Goal: Task Accomplishment & Management: Manage account settings

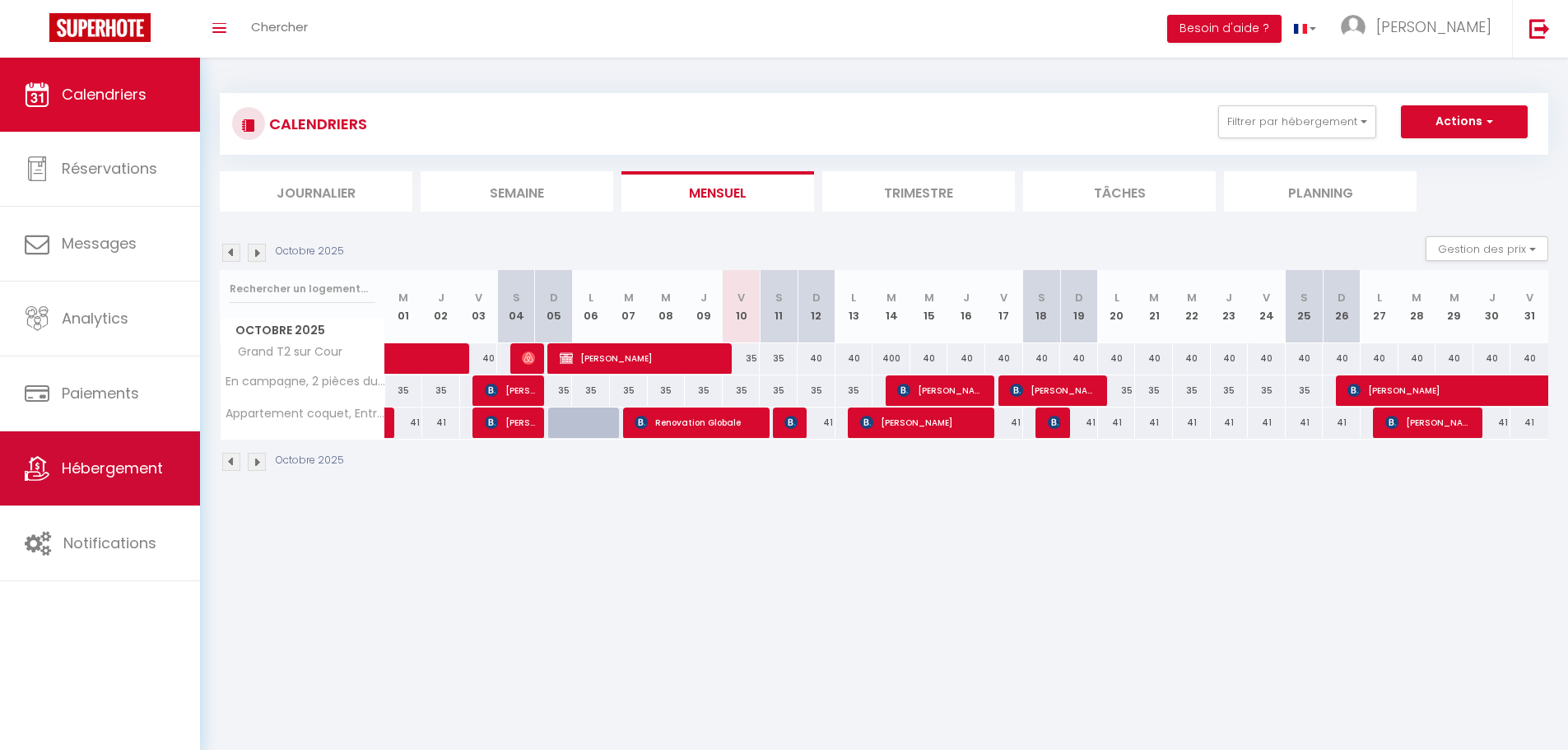
click at [77, 477] on span "Hébergement" at bounding box center [111, 468] width 101 height 21
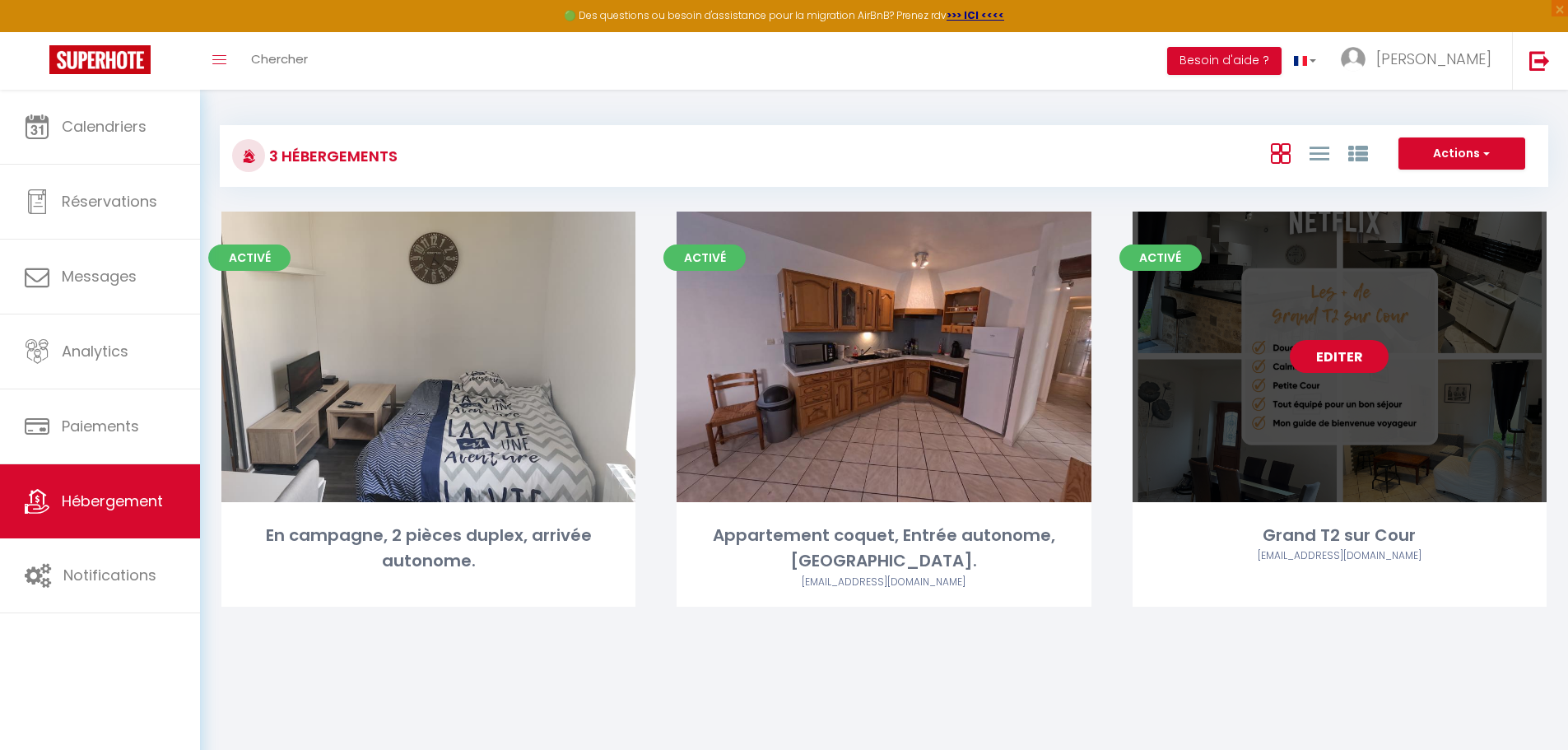
click at [1330, 363] on link "Editer" at bounding box center [1338, 356] width 99 height 33
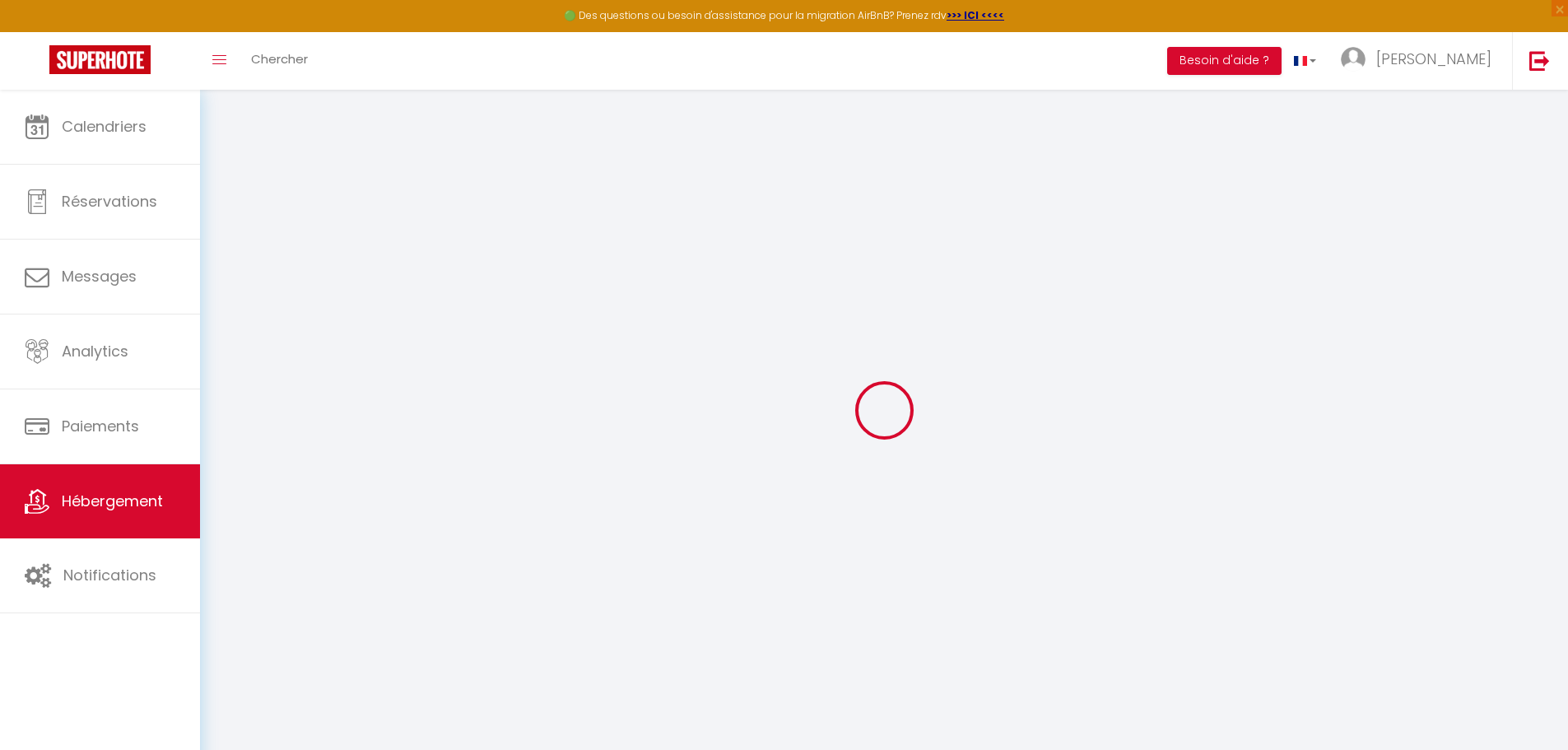
select select
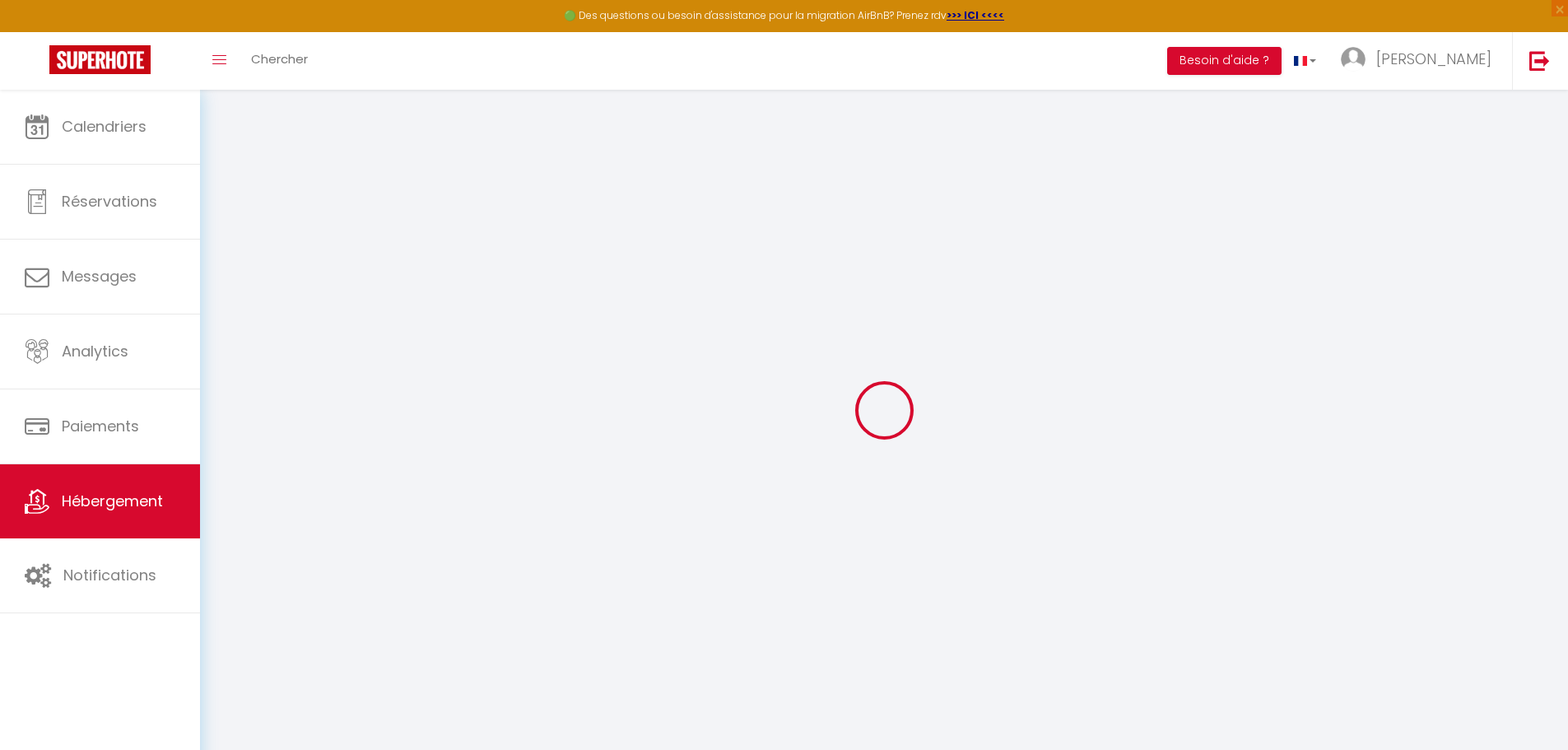
select select
checkbox input "false"
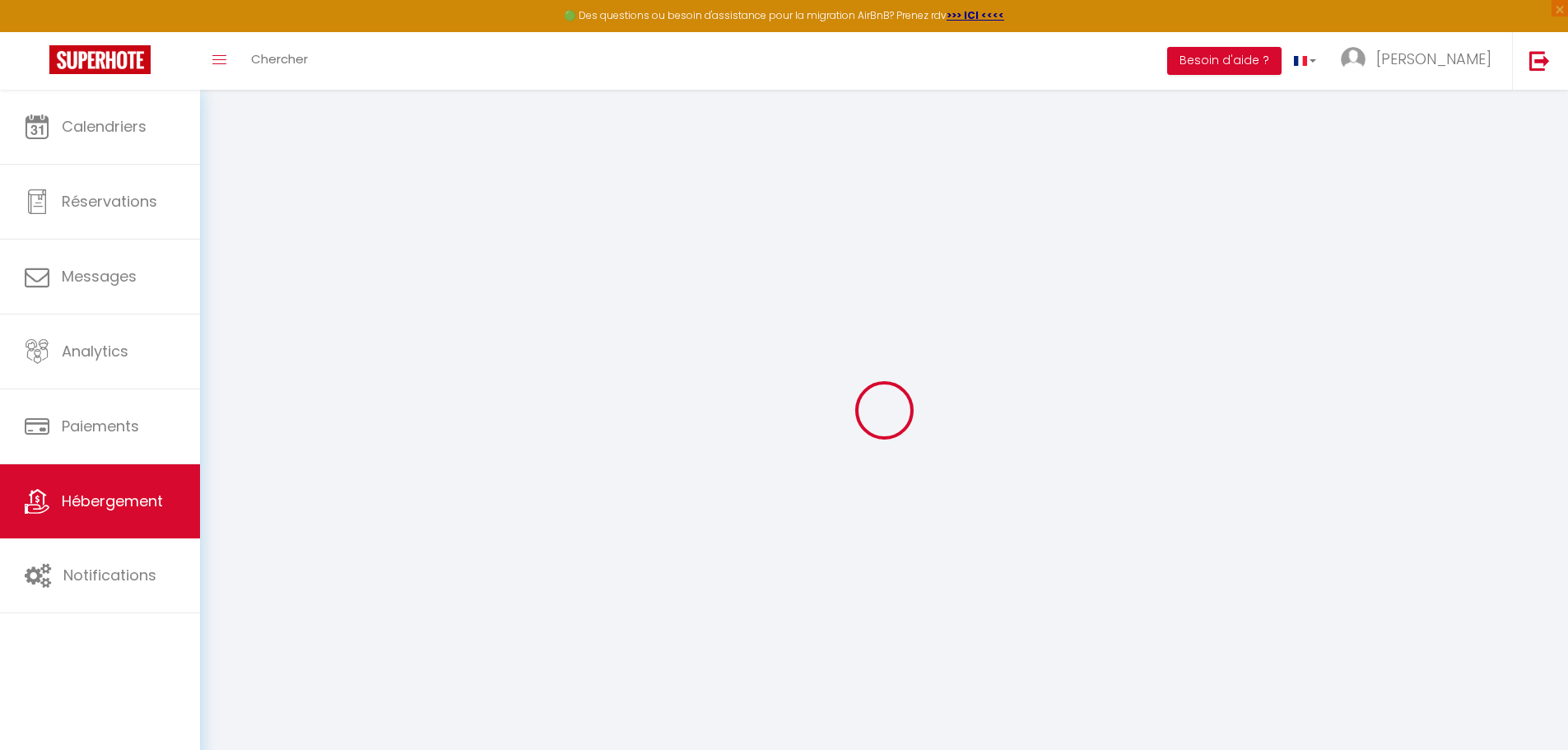
select select
type input "Grand T2 sur Cour"
type input "[PERSON_NAME]"
type input "PIQUE"
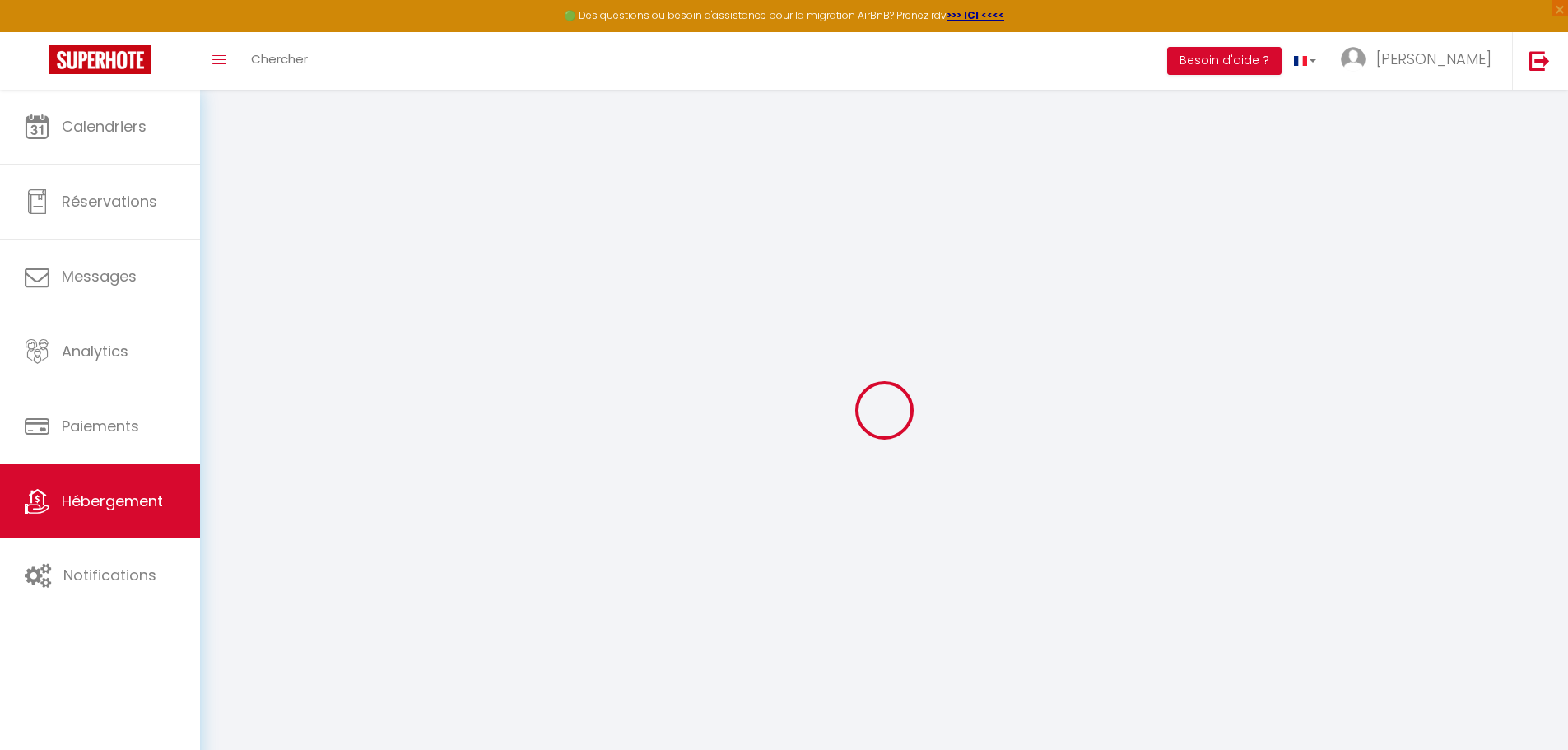
type input "[STREET_ADDRESS]"
type input "77570"
type input "[GEOGRAPHIC_DATA]"
select select "5"
type input "43"
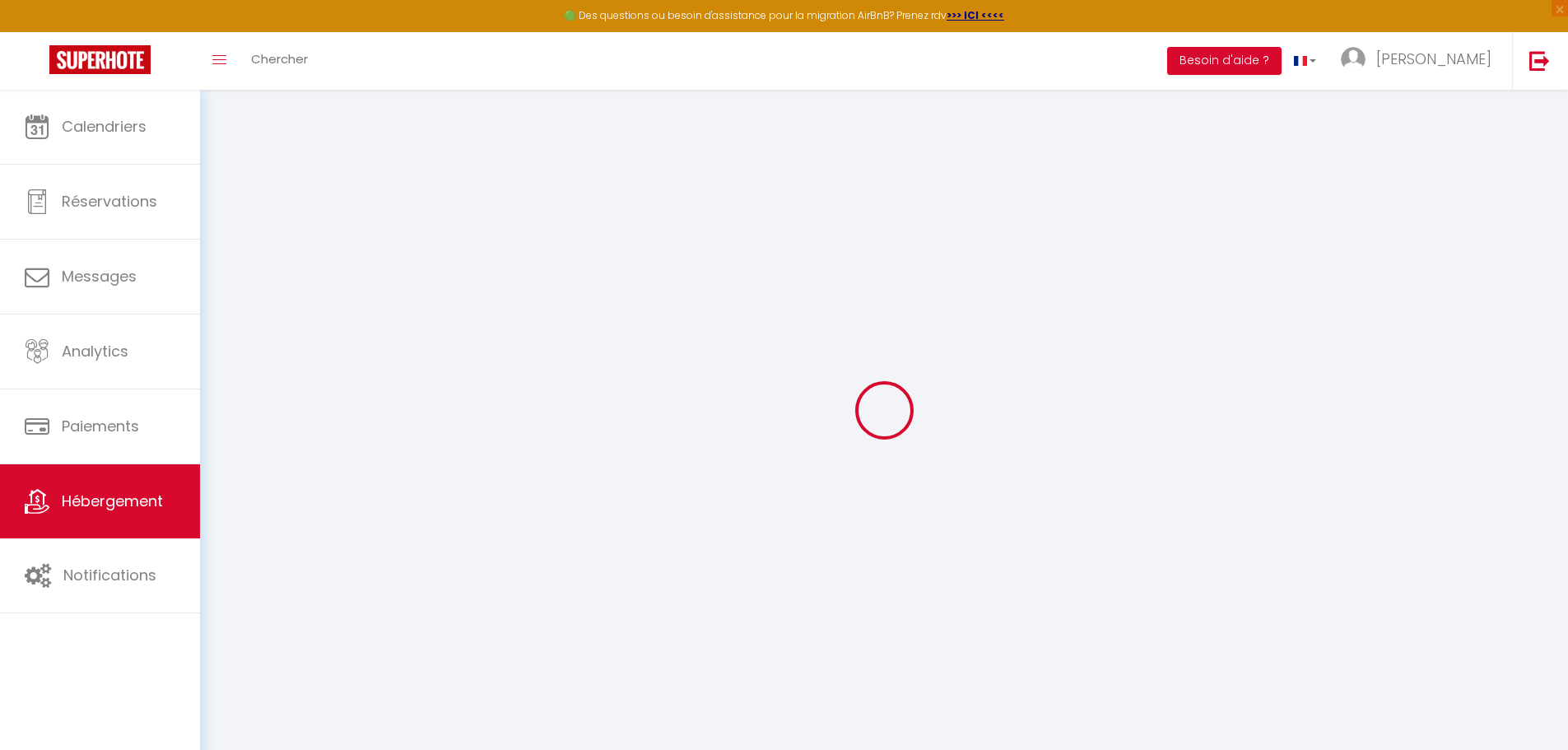
type input "5"
type input "25"
type input "200"
select select
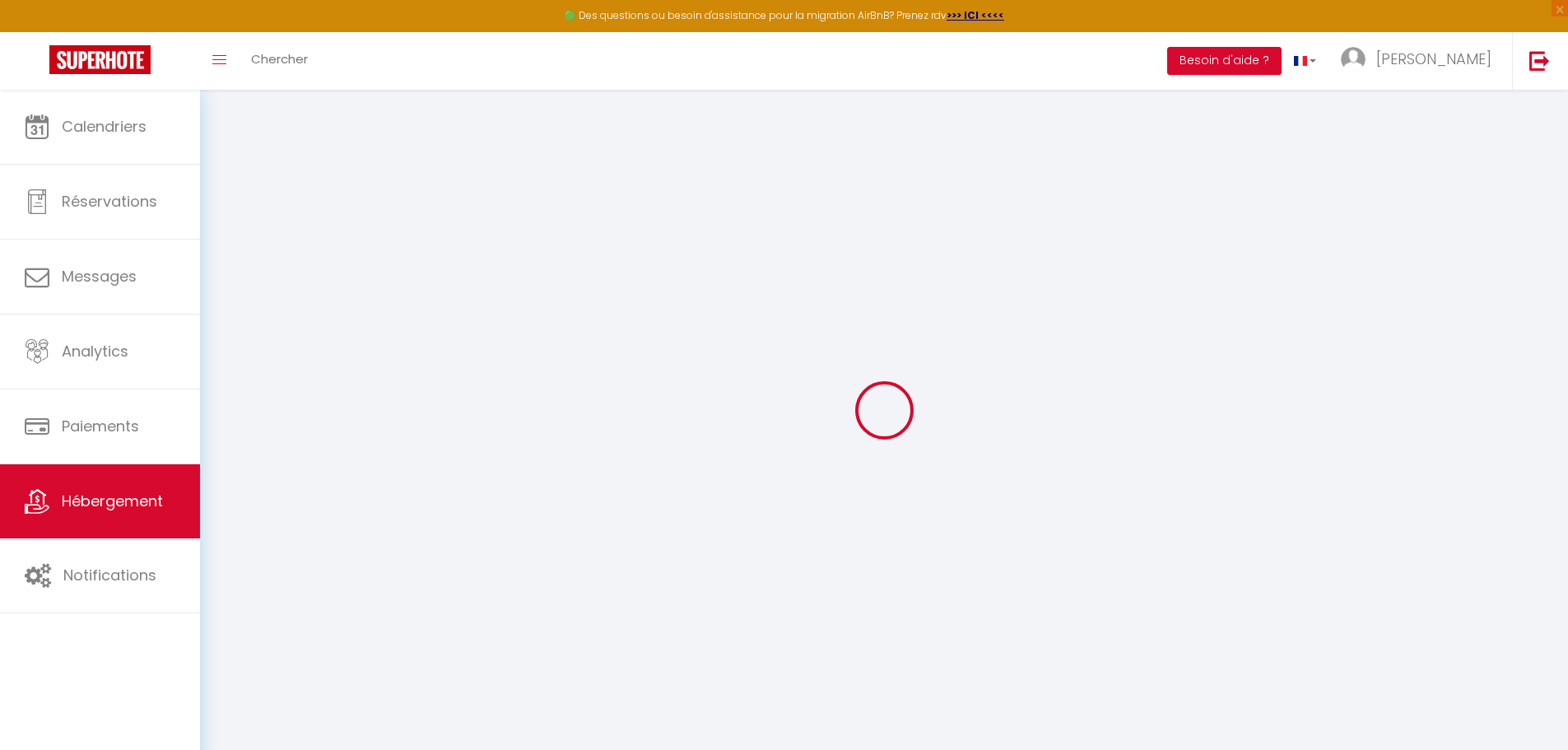
select select
type input "[GEOGRAPHIC_DATA]"
type input "77570"
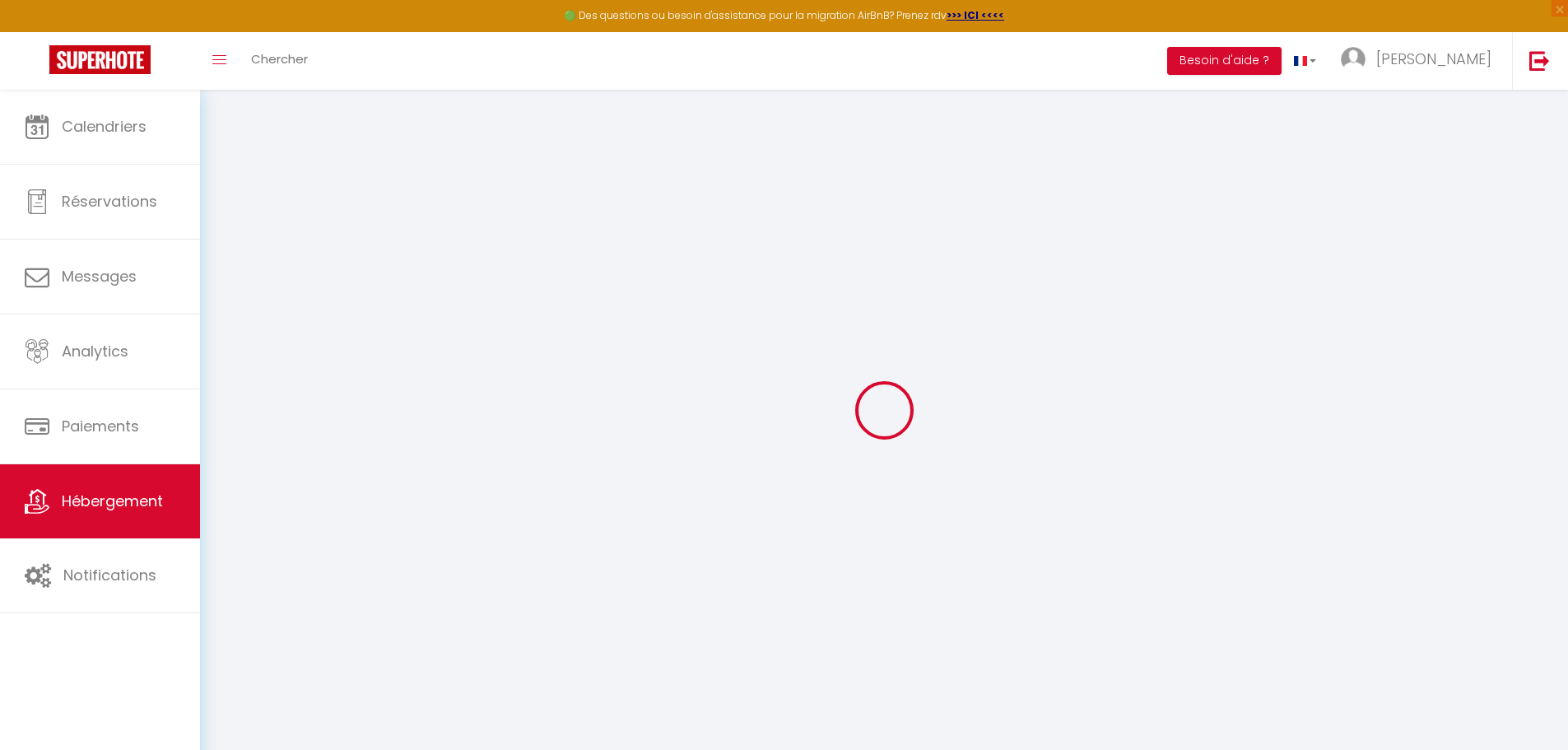
type input "[GEOGRAPHIC_DATA]"
type input "[EMAIL_ADDRESS][DOMAIN_NAME]"
select select "9900"
checkbox input "false"
checkbox input "true"
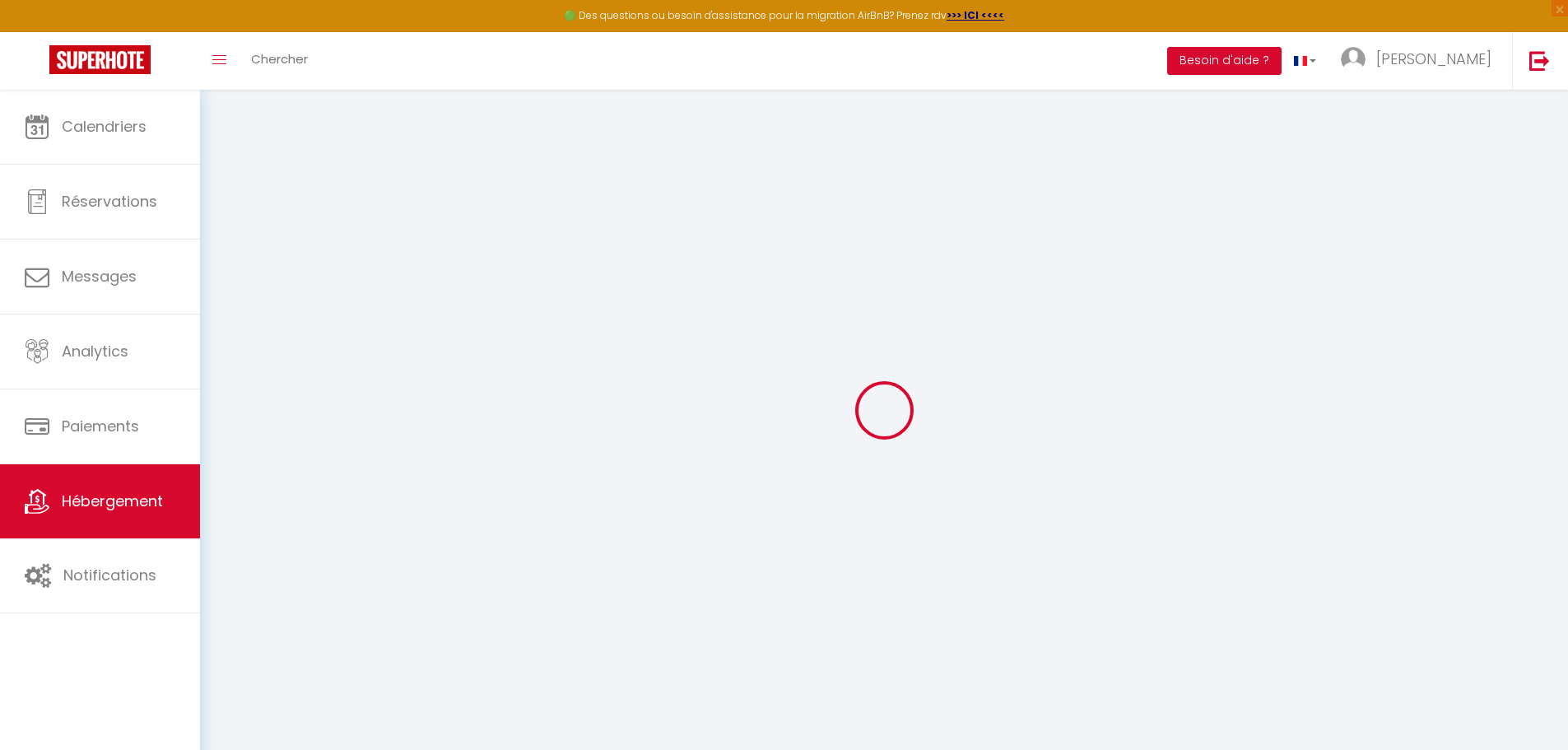
checkbox input "true"
checkbox input "false"
type input "0"
type input "20"
type input "0"
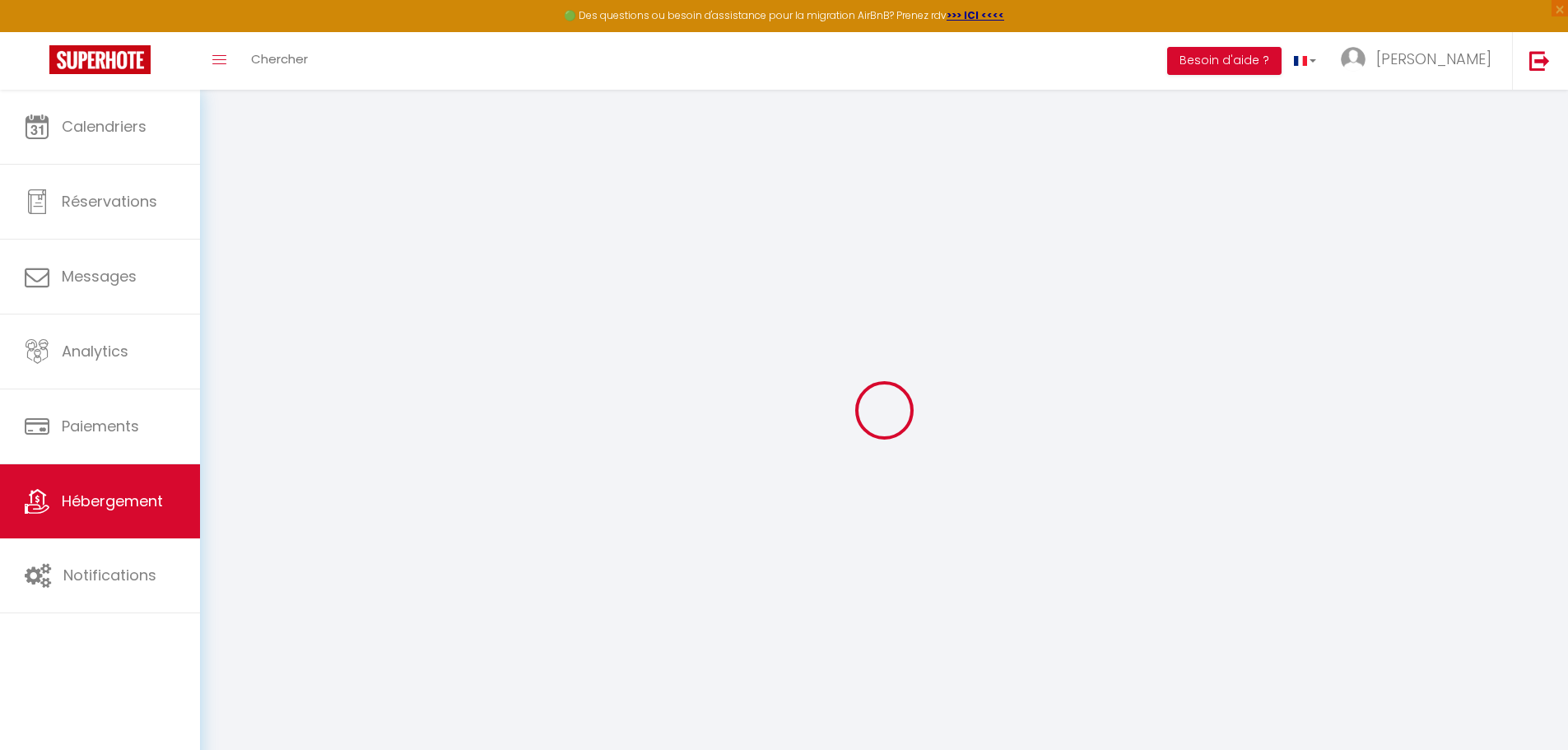
type input "20"
type input "0"
select select "33148"
select select
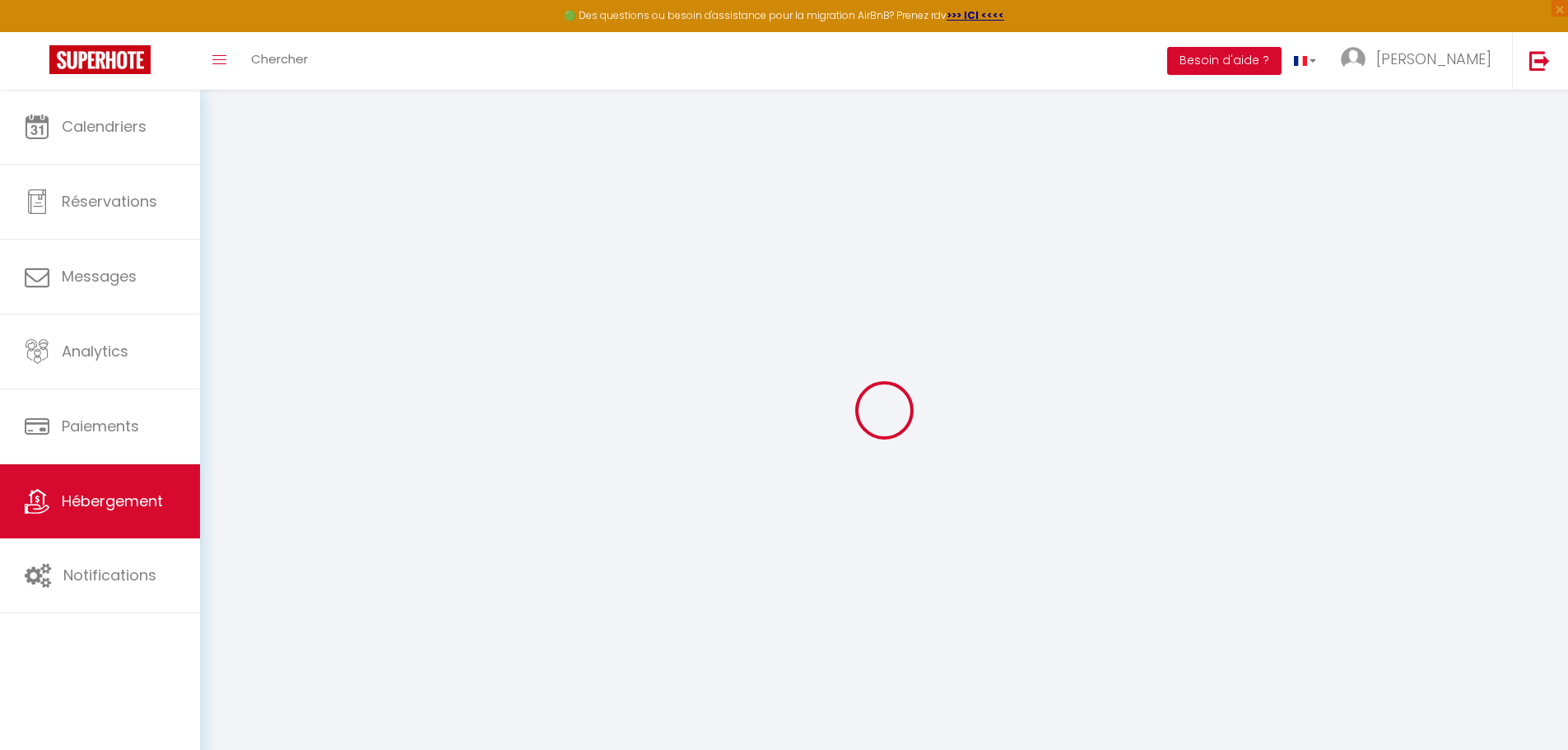
select select
checkbox input "false"
checkbox input "true"
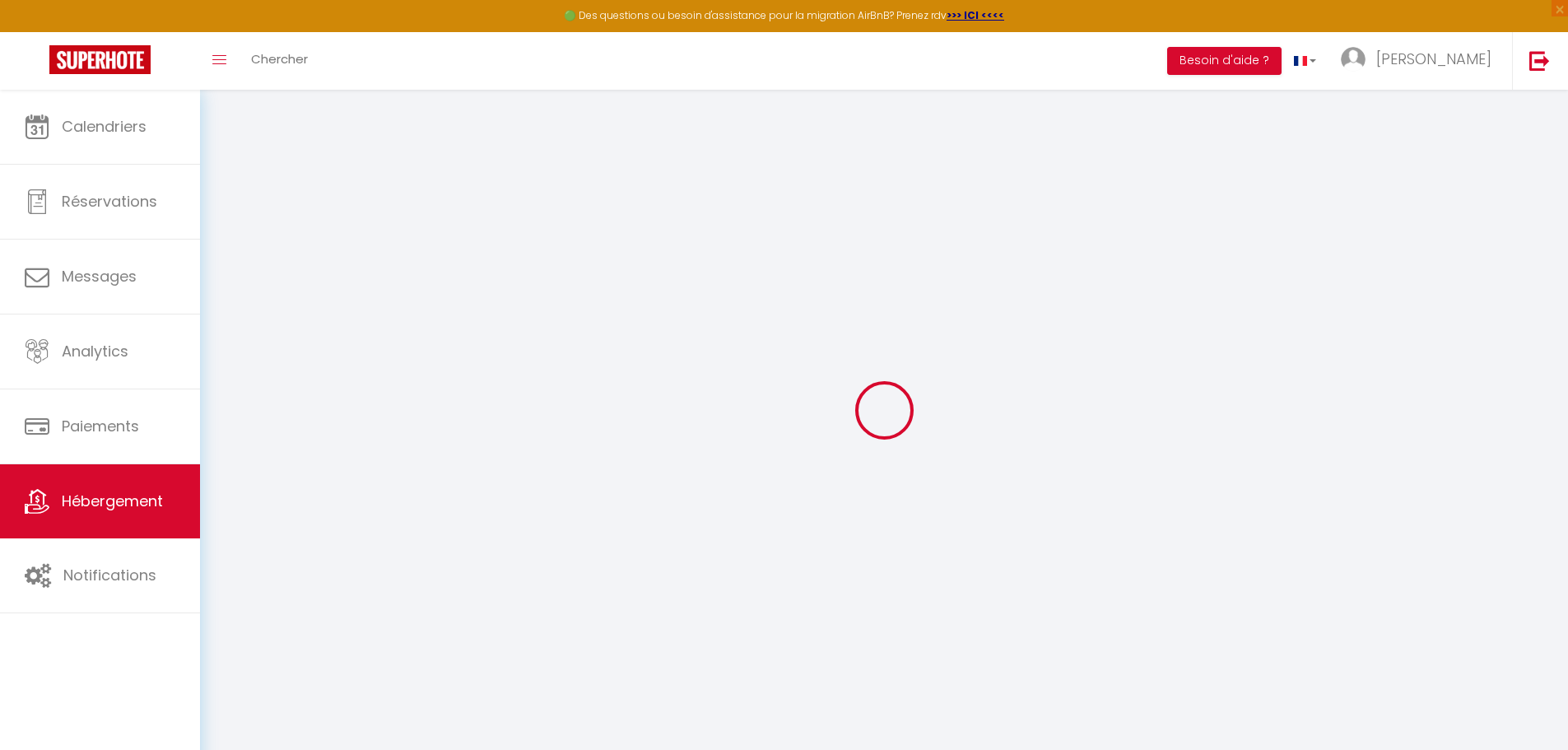
checkbox input "true"
checkbox input "false"
select select "well_reviewed_guests"
select select "EUR"
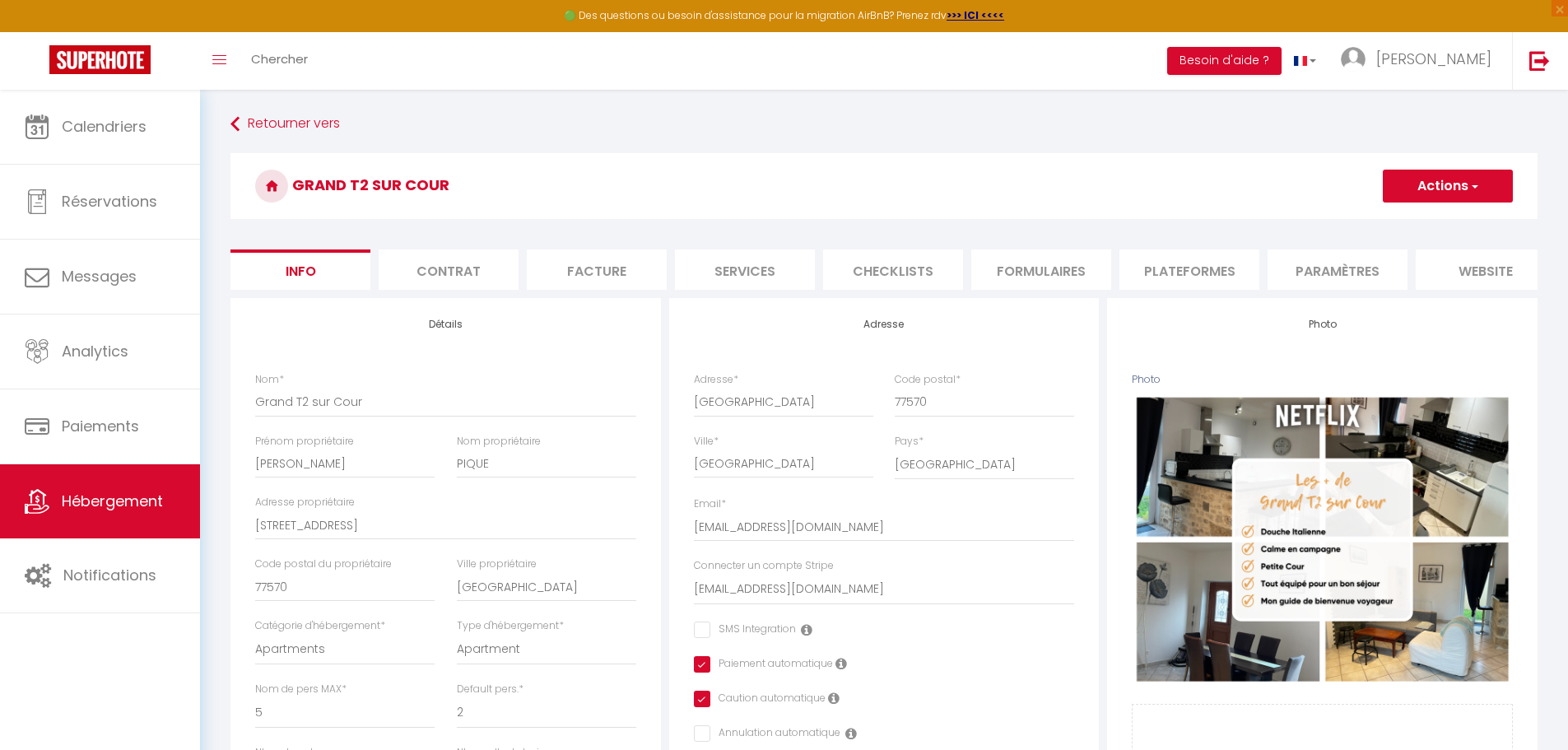
checkbox input "false"
checkbox input "true"
checkbox input "false"
click at [1231, 252] on li "Plateformes" at bounding box center [1189, 269] width 140 height 41
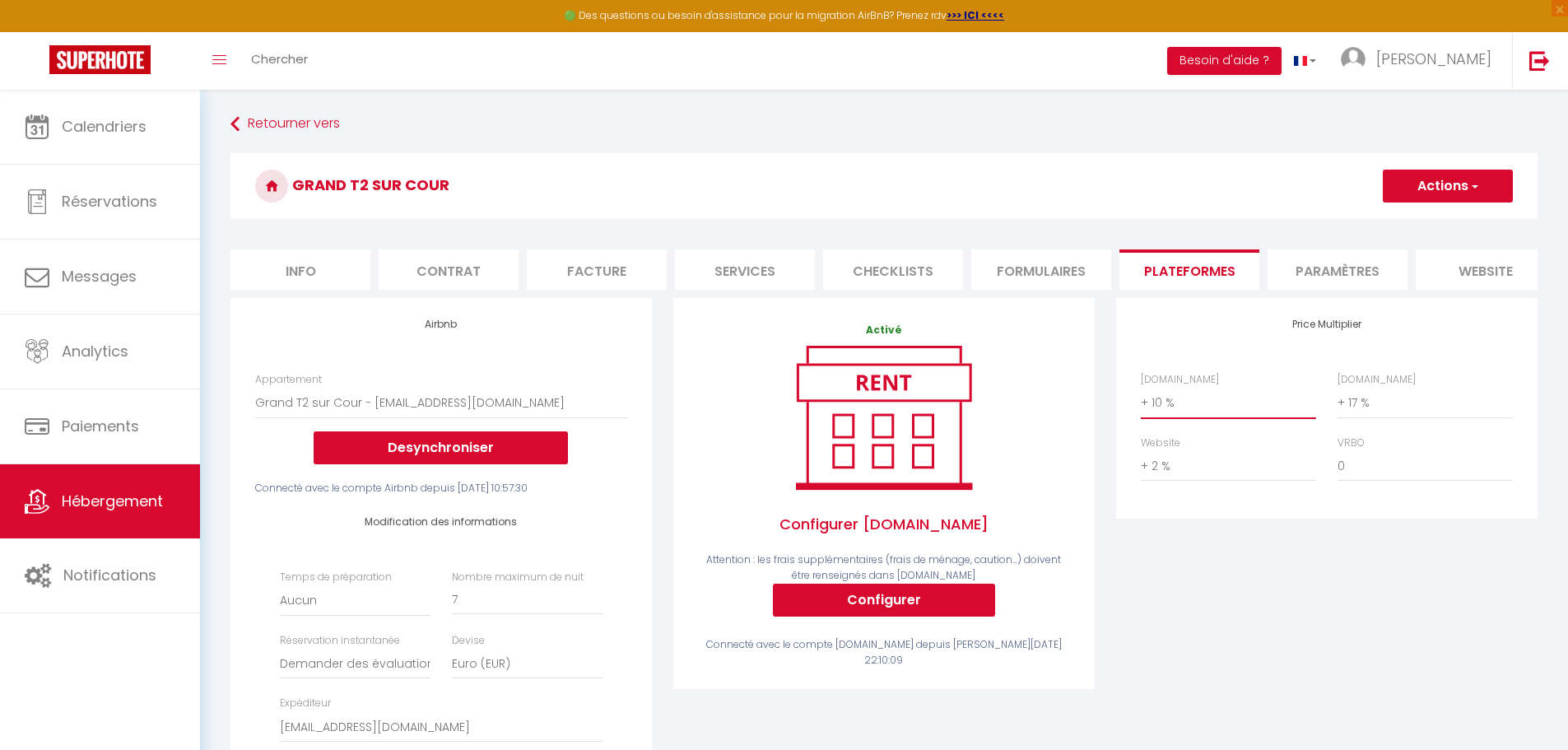
click at [1195, 418] on select "0 + 1 % + 2 % + 3 % + 4 % + 5 % + 6 % + 7 % + 8 % + 9 %" at bounding box center [1228, 401] width 176 height 31
select select "+ 15 %"
click at [1140, 400] on select "0 + 1 % + 2 % + 3 % + 4 % + 5 % + 6 % + 7 % + 8 % + 9 %" at bounding box center [1228, 401] width 176 height 31
click at [1427, 189] on button "Actions" at bounding box center [1448, 185] width 130 height 33
click at [1426, 218] on link "Enregistrer" at bounding box center [1447, 222] width 130 height 22
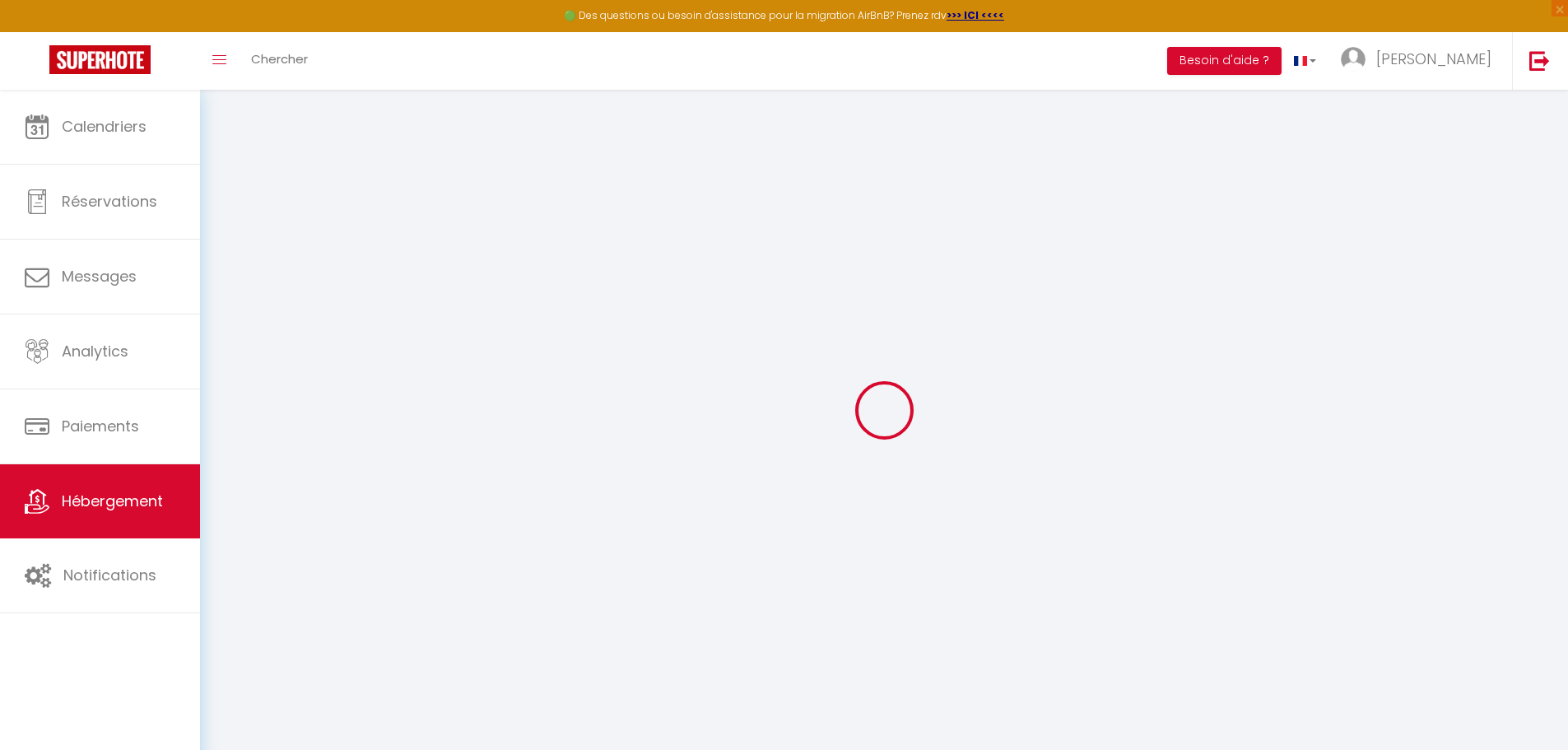
select select "well_reviewed_guests"
select select "EUR"
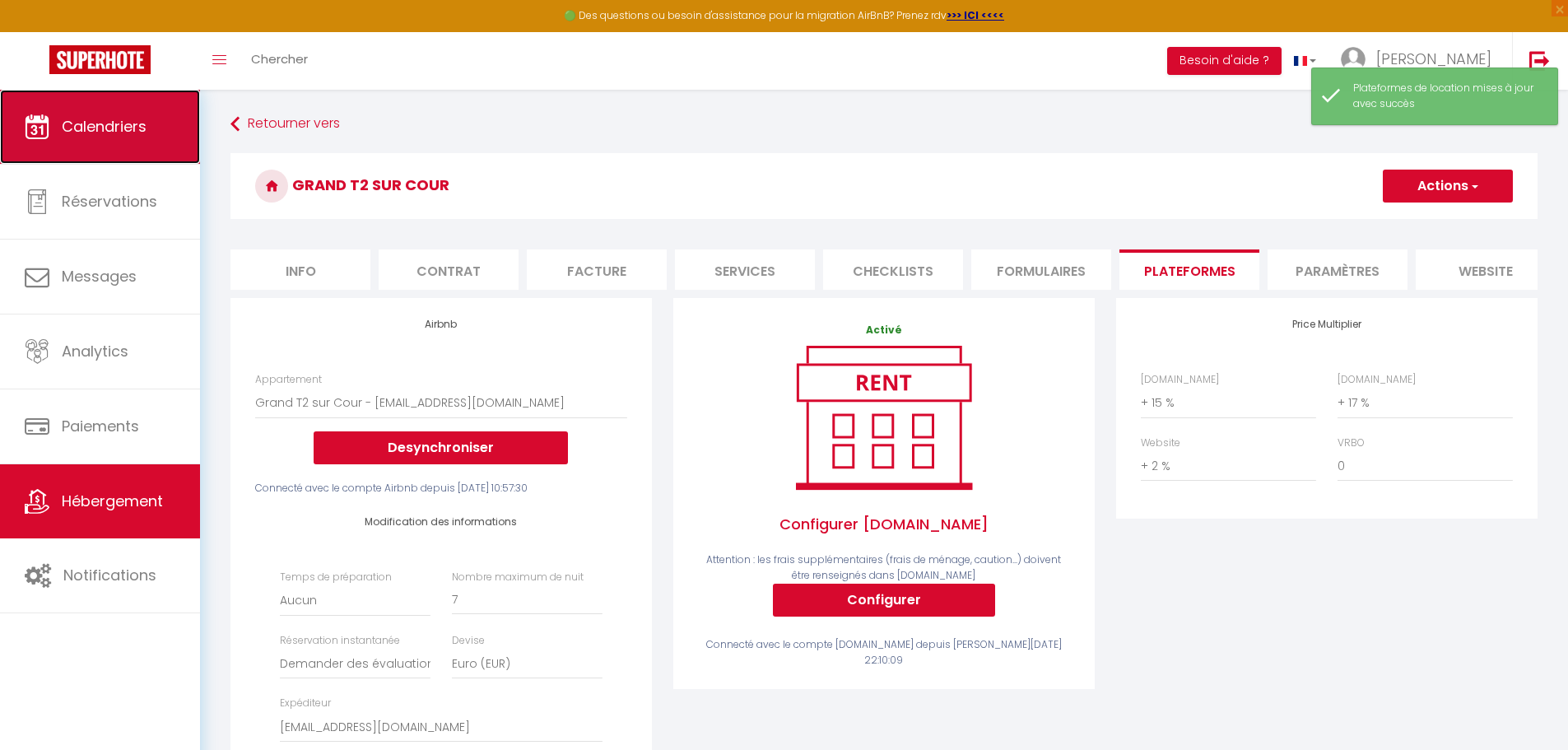
click at [140, 127] on span "Calendriers" at bounding box center [104, 127] width 85 height 21
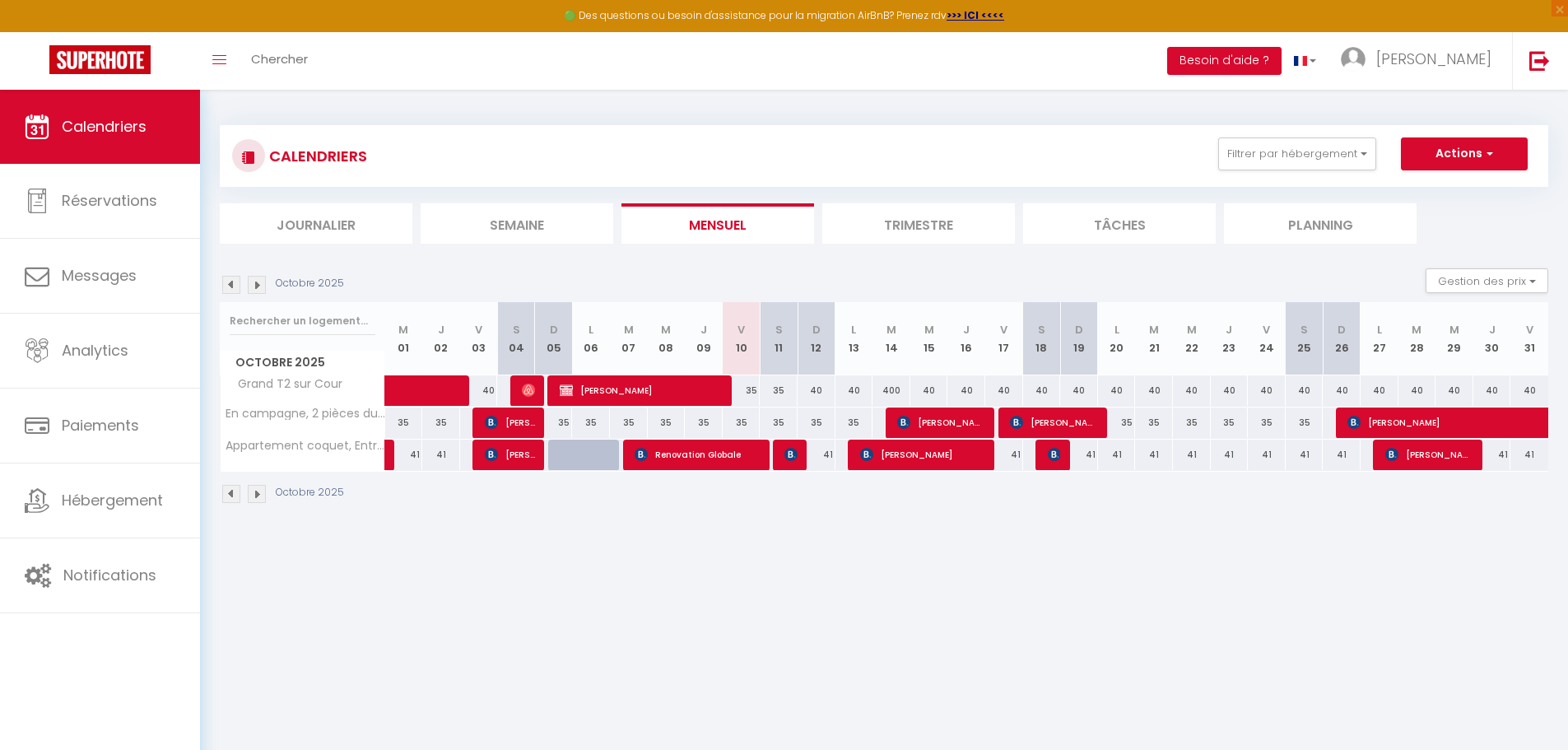
click at [815, 388] on div "40" at bounding box center [816, 390] width 38 height 30
type input "40"
type input "Dim 12 Octobre 2025"
type input "Lun 13 Octobre 2025"
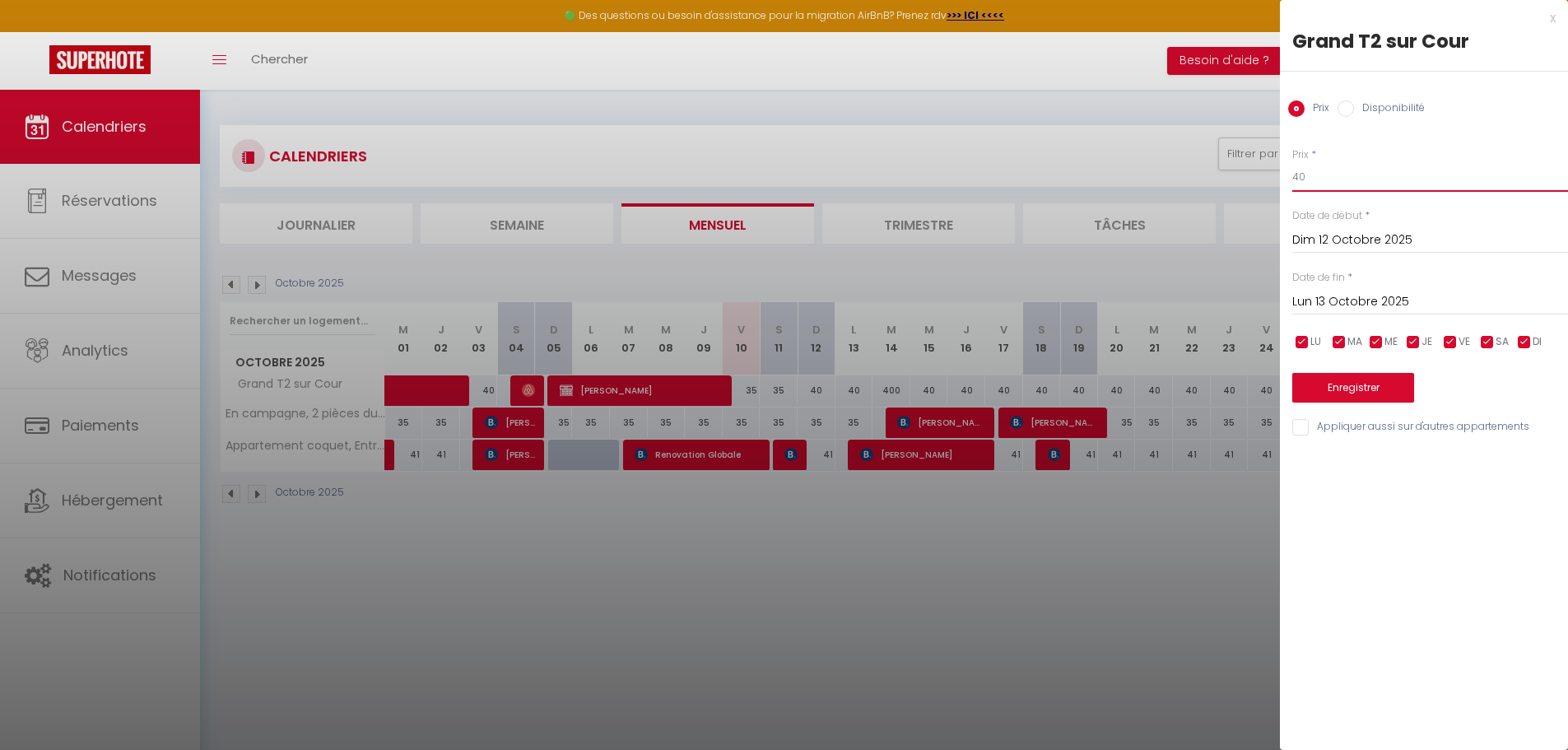
drag, startPoint x: 1312, startPoint y: 169, endPoint x: 1206, endPoint y: 169, distance: 106.0
click at [1227, 172] on body "🟢 Des questions ou besoin d'assistance pour la migration AirBnB? Prenez rdv >>>…" at bounding box center [784, 465] width 1568 height 750
click at [28, 534] on div at bounding box center [784, 375] width 1568 height 750
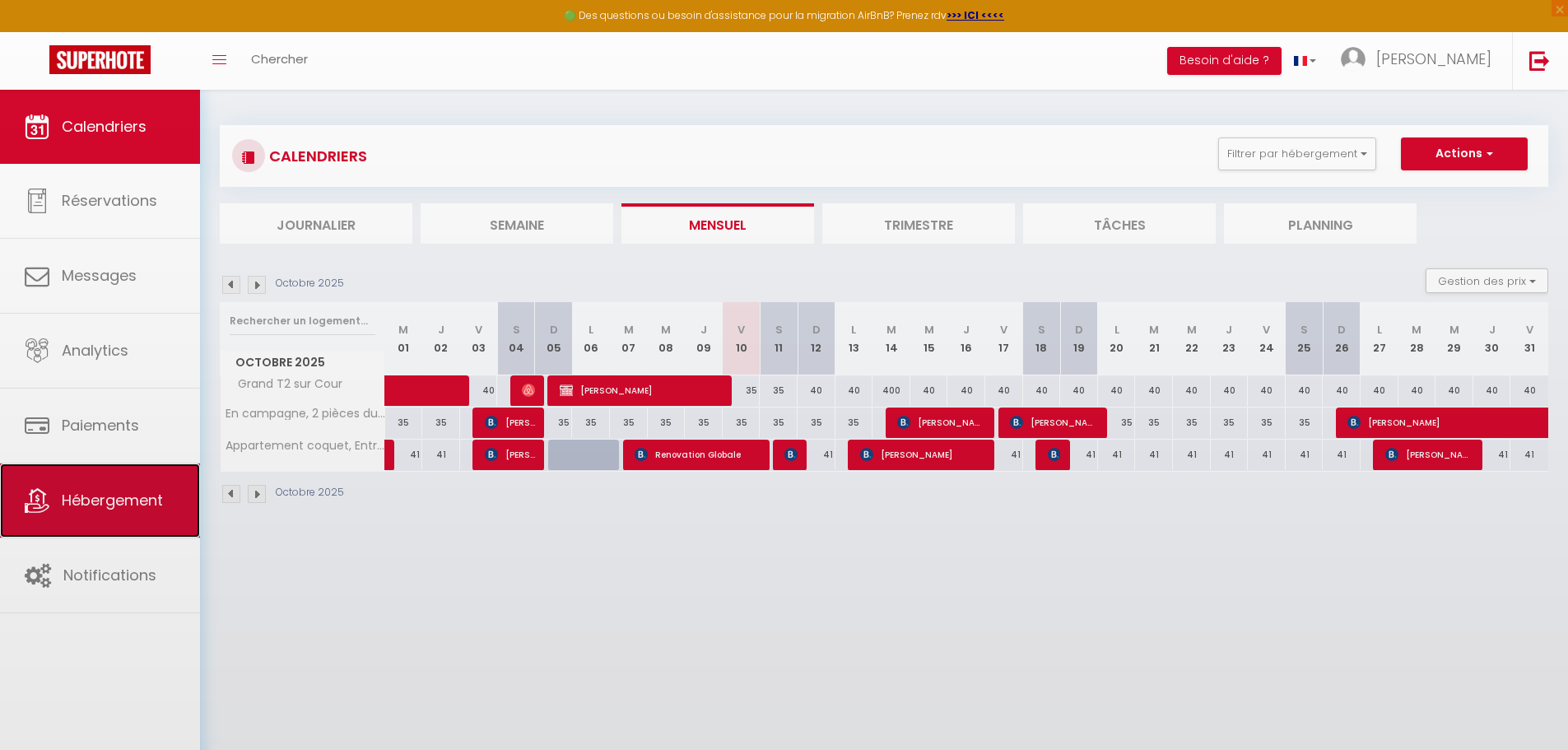
click at [48, 504] on icon at bounding box center [37, 501] width 25 height 25
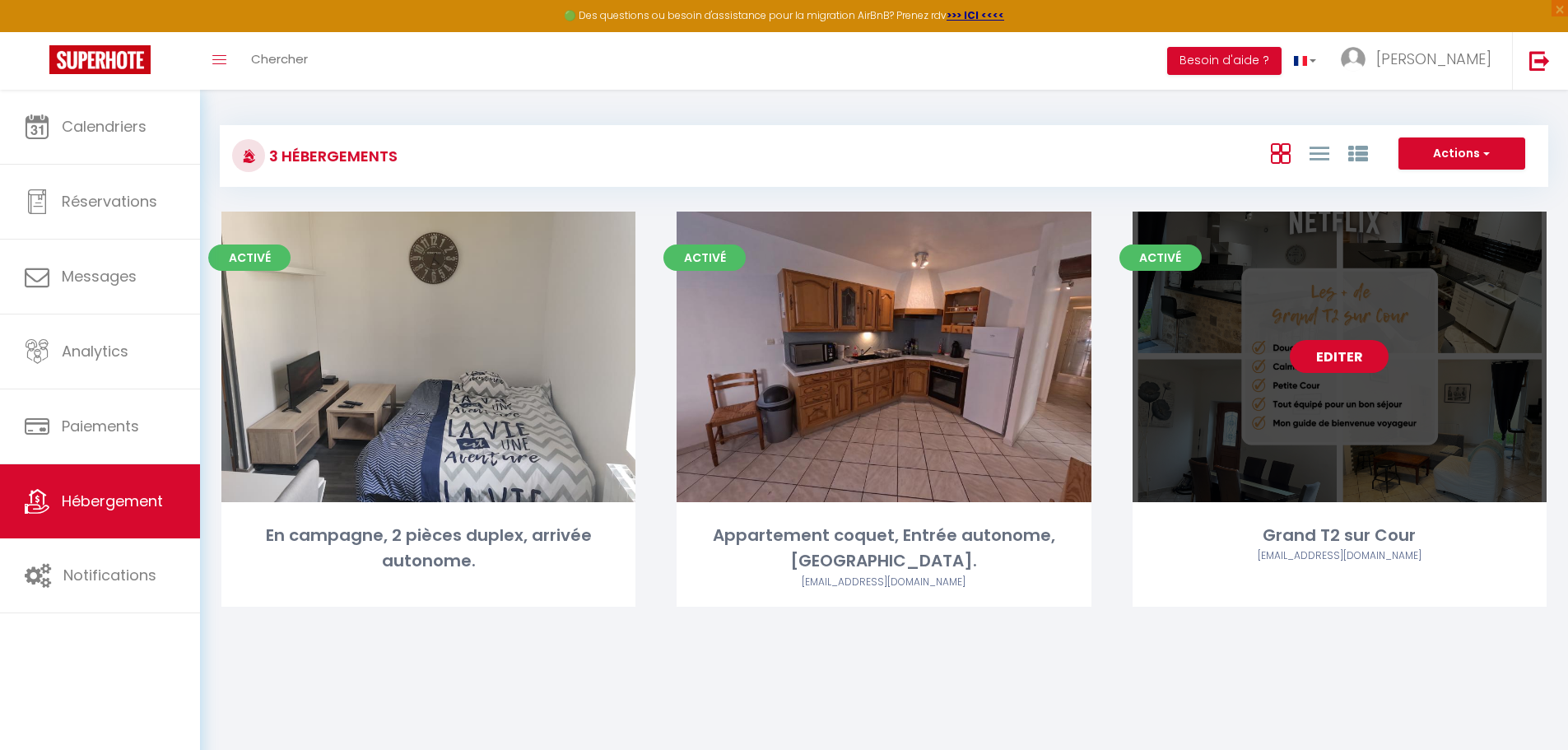
click at [1344, 357] on link "Editer" at bounding box center [1338, 356] width 99 height 33
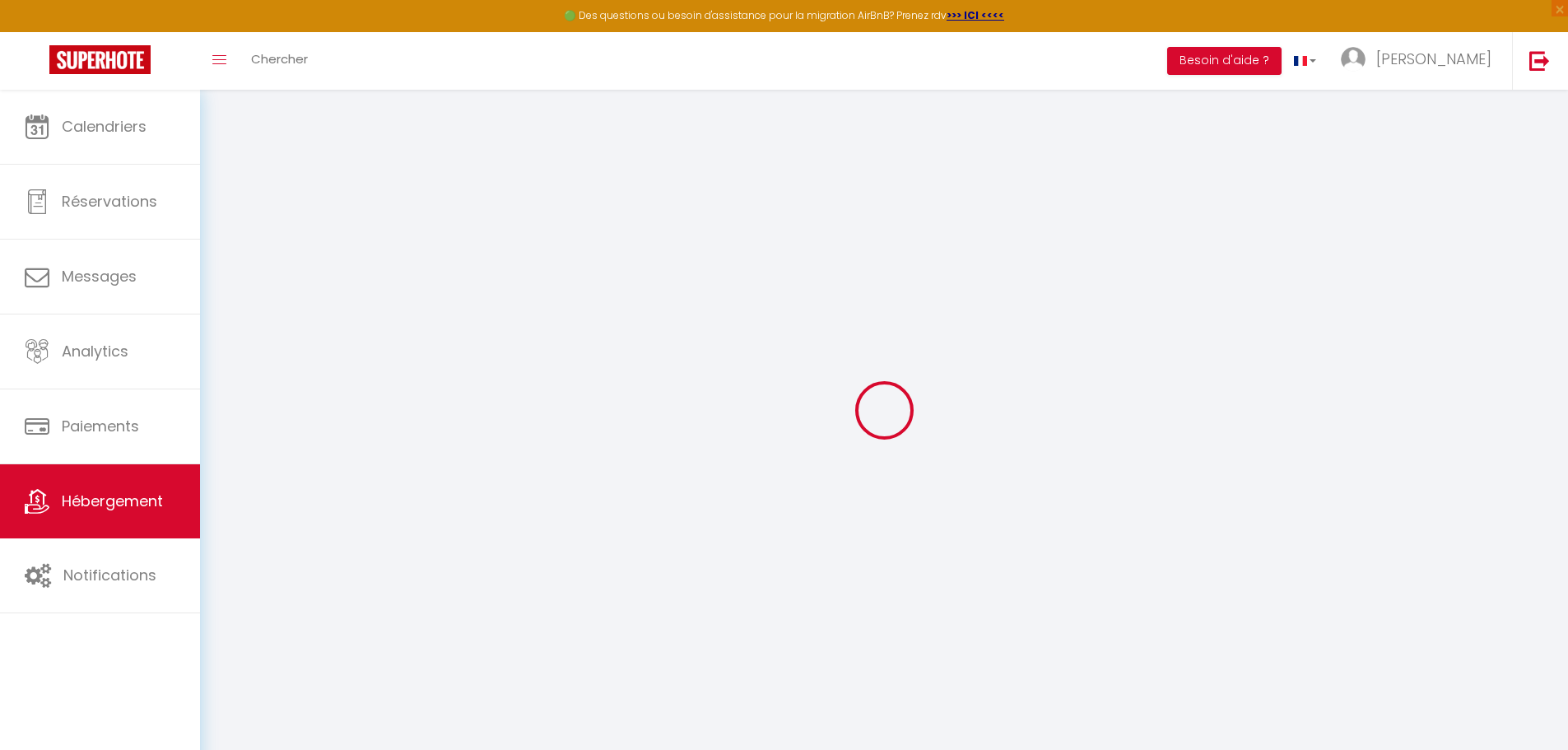
select select
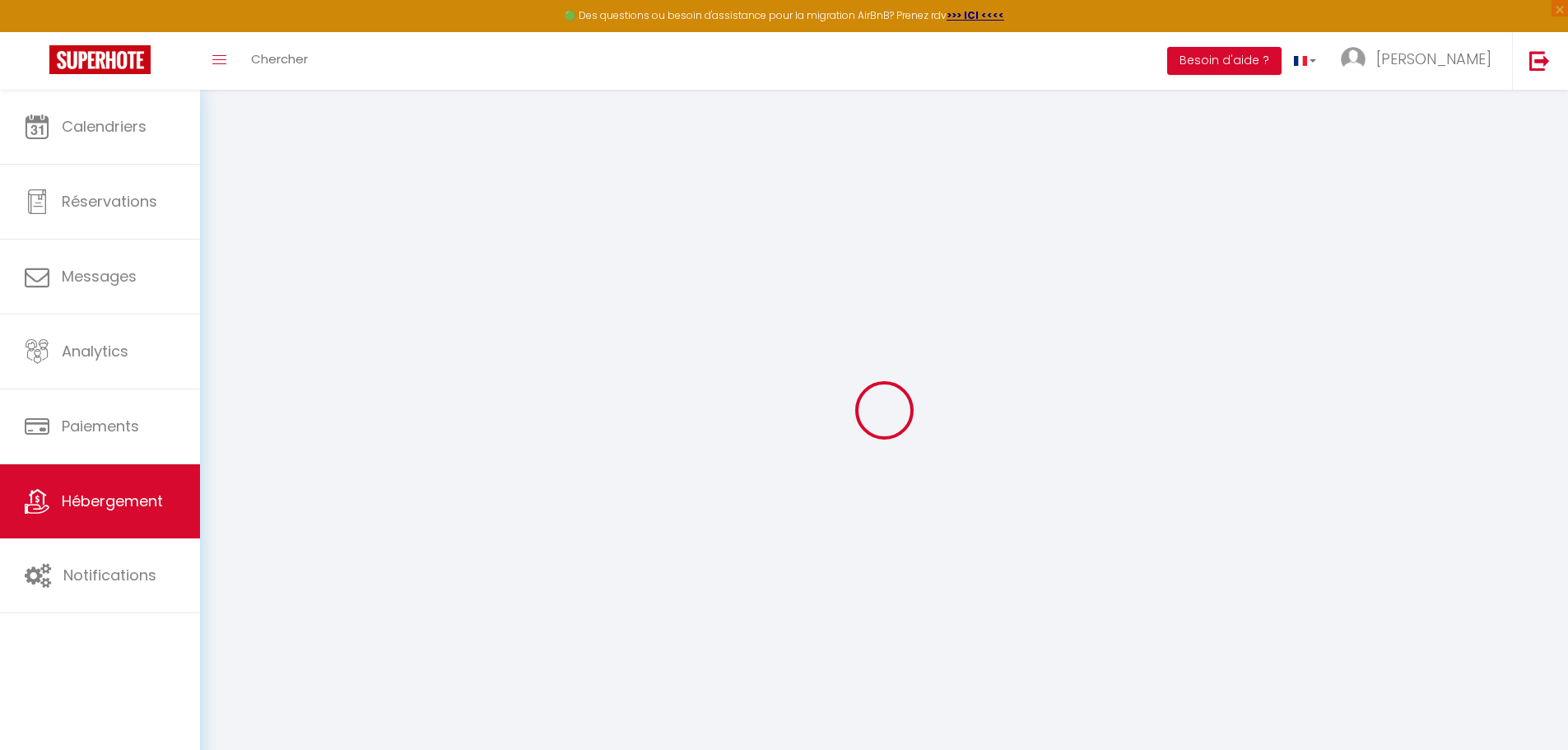
select select
checkbox input "false"
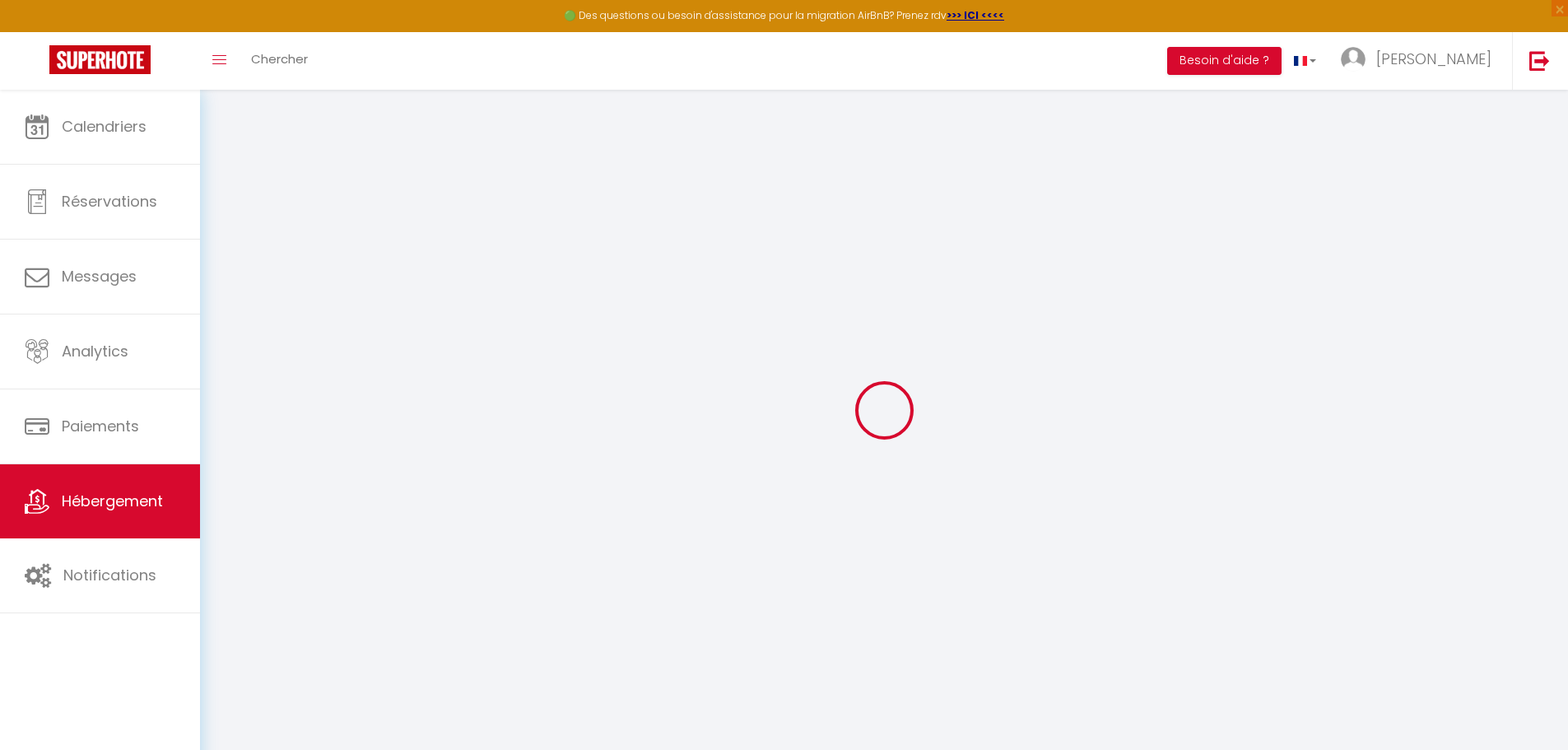
select select
type input "Grand T2 sur Cour"
type input "[PERSON_NAME]"
type input "PIQUE"
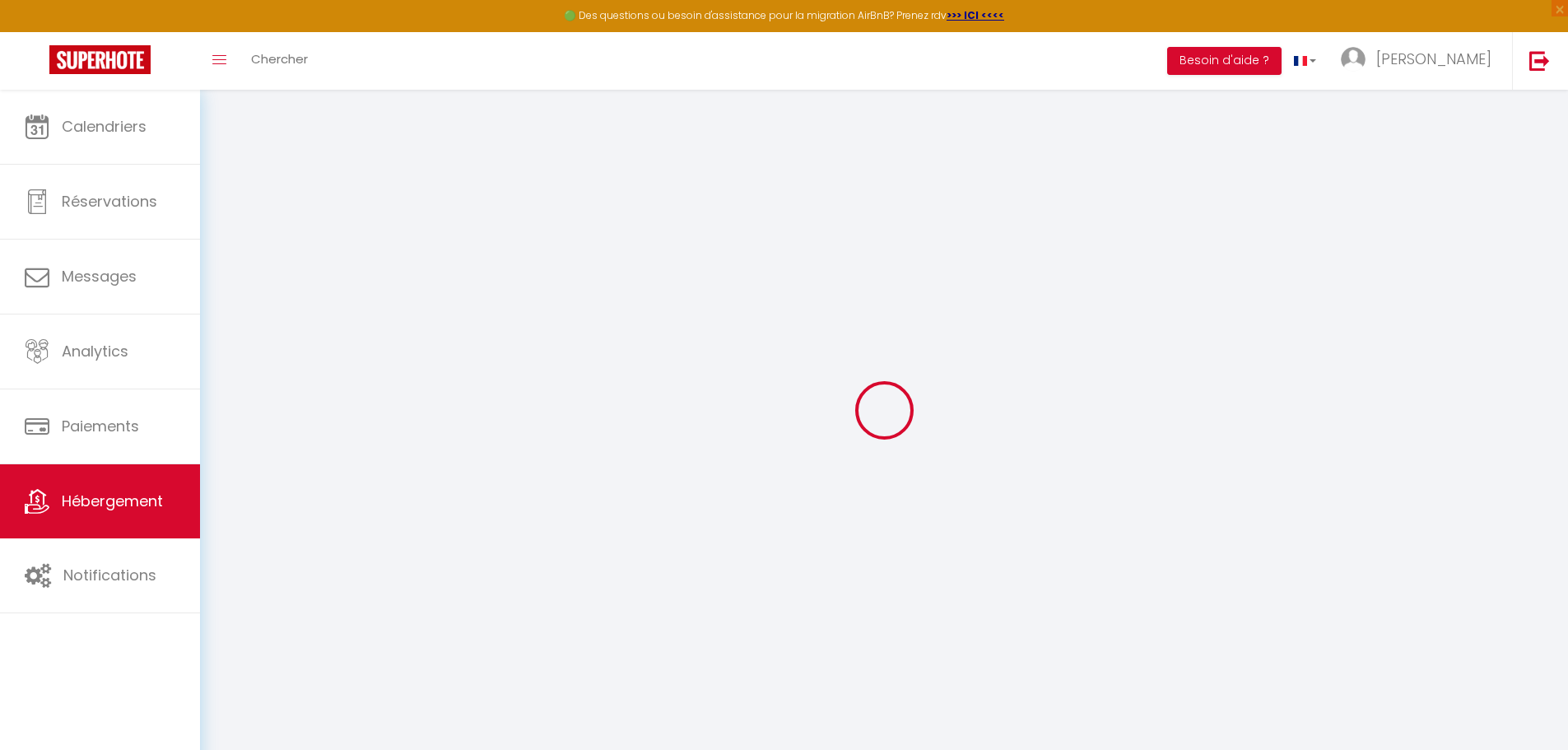
type input "[STREET_ADDRESS]"
type input "77570"
type input "[GEOGRAPHIC_DATA]"
select select "5"
type input "43"
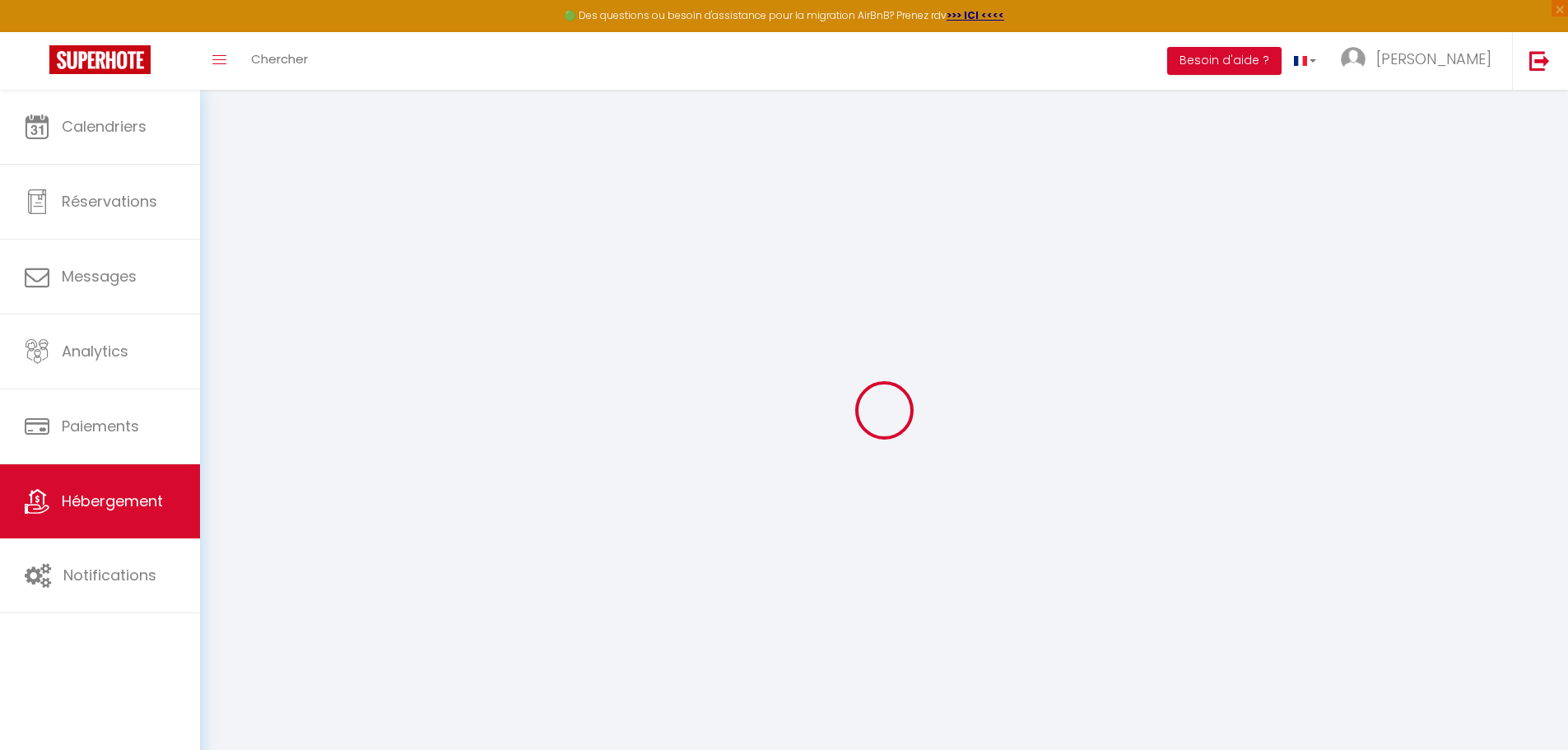
type input "5"
type input "25"
type input "200"
select select
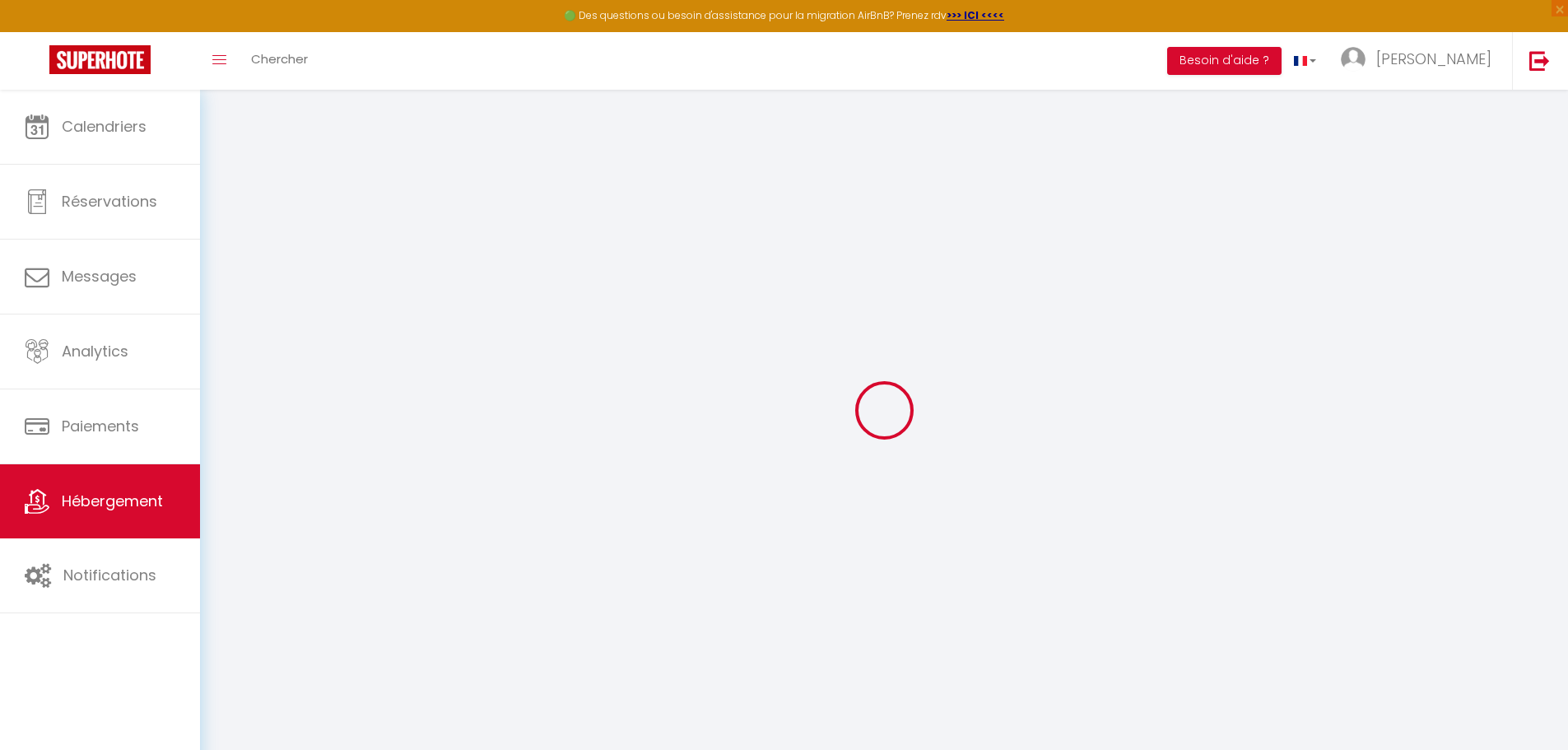
select select
type input "[GEOGRAPHIC_DATA]"
type input "77570"
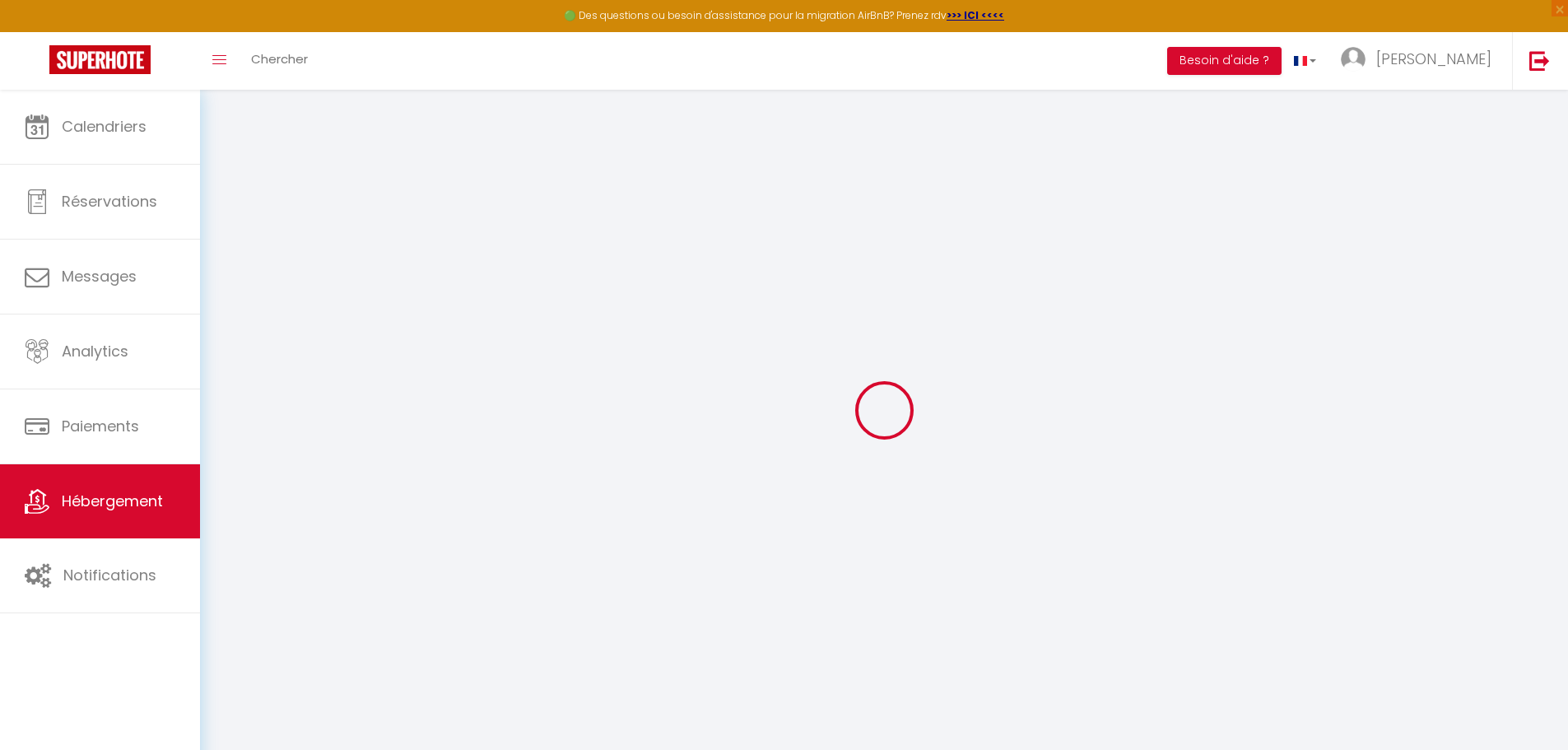
type input "[GEOGRAPHIC_DATA]"
type input "[EMAIL_ADDRESS][DOMAIN_NAME]"
select select "9900"
checkbox input "false"
checkbox input "true"
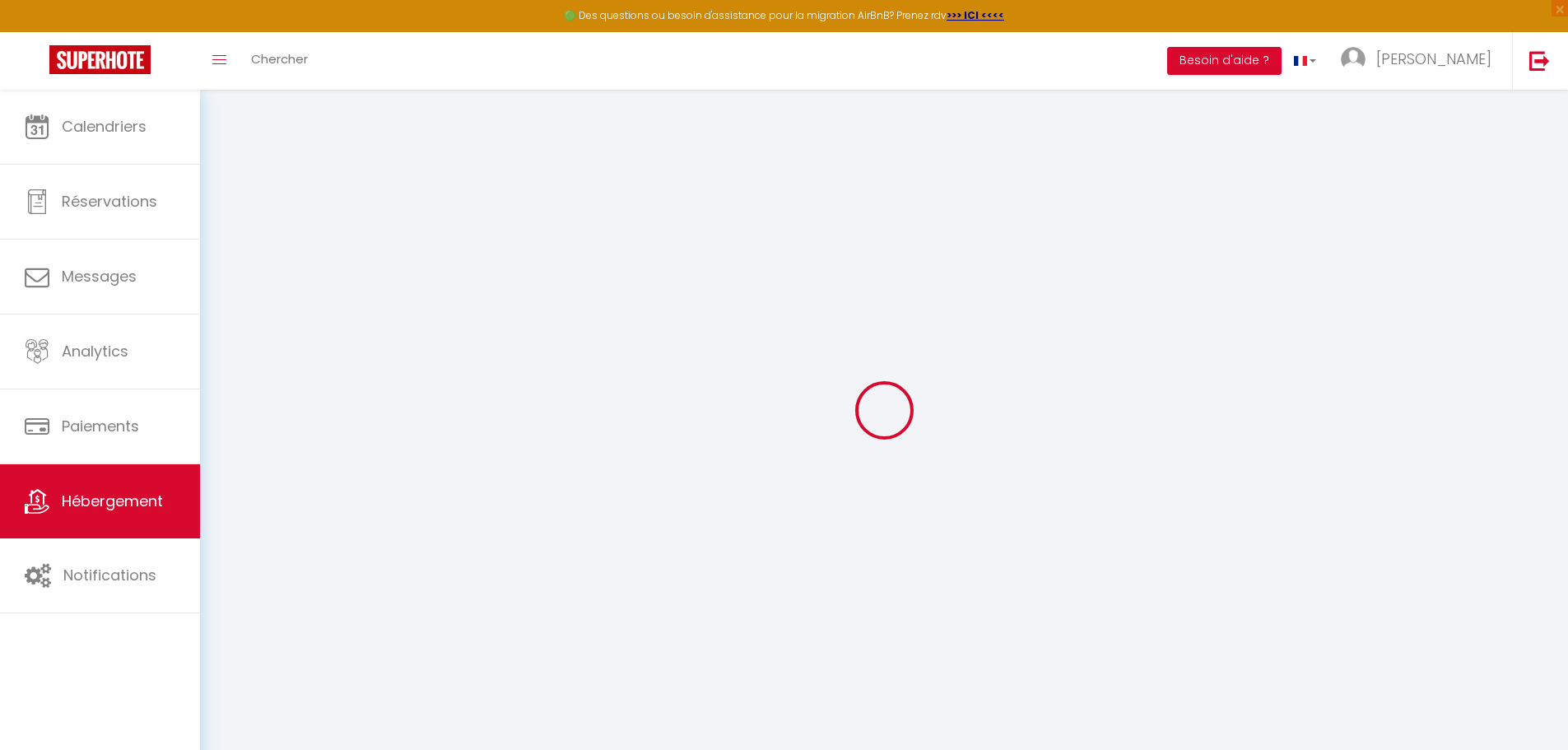
checkbox input "true"
checkbox input "false"
type input "0"
type input "20"
type input "0"
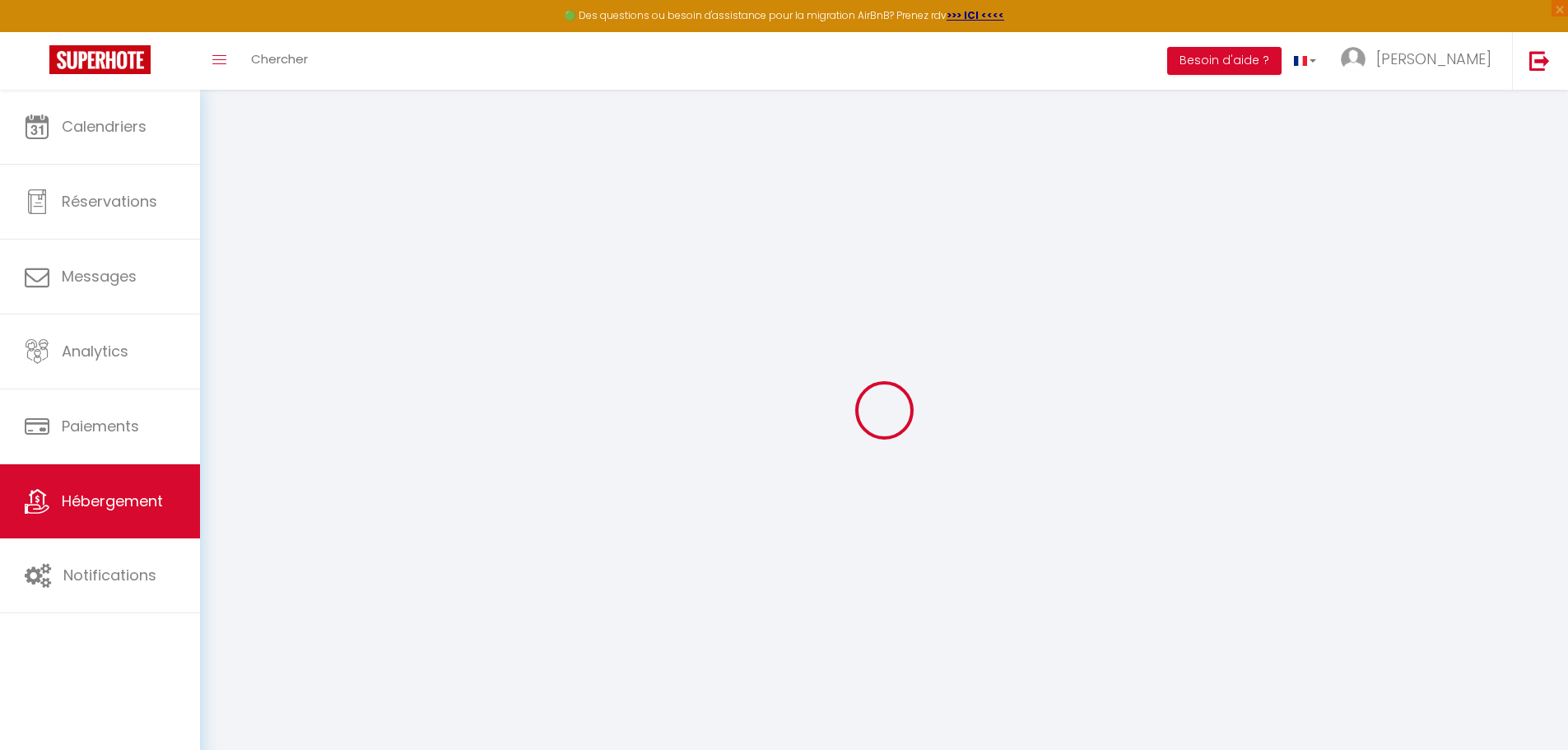
type input "20"
type input "0"
select select "33148"
select select
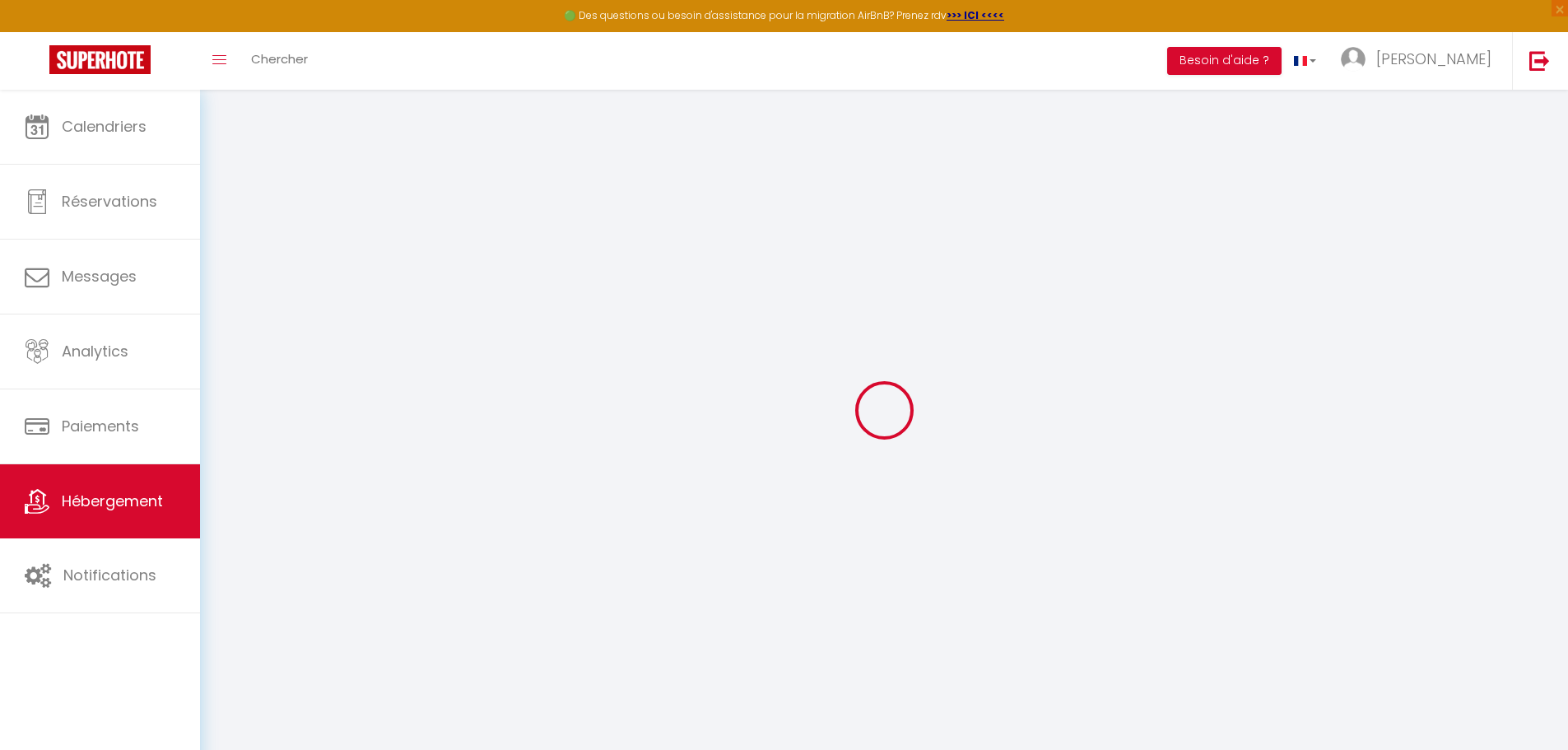
select select
checkbox input "false"
checkbox input "true"
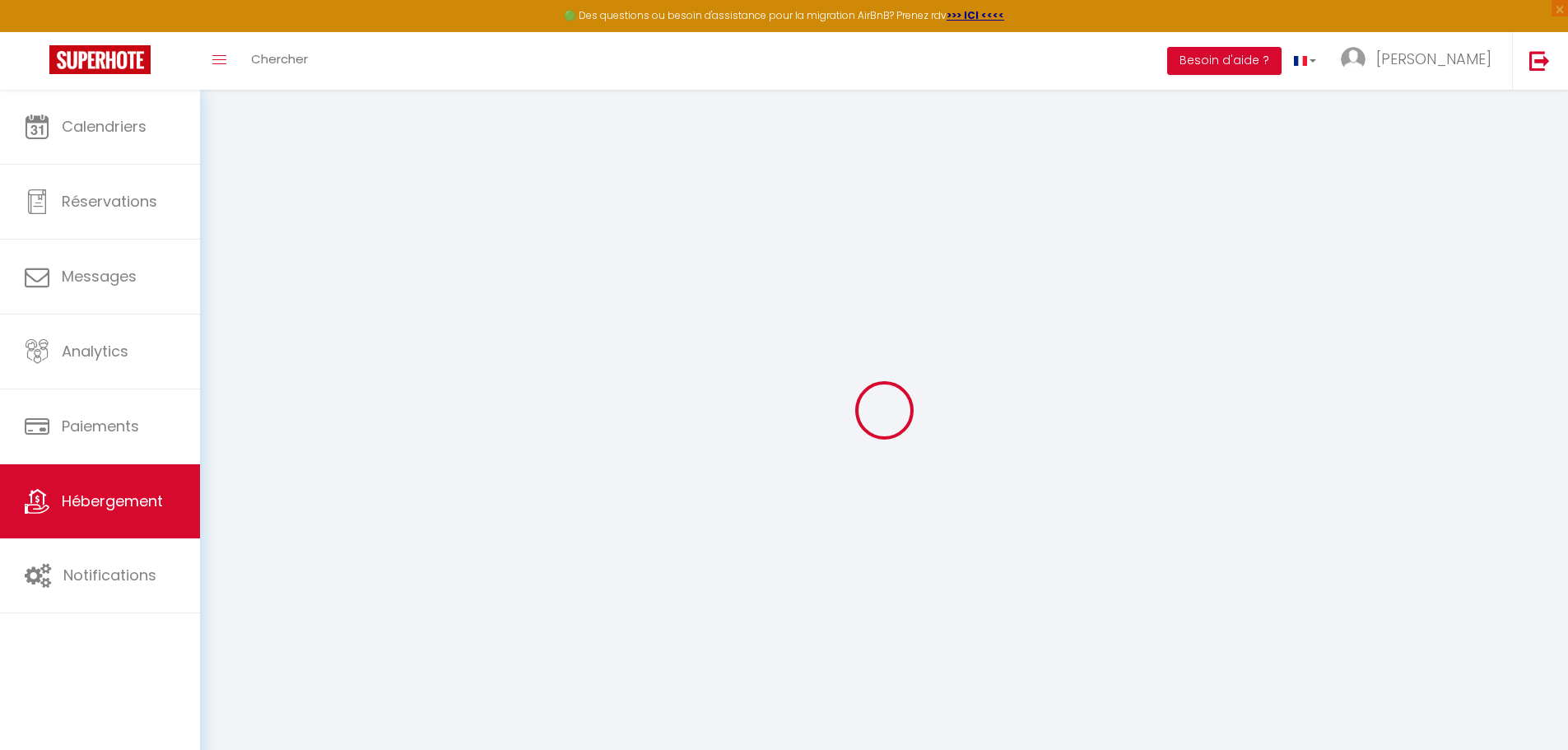
checkbox input "true"
checkbox input "false"
select select
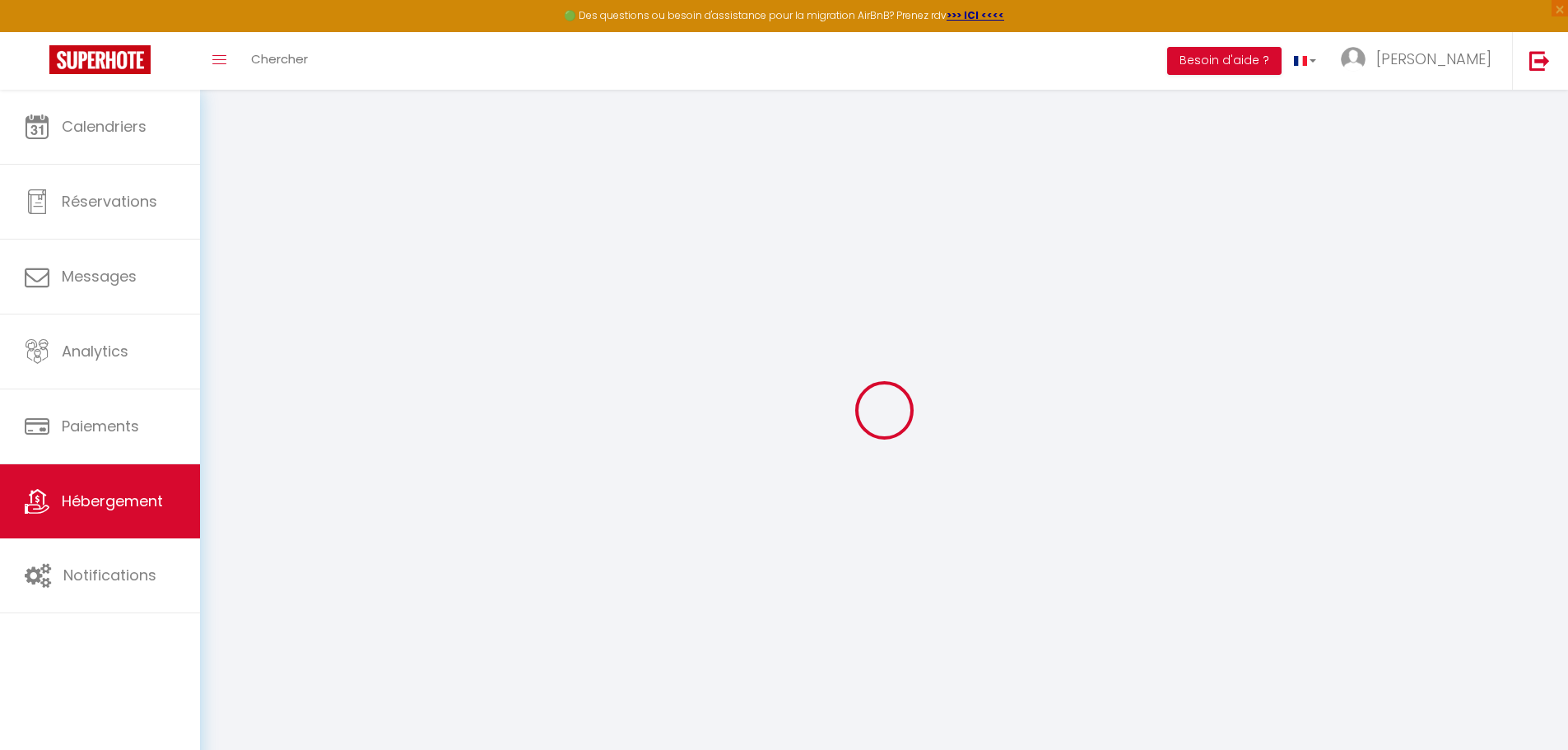
select select
checkbox input "false"
checkbox input "true"
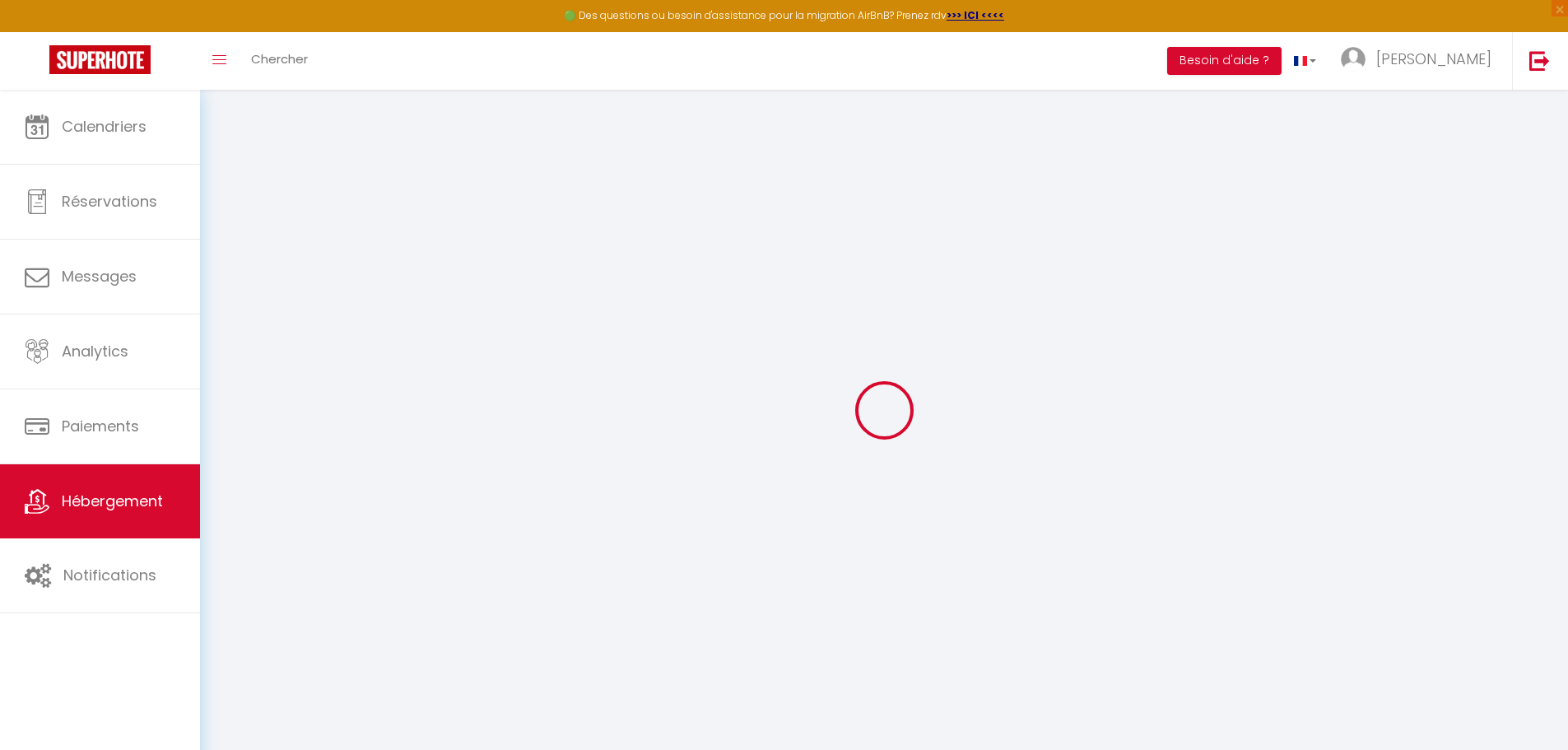
checkbox input "false"
checkbox input "true"
checkbox input "false"
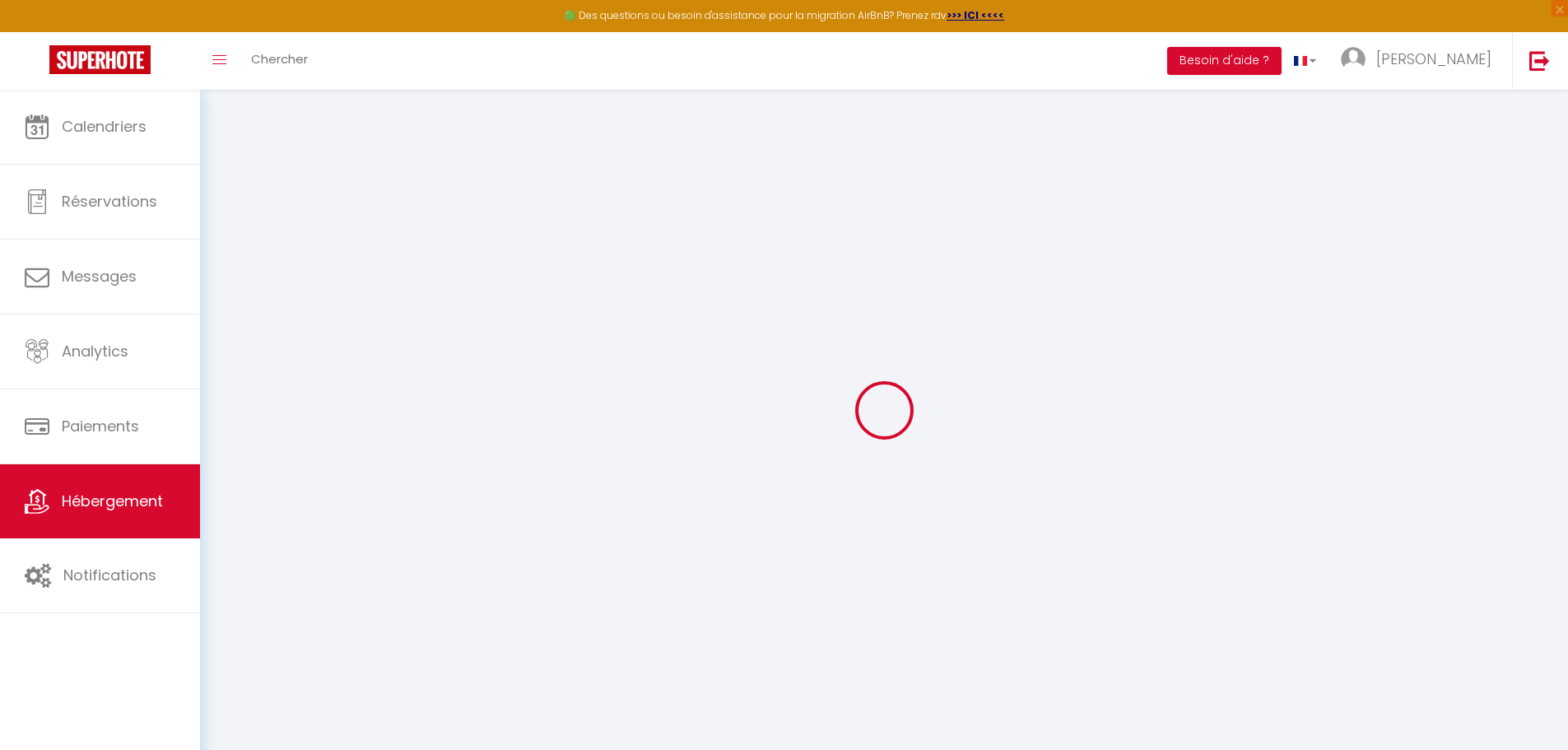
select select "15:00"
select select "23:45"
select select "11:00"
select select "15"
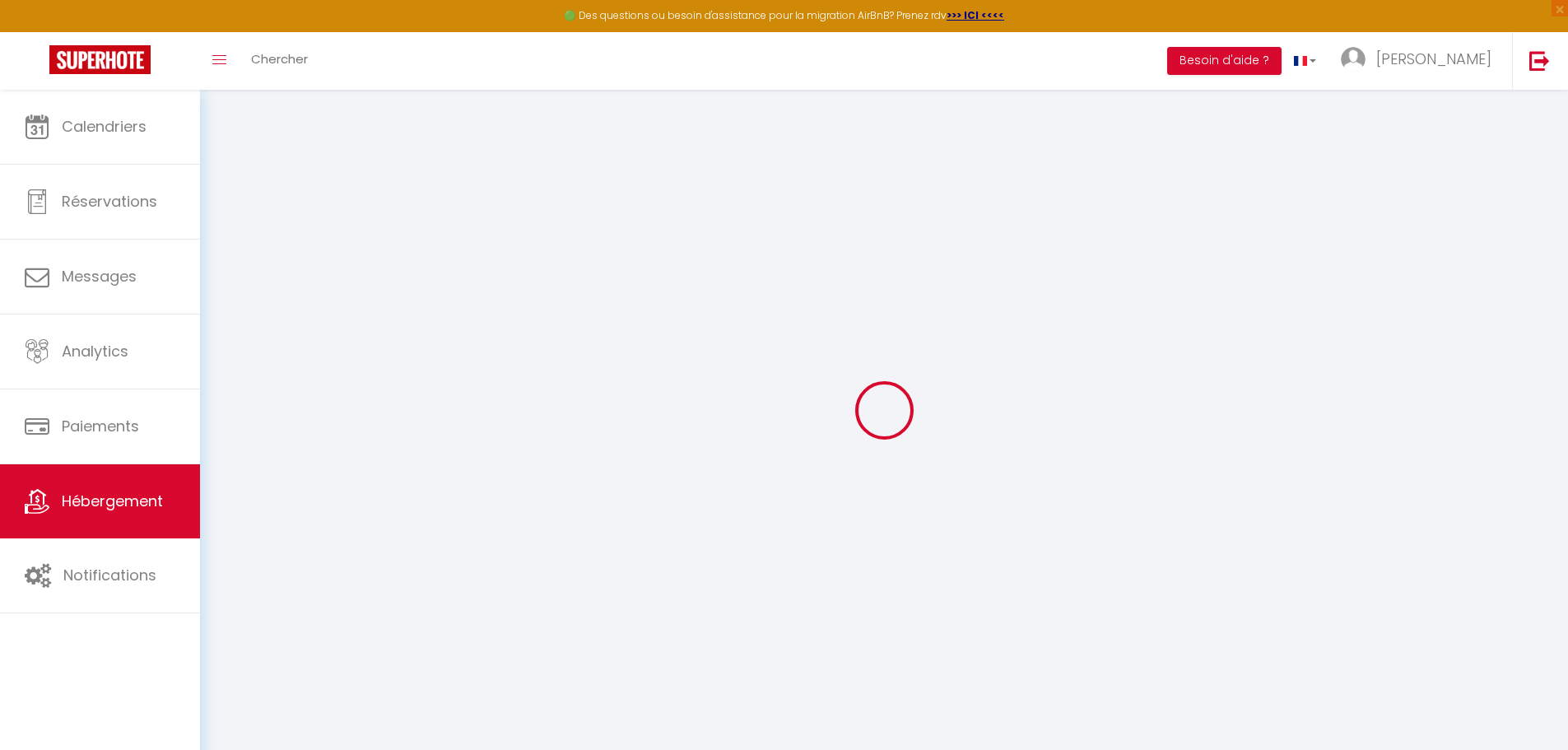
checkbox input "false"
checkbox input "true"
checkbox input "false"
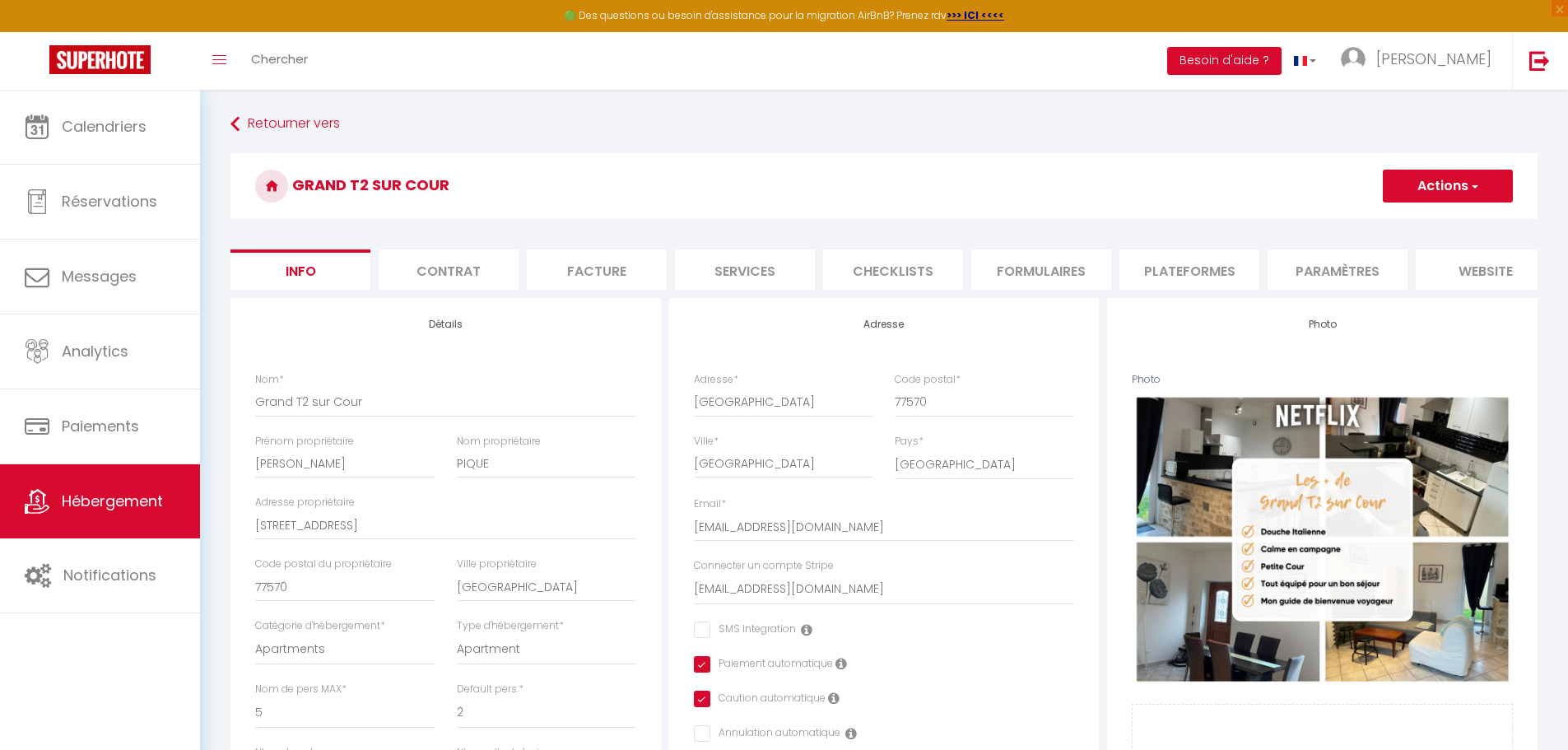
click at [490, 434] on div "Nom * Grand T2 sur Cour" at bounding box center [446, 402] width 402 height 61
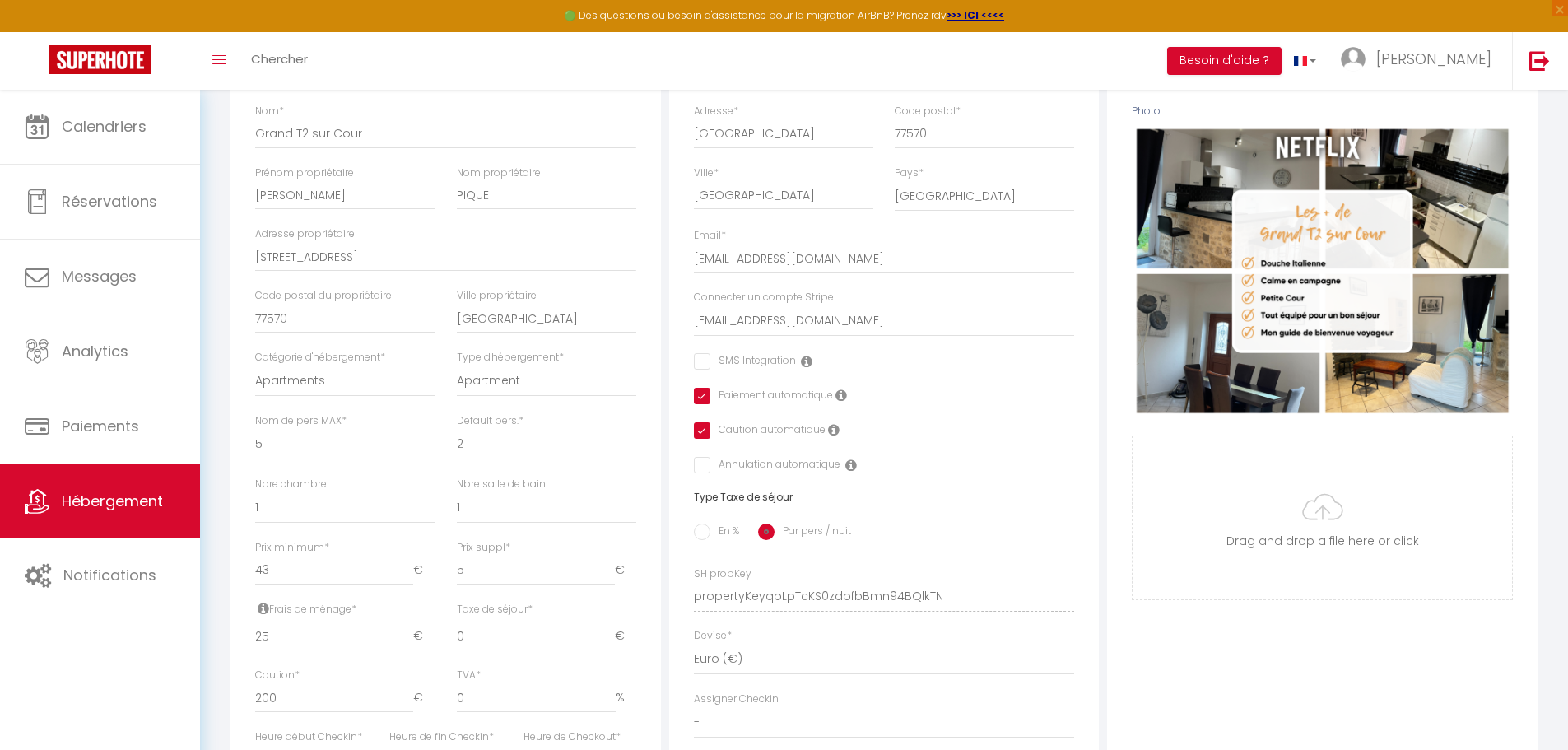
scroll to position [274, 0]
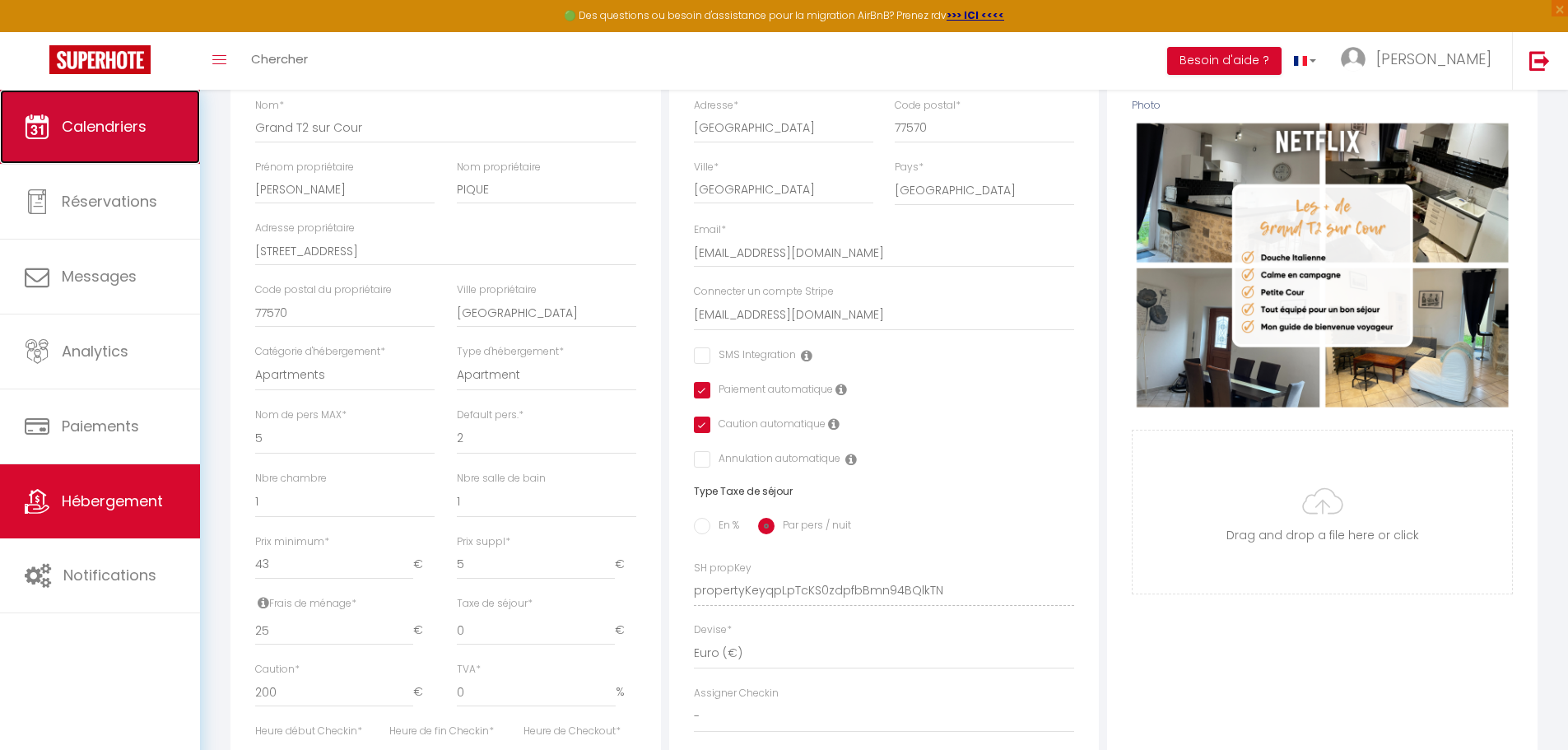
click at [74, 134] on span "Calendriers" at bounding box center [104, 127] width 85 height 21
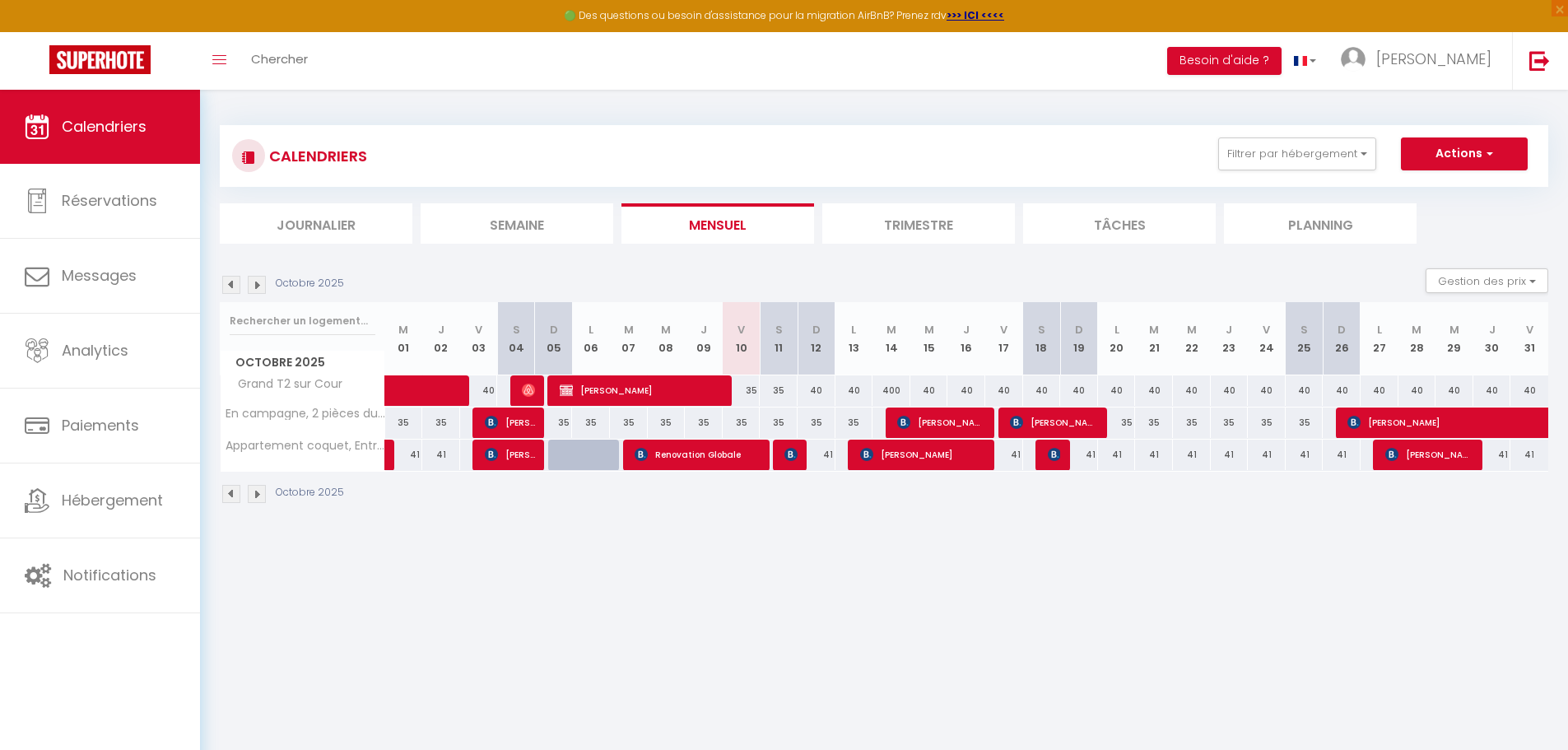
click at [883, 127] on div "CALENDRIERS Filtrer par hébergement Tous En campagne, 2 pièces duplex, arrivée …" at bounding box center [884, 155] width 1328 height 61
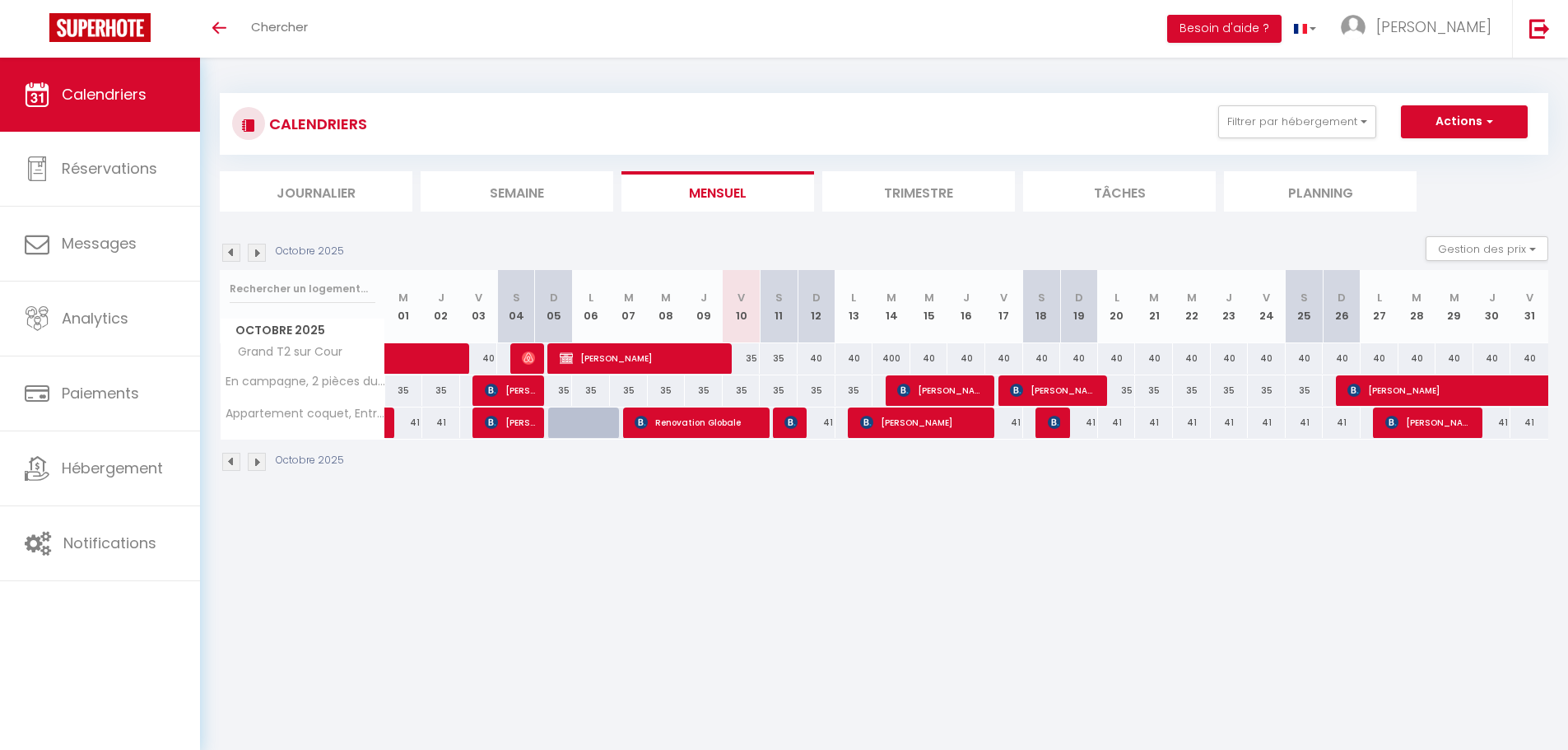
click at [750, 364] on div "35" at bounding box center [741, 358] width 38 height 30
type input "35"
type input "Ven 10 Octobre 2025"
type input "Sam 11 Octobre 2025"
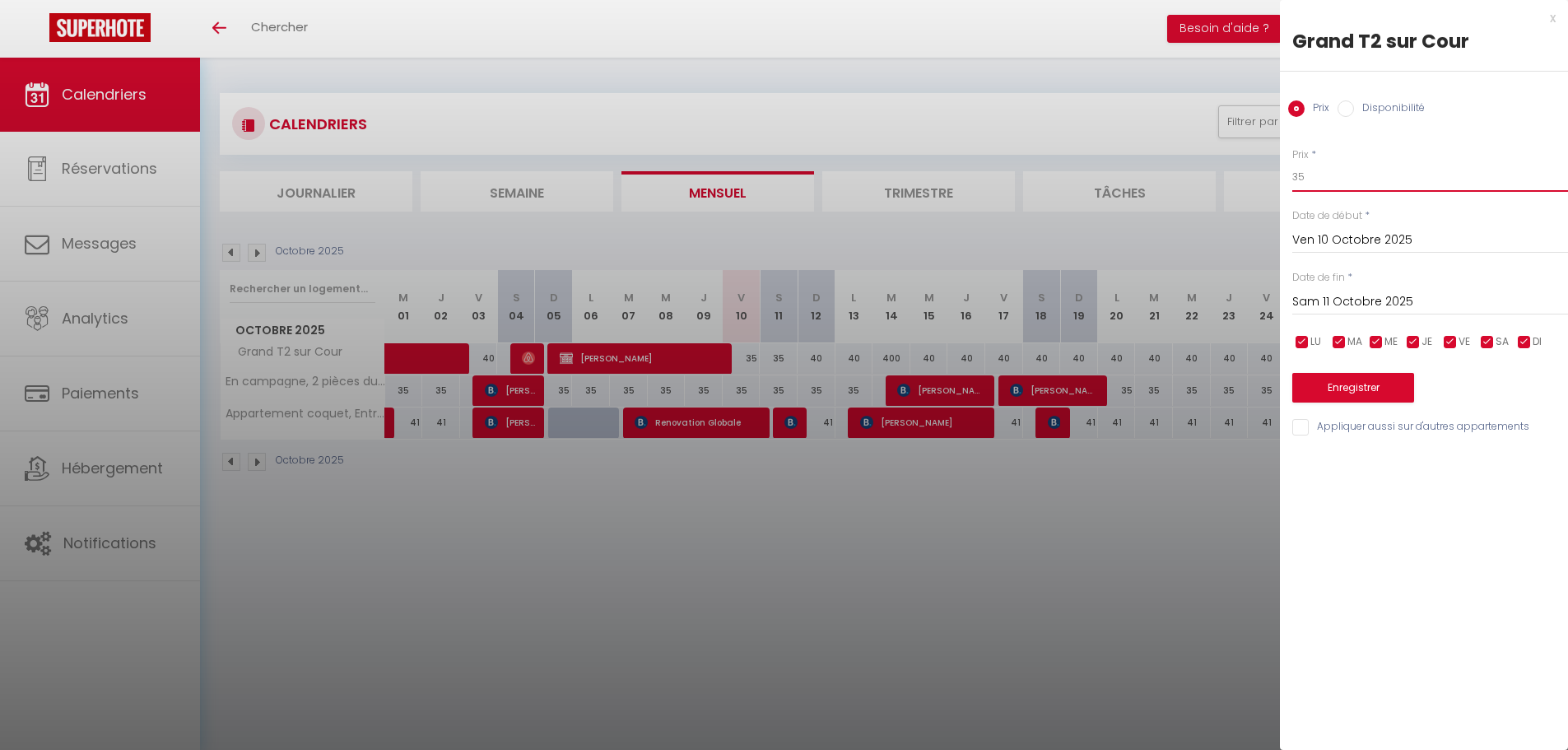
click at [1338, 178] on input "35" at bounding box center [1430, 177] width 276 height 29
type input "3"
type input "43"
click at [1358, 382] on button "Enregistrer" at bounding box center [1353, 387] width 122 height 29
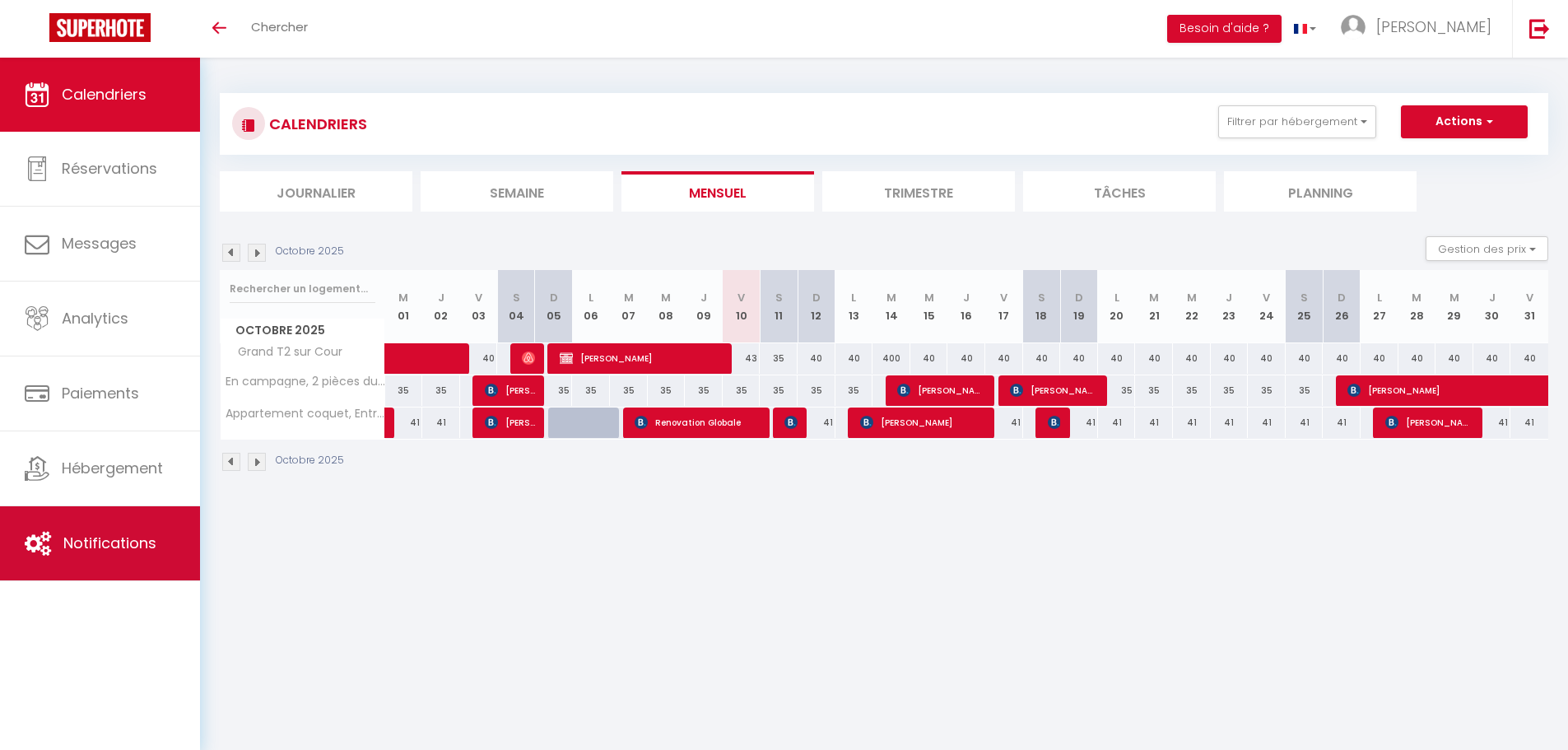
click at [130, 537] on span "Notifications" at bounding box center [110, 543] width 93 height 21
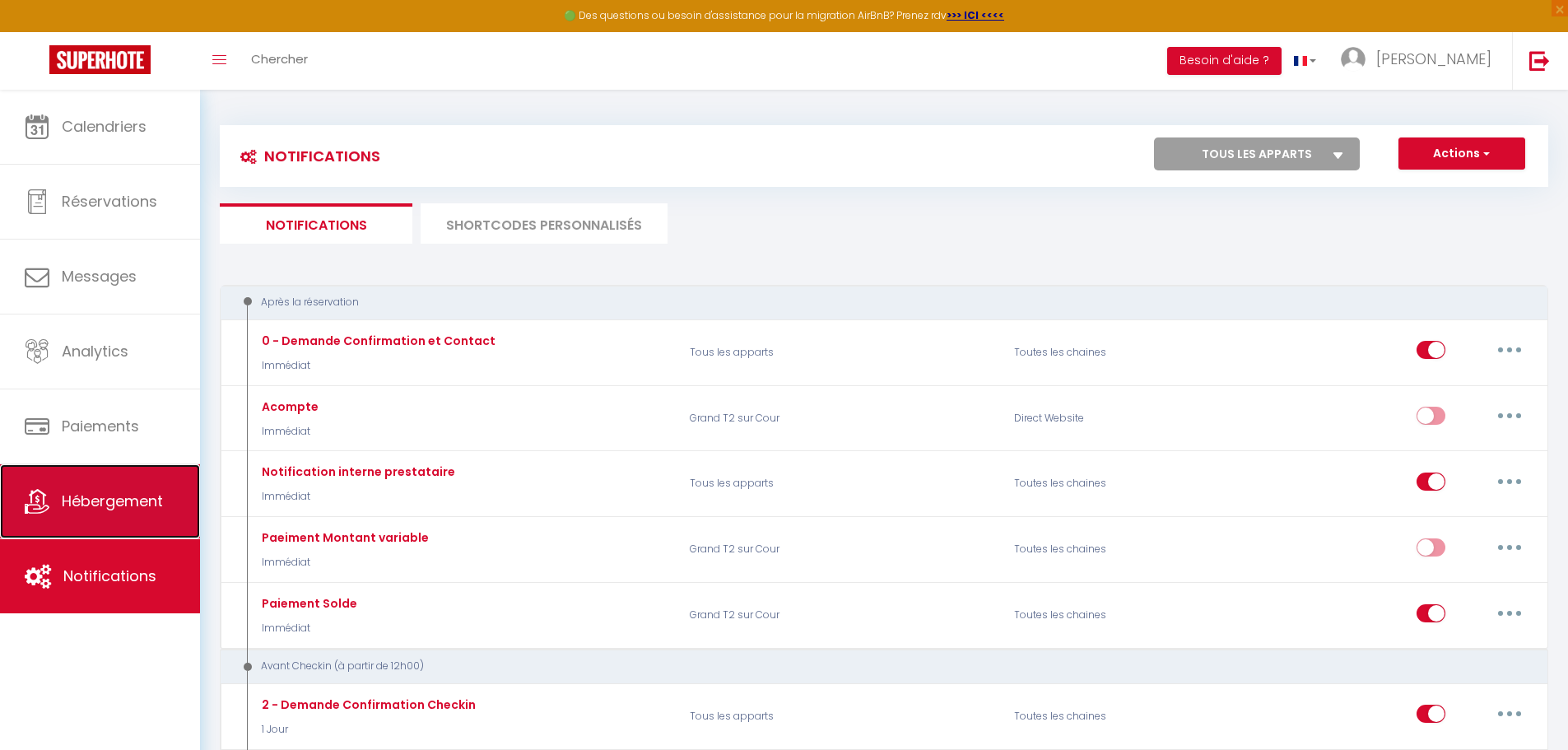
click at [113, 504] on span "Hébergement" at bounding box center [111, 501] width 101 height 21
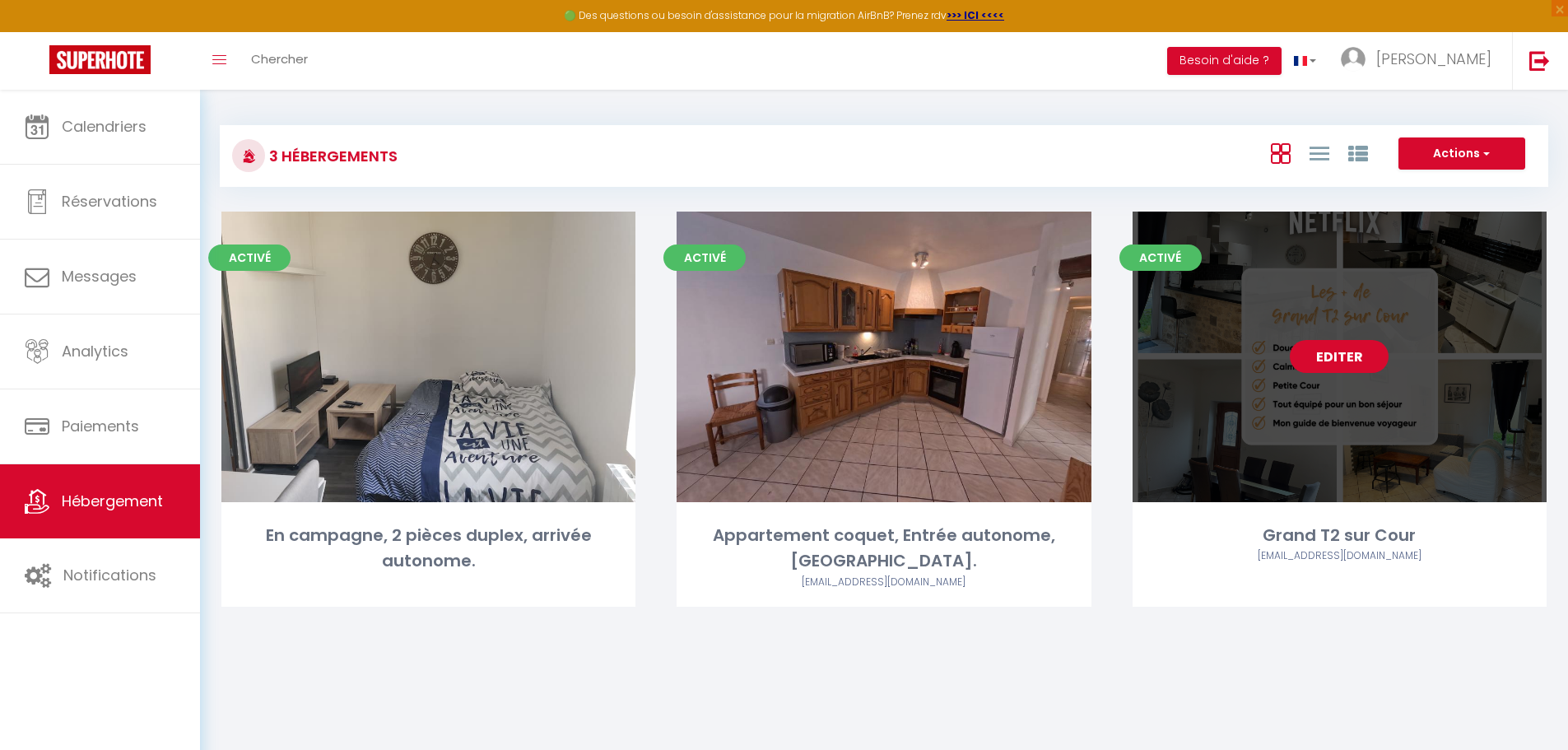
click at [1347, 364] on link "Editer" at bounding box center [1338, 356] width 99 height 33
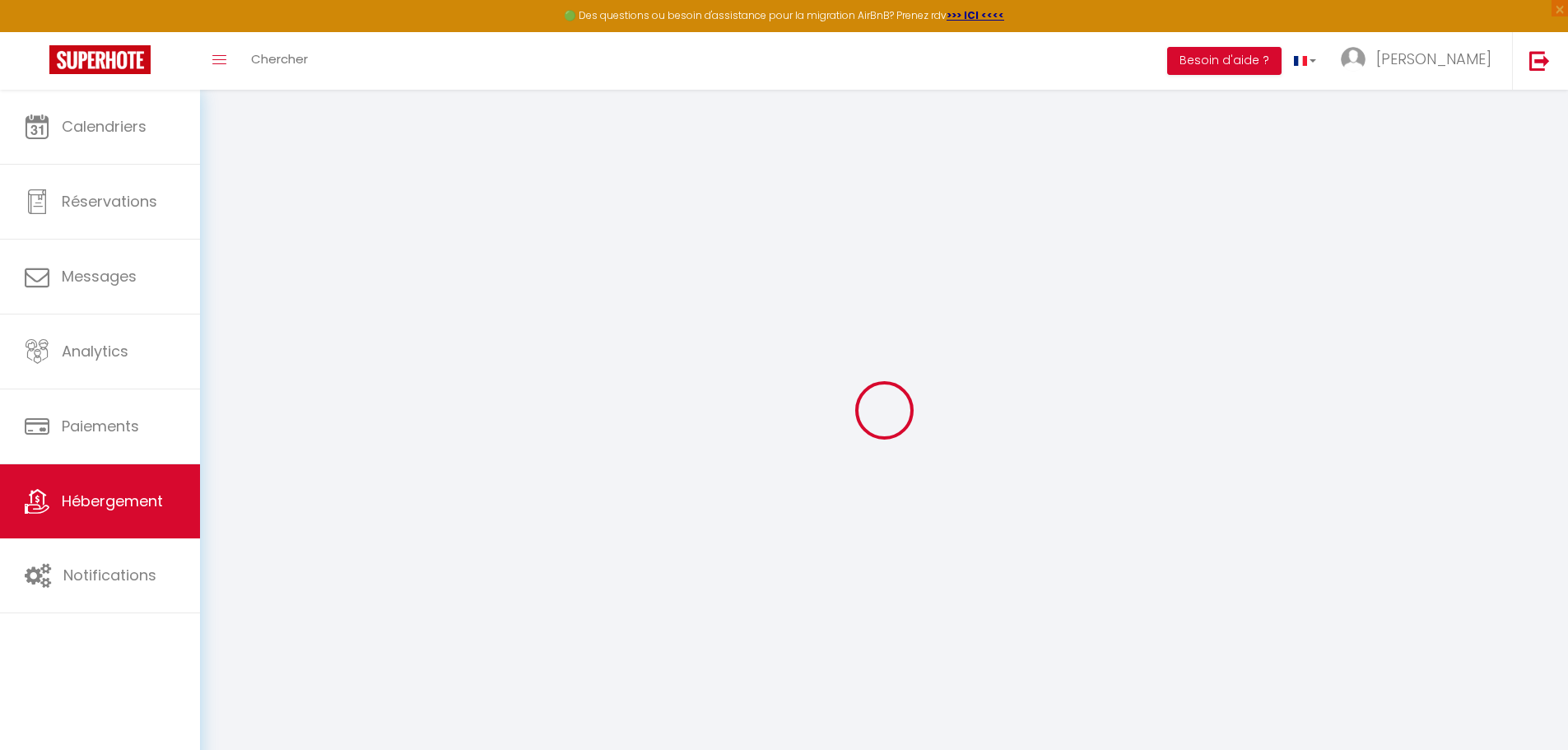
select select "6393-1239066698539213903"
select select "+ 15 %"
select select "+ 17 %"
select select "+ 2 %"
select select "15:00"
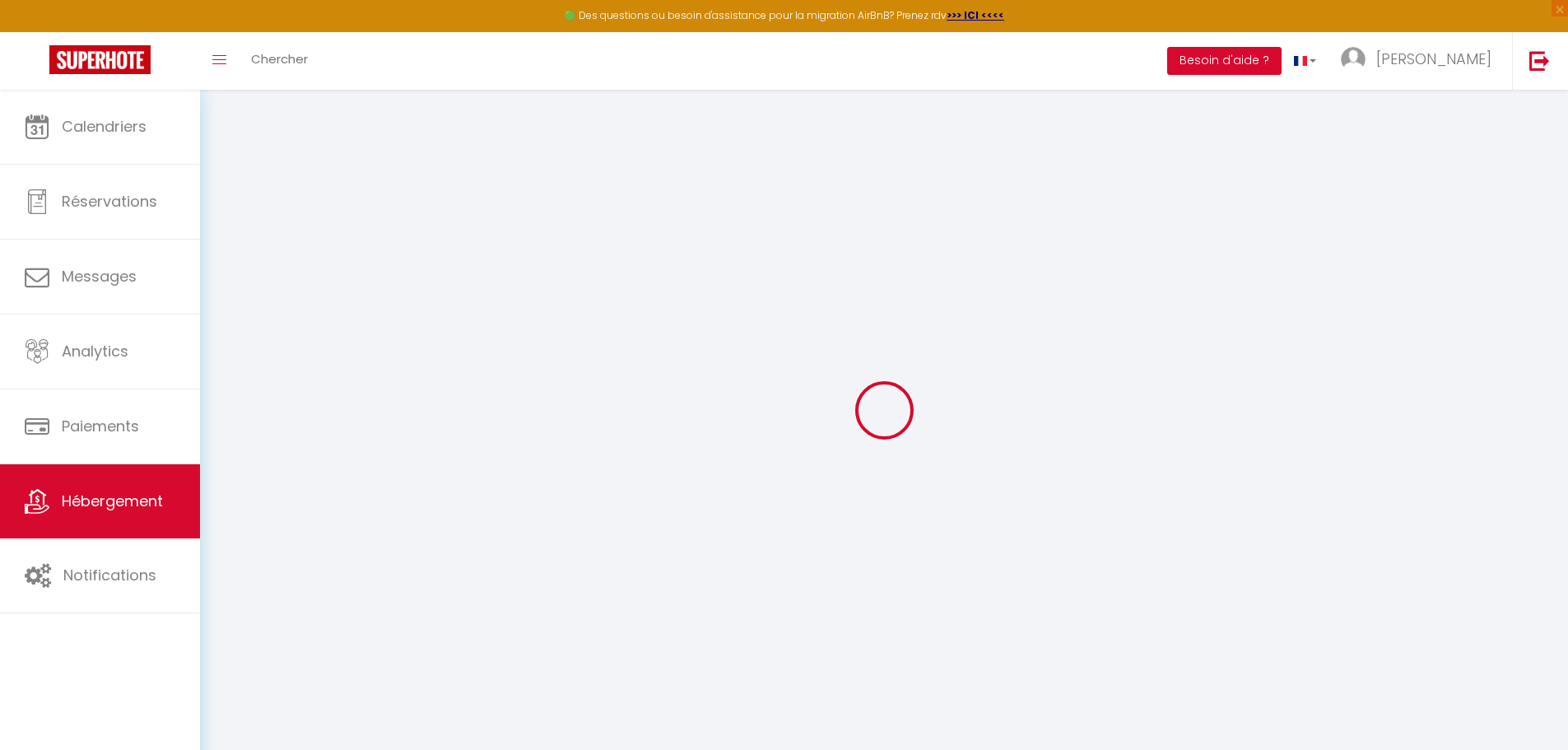
select select "23:45"
select select "11:00"
select select "15"
select select "well_reviewed_guests"
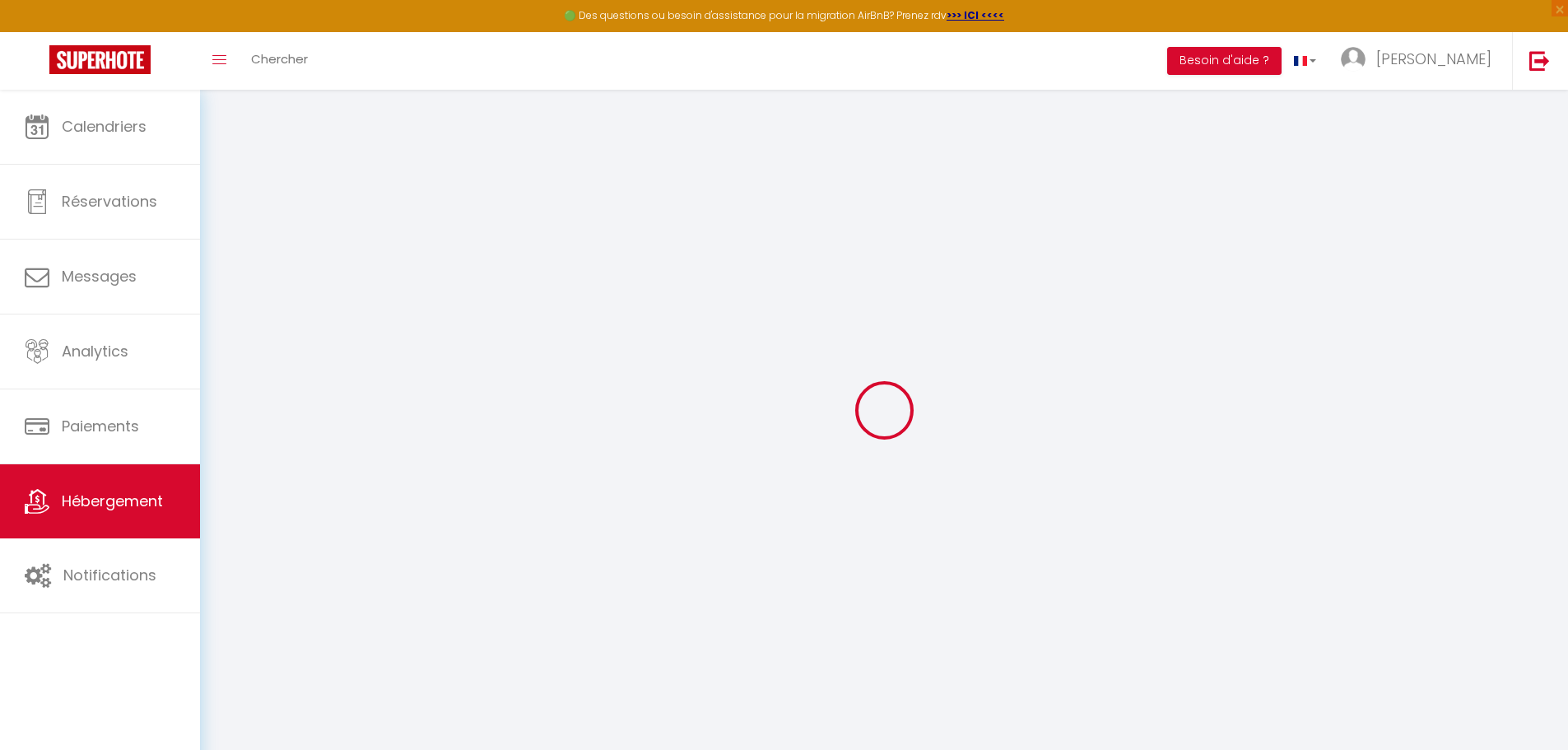
select select "EUR"
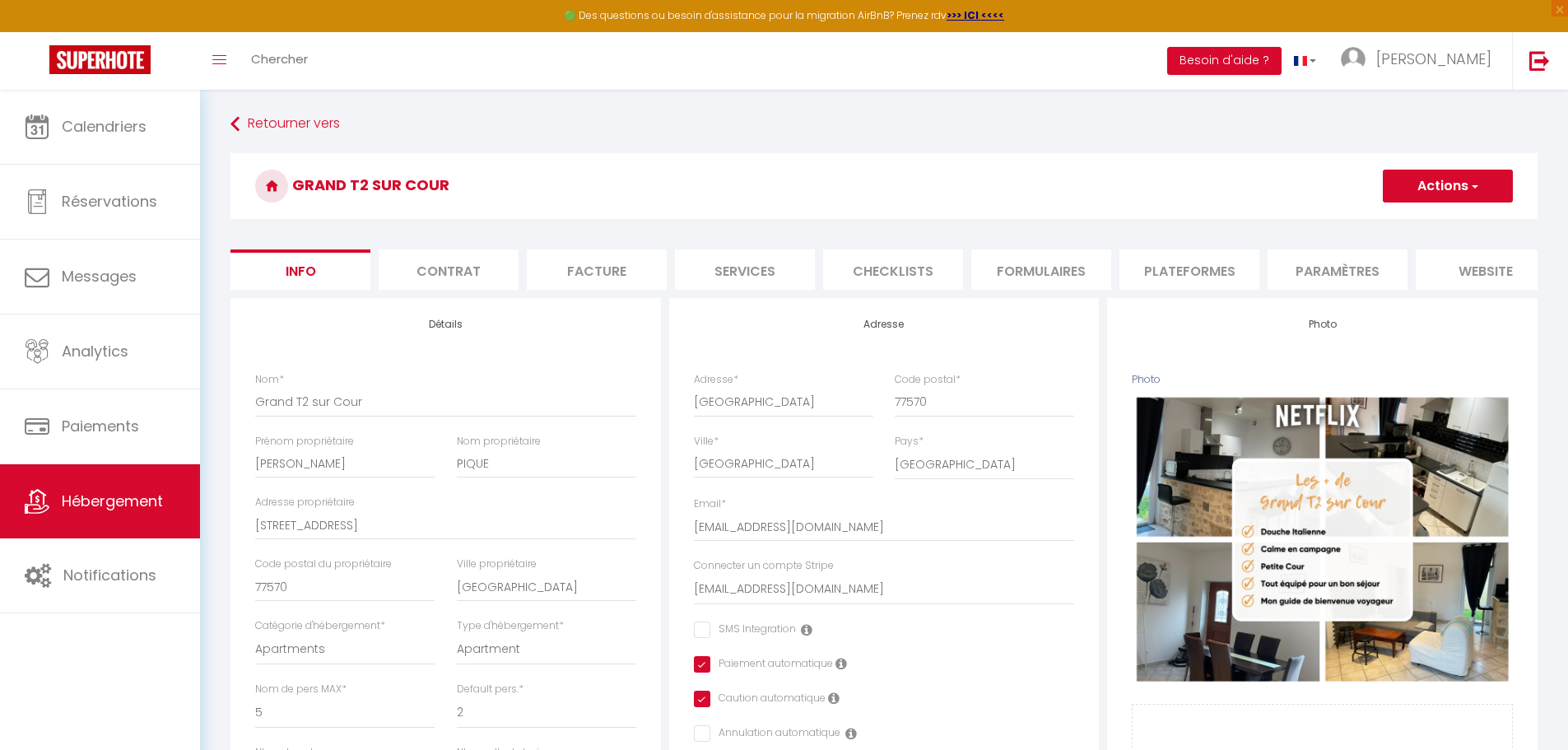
checkbox input "false"
checkbox input "true"
checkbox input "false"
click at [1321, 259] on li "Paramètres" at bounding box center [1338, 269] width 140 height 41
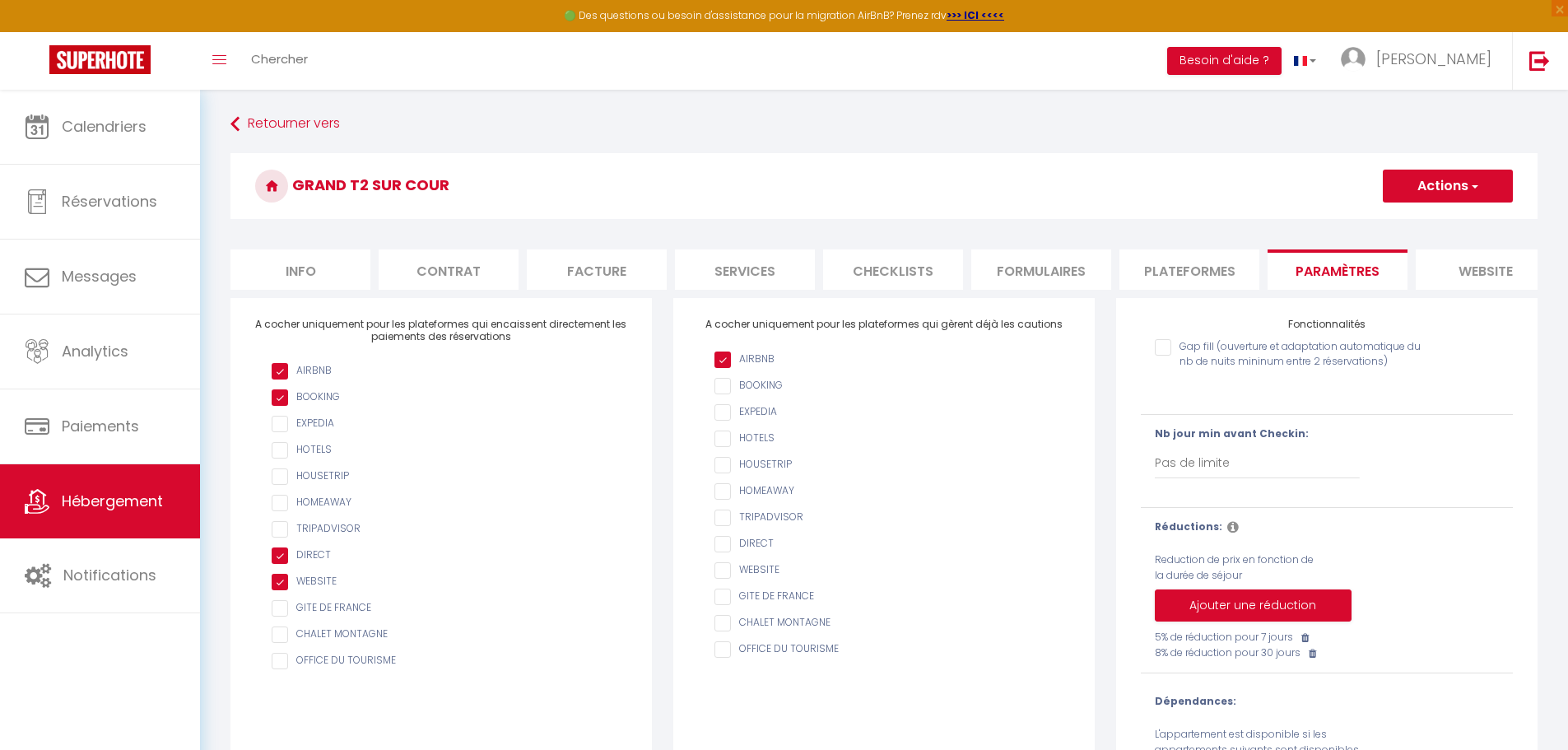
click at [1213, 267] on li "Plateformes" at bounding box center [1189, 269] width 140 height 41
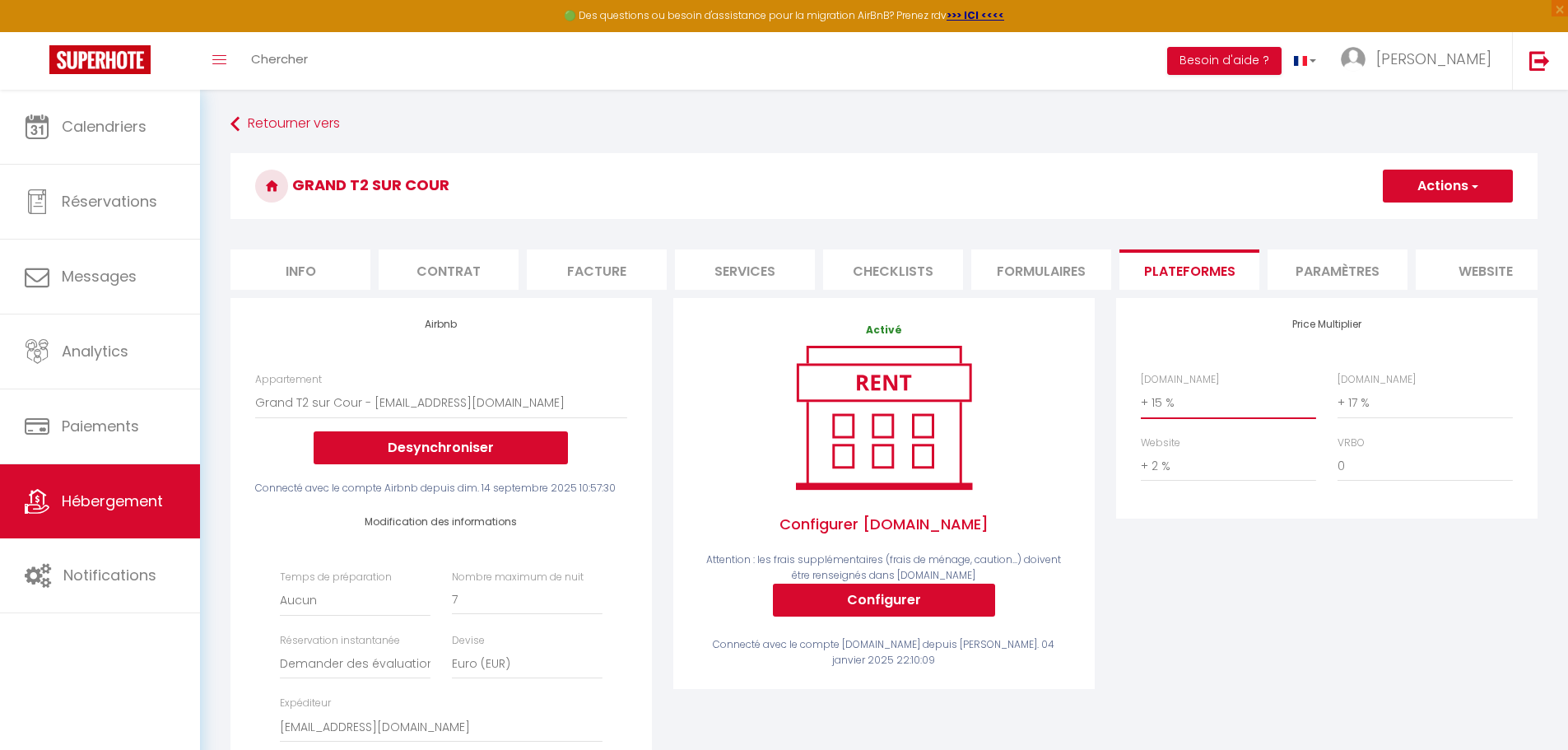
click at [1230, 416] on select "0 + 1 % + 2 % + 3 % + 4 % + 5 % + 6 % + 7 % + 8 % + 9 %" at bounding box center [1228, 401] width 176 height 31
select select "+ 20 %"
click at [1140, 400] on select "0 + 1 % + 2 % + 3 % + 4 % + 5 % + 6 % + 7 % + 8 % + 9 %" at bounding box center [1228, 401] width 176 height 31
click at [1438, 188] on button "Actions" at bounding box center [1448, 185] width 130 height 33
click at [1421, 220] on link "Enregistrer" at bounding box center [1447, 222] width 130 height 22
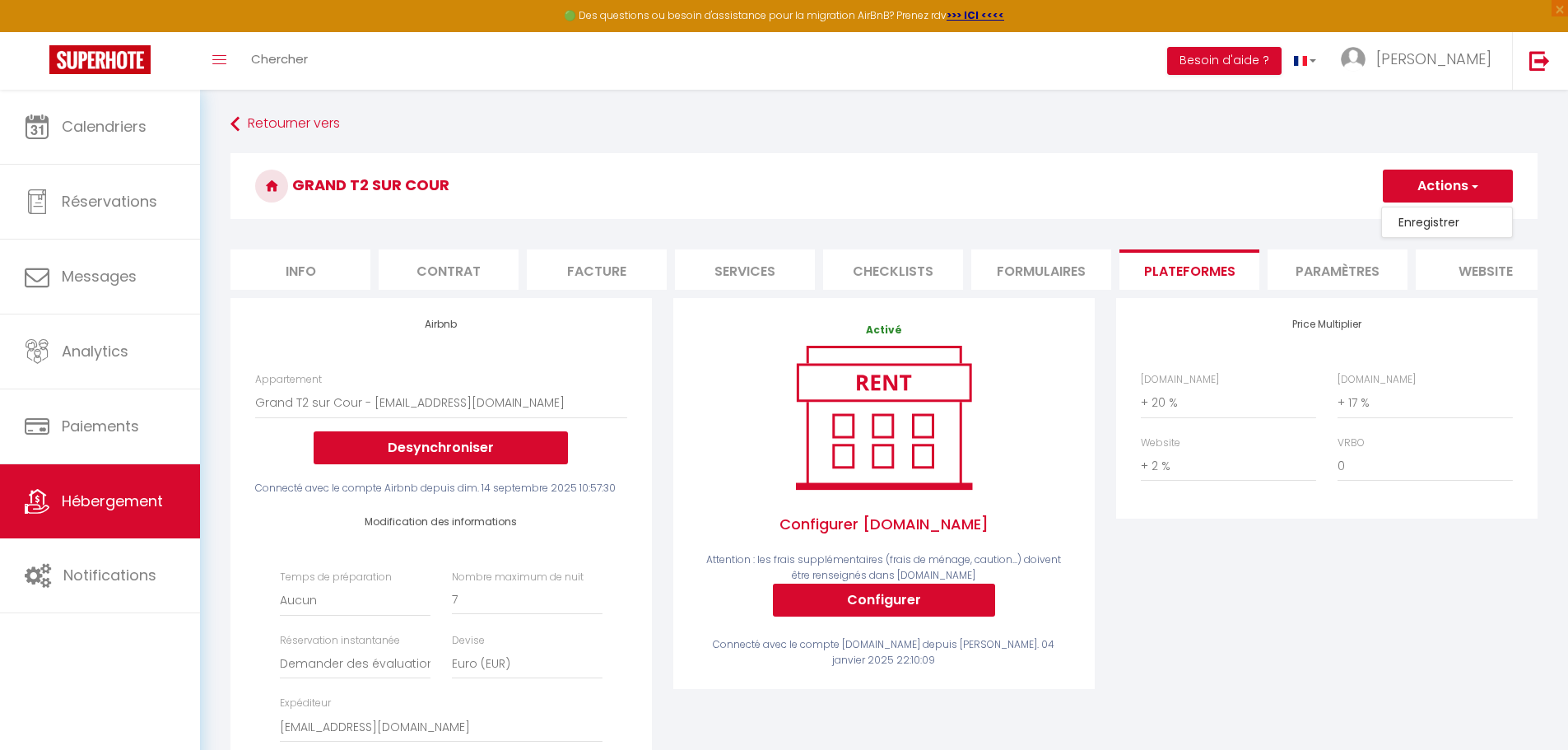
select select "well_reviewed_guests"
select select "EUR"
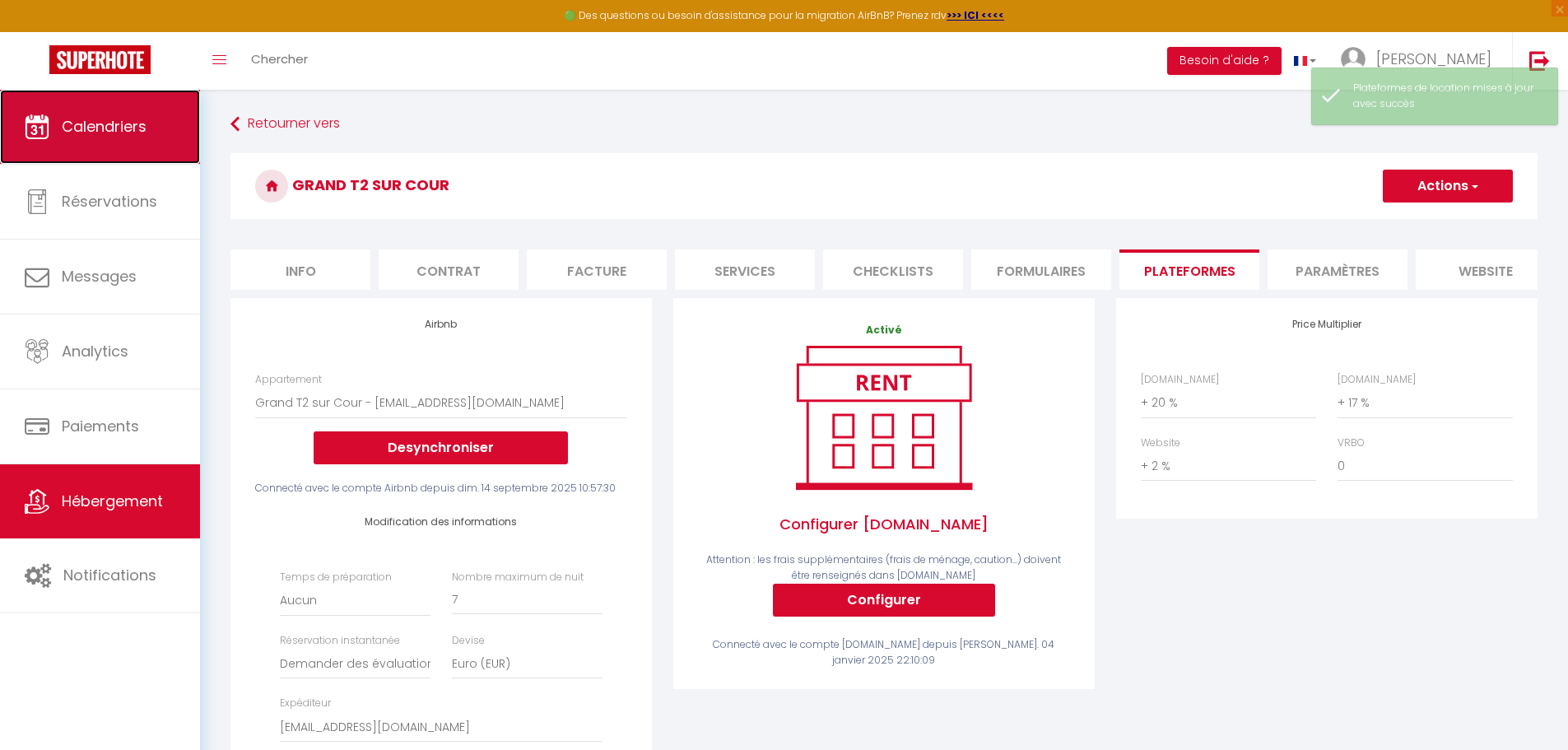
click at [118, 138] on link "Calendriers" at bounding box center [100, 127] width 200 height 74
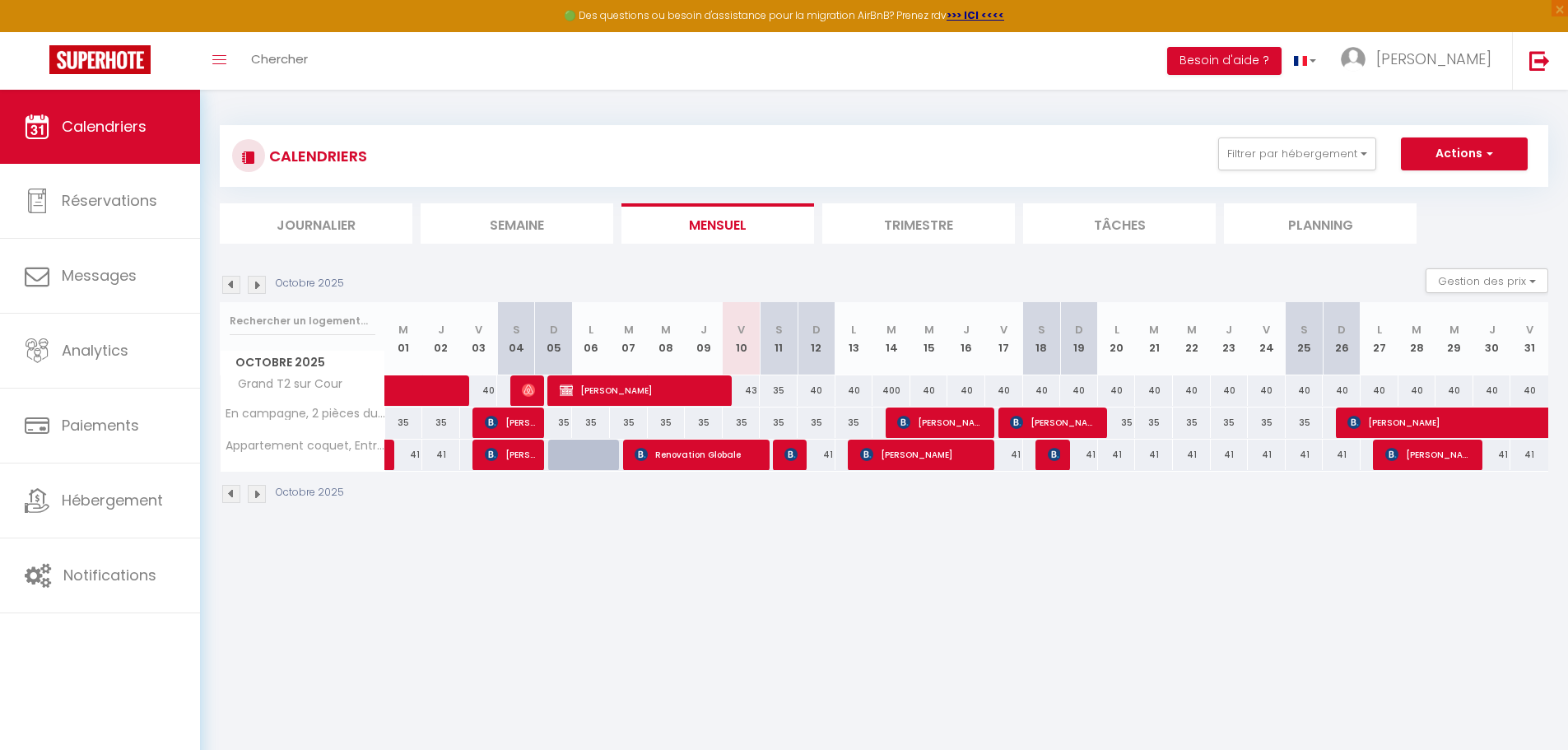
click at [780, 389] on div "35" at bounding box center [778, 390] width 38 height 30
type input "35"
type input "Sam 11 Octobre 2025"
type input "Dim 12 Octobre 2025"
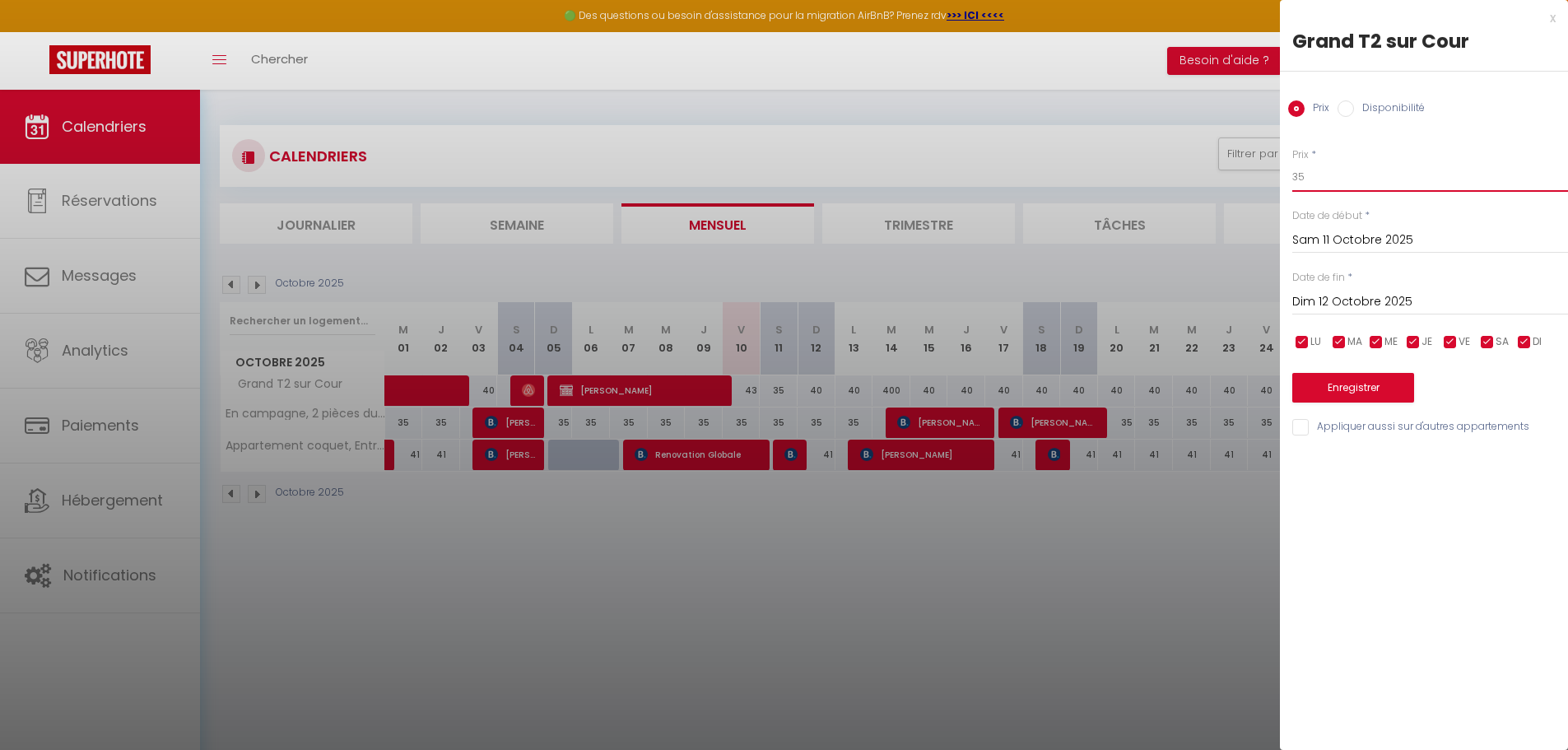
drag, startPoint x: 1329, startPoint y: 176, endPoint x: 1127, endPoint y: 169, distance: 202.1
click at [1136, 171] on body "🟢 Des questions ou besoin d'assistance pour la migration AirBnB? Prenez rdv >>>…" at bounding box center [784, 465] width 1568 height 750
type input "43"
click at [1344, 389] on button "Enregistrer" at bounding box center [1353, 387] width 122 height 29
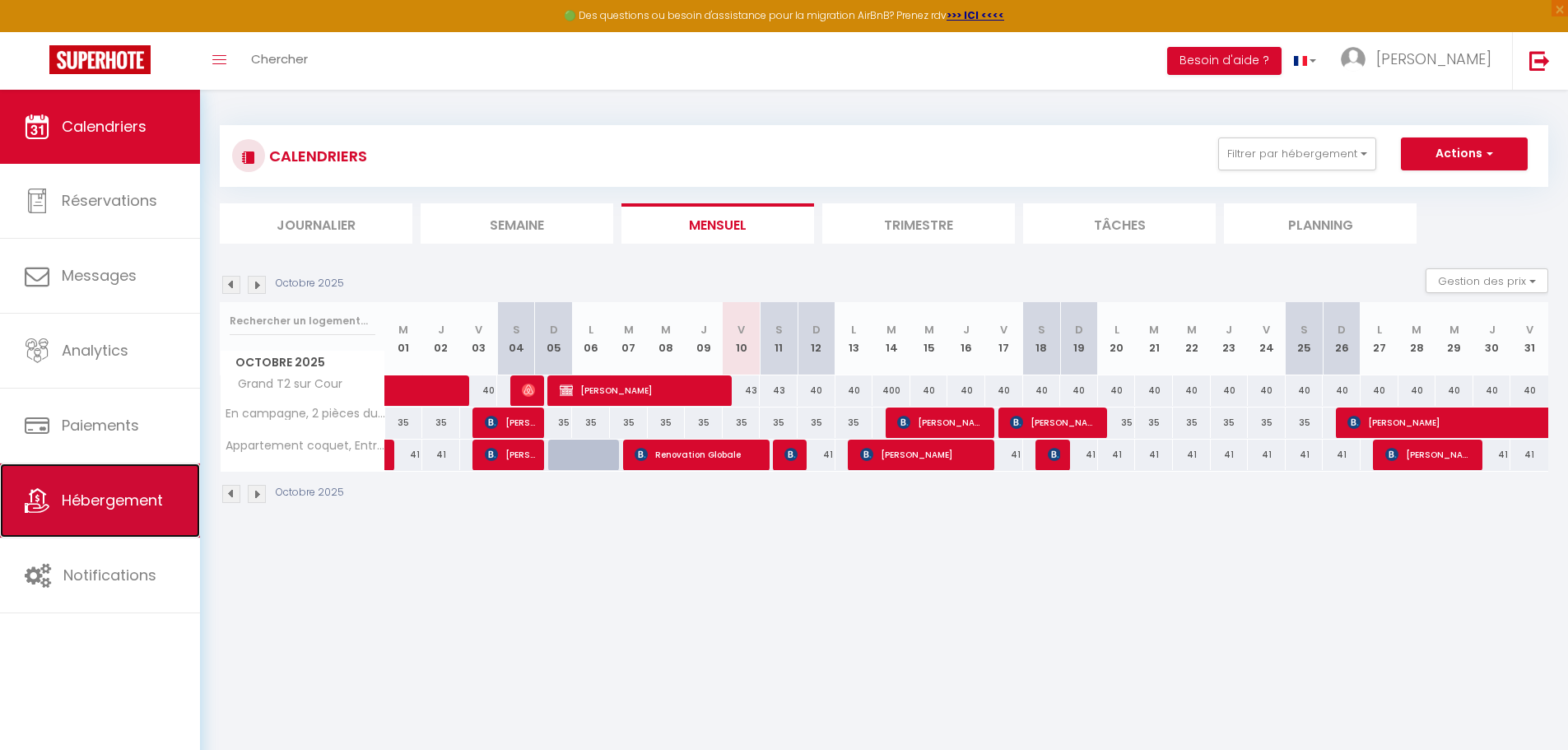
click at [131, 513] on link "Hébergement" at bounding box center [100, 500] width 200 height 74
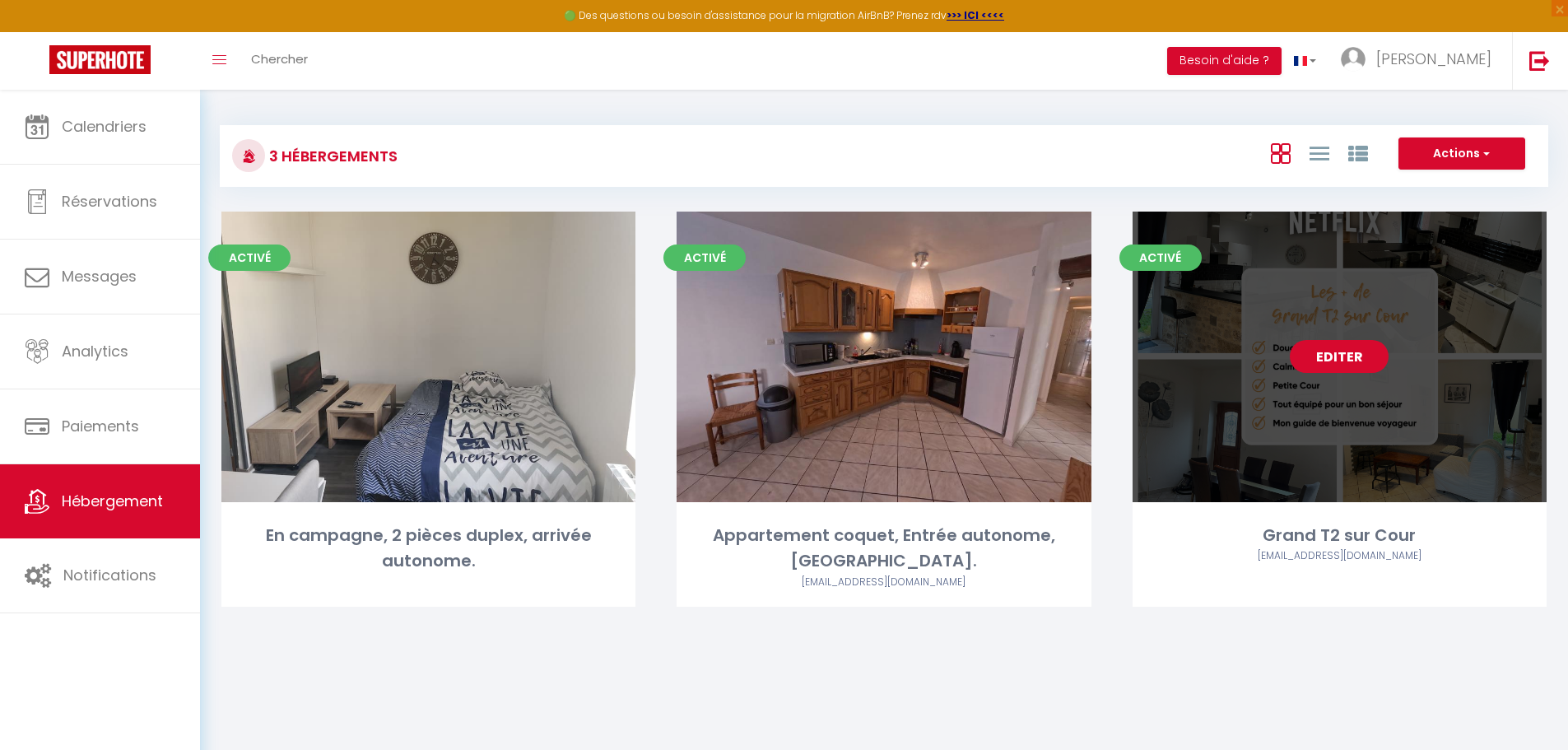
click at [1357, 354] on link "Editer" at bounding box center [1338, 356] width 99 height 33
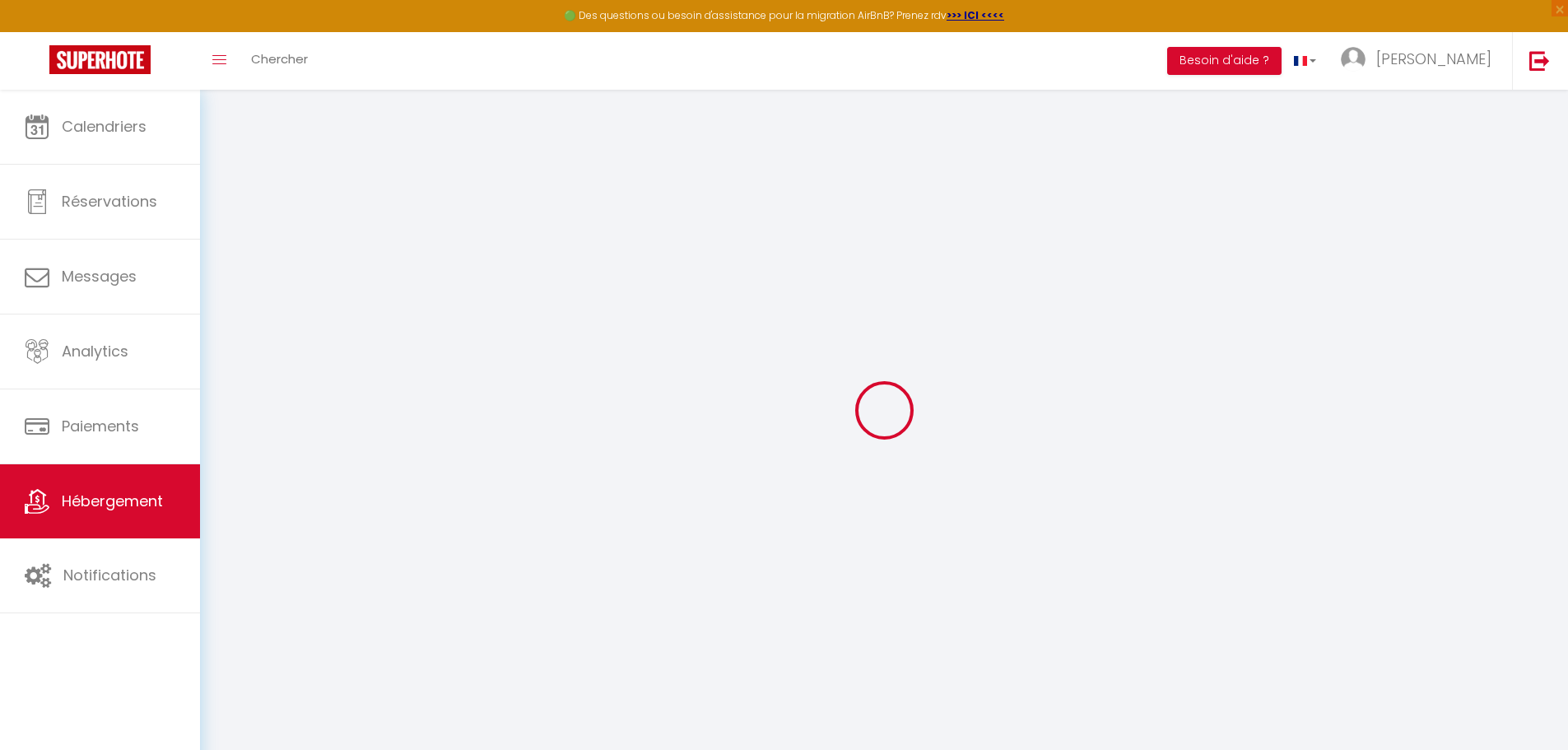
select select "6393-1239066698539213903"
checkbox input "false"
checkbox input "true"
checkbox input "false"
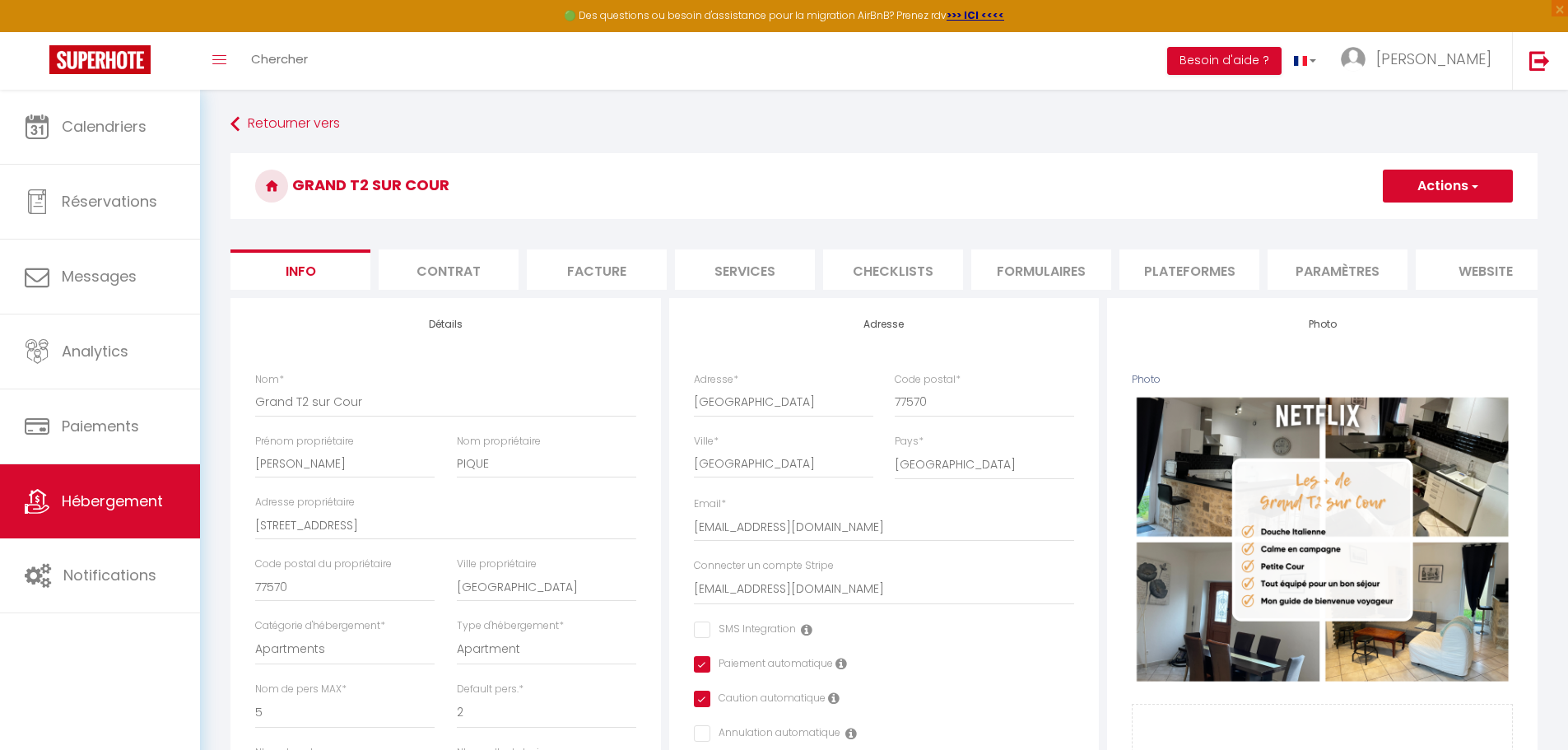
click at [1341, 264] on li "Paramètres" at bounding box center [1338, 269] width 140 height 41
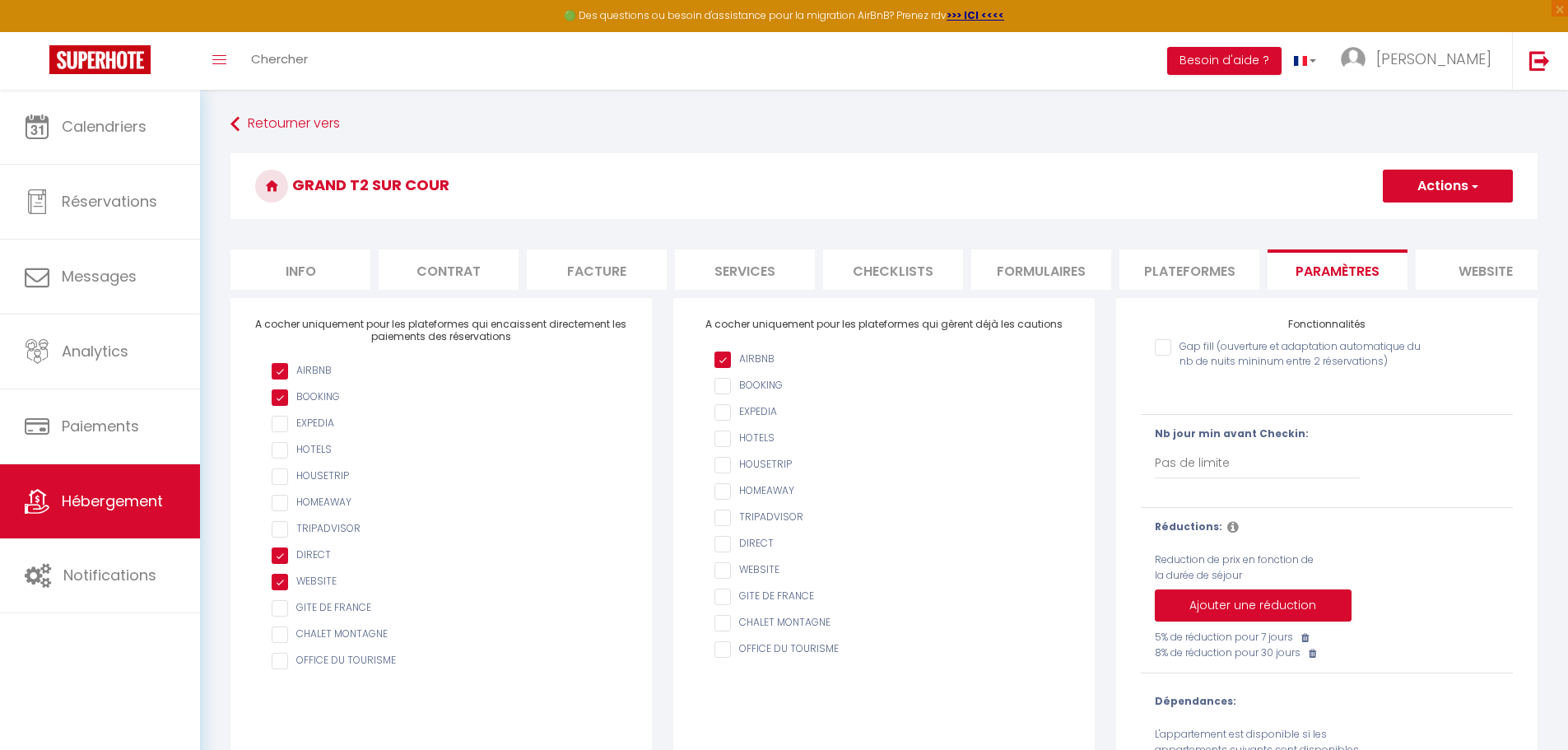
click at [1216, 271] on li "Plateformes" at bounding box center [1189, 269] width 140 height 41
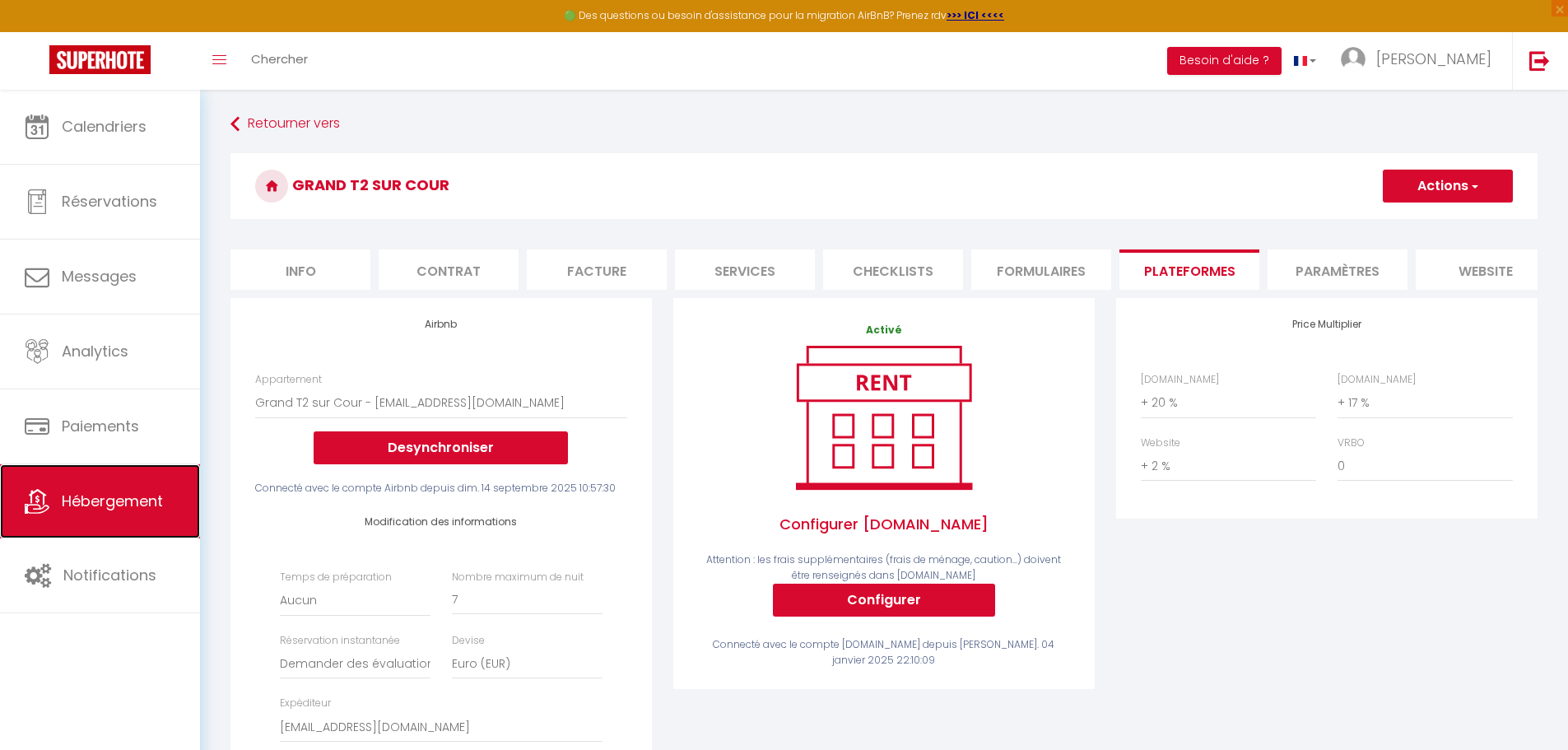
click at [83, 513] on link "Hébergement" at bounding box center [100, 501] width 200 height 74
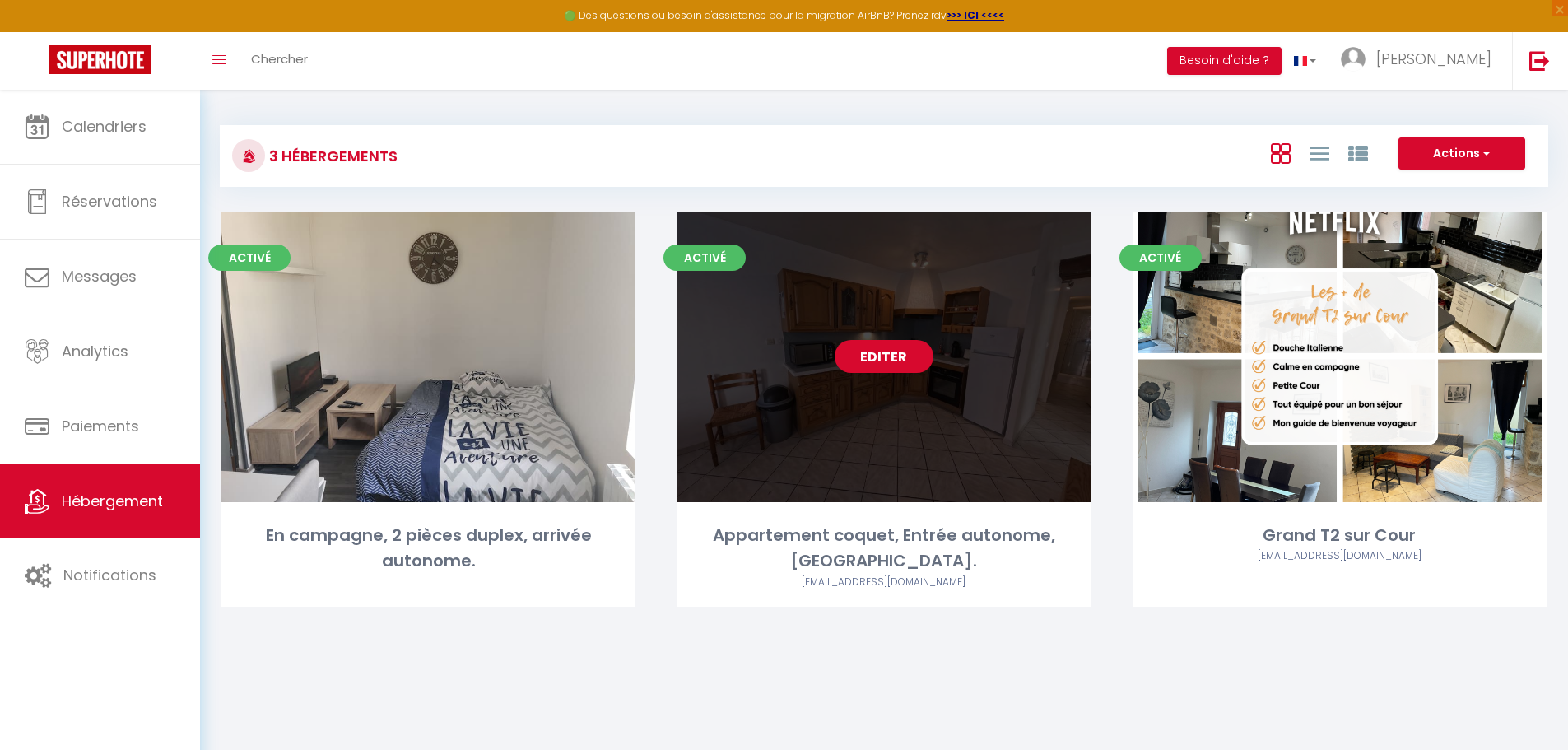
click at [860, 361] on link "Editer" at bounding box center [883, 356] width 99 height 33
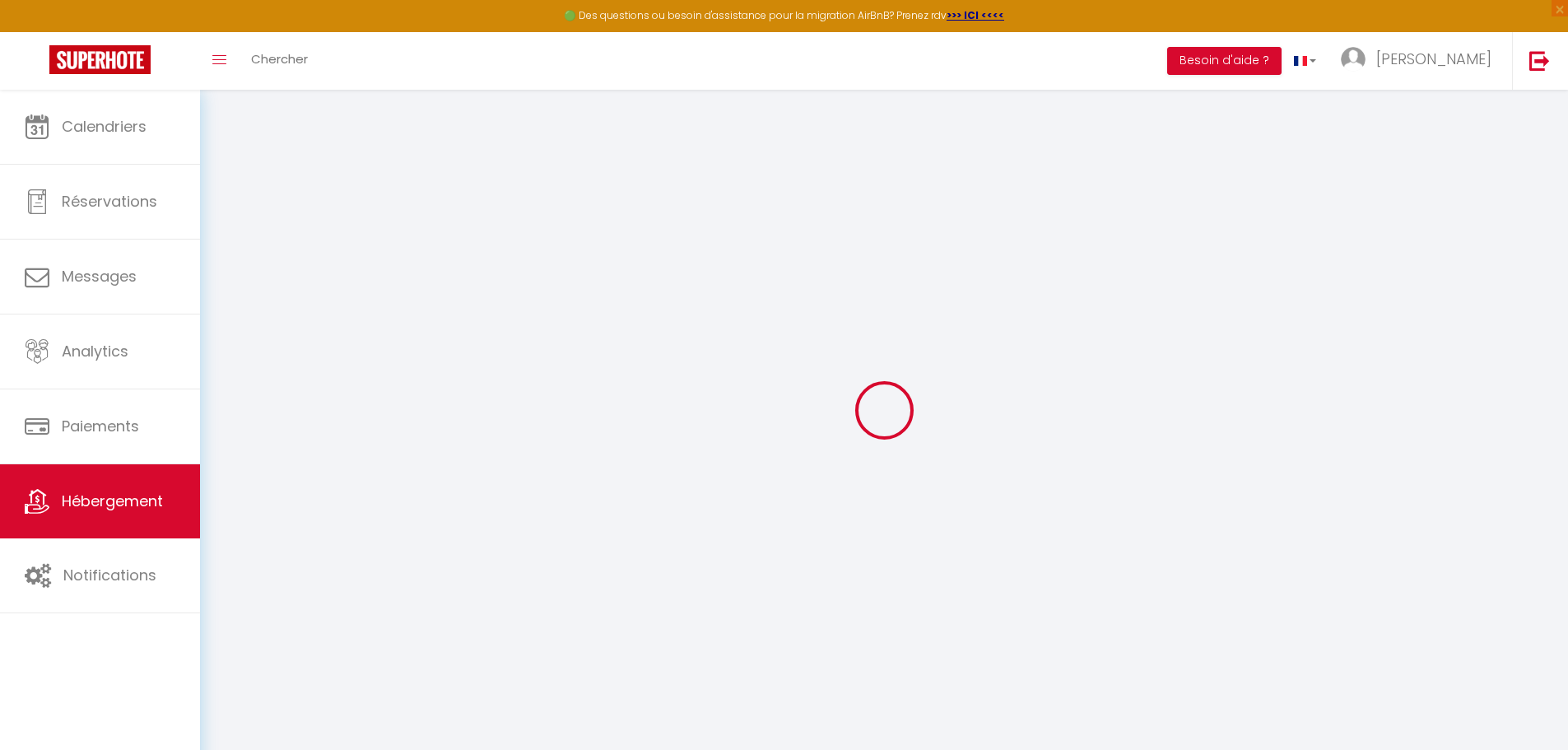
select select
select select "+ 10 %"
select select "+ 7 %"
select select
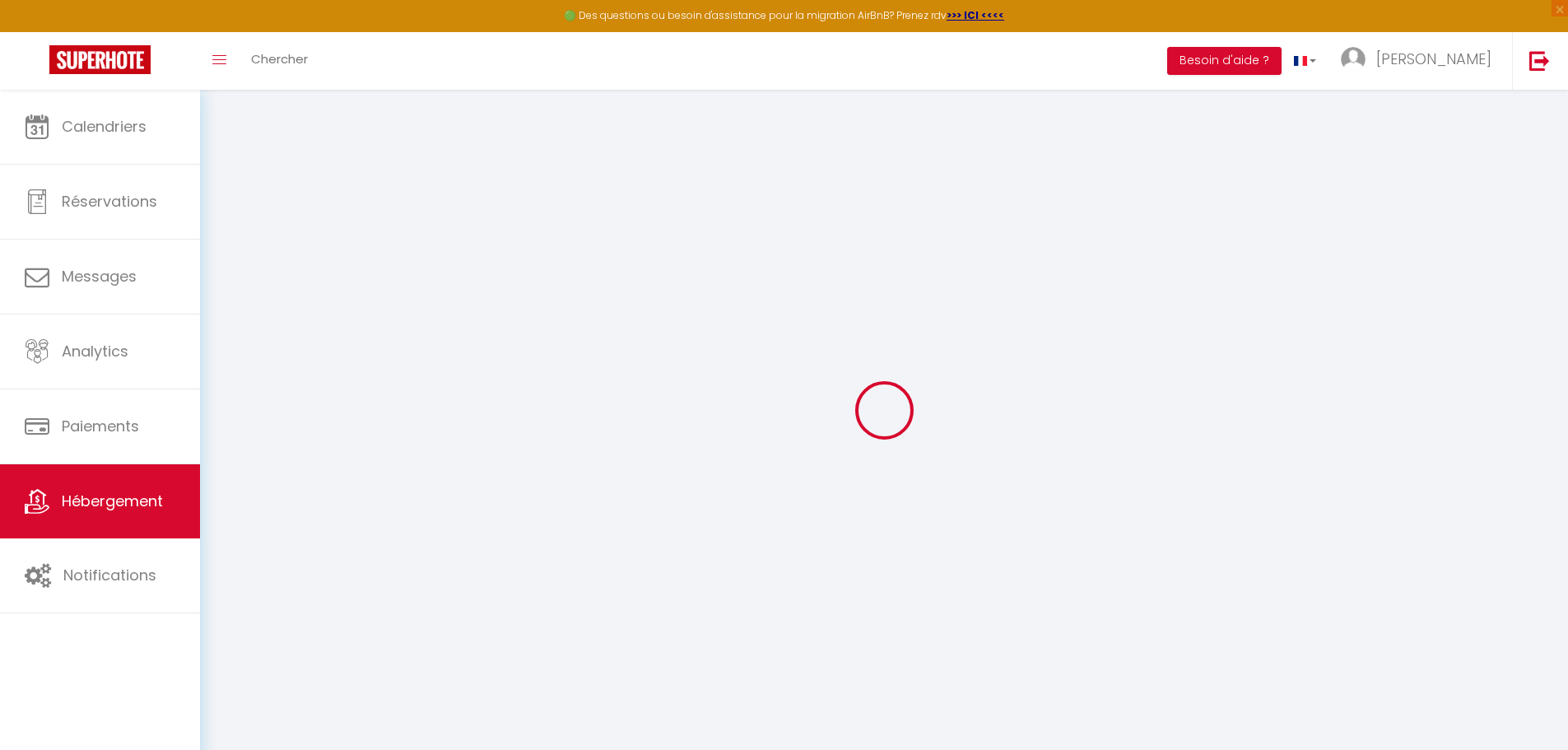
select select
checkbox input "false"
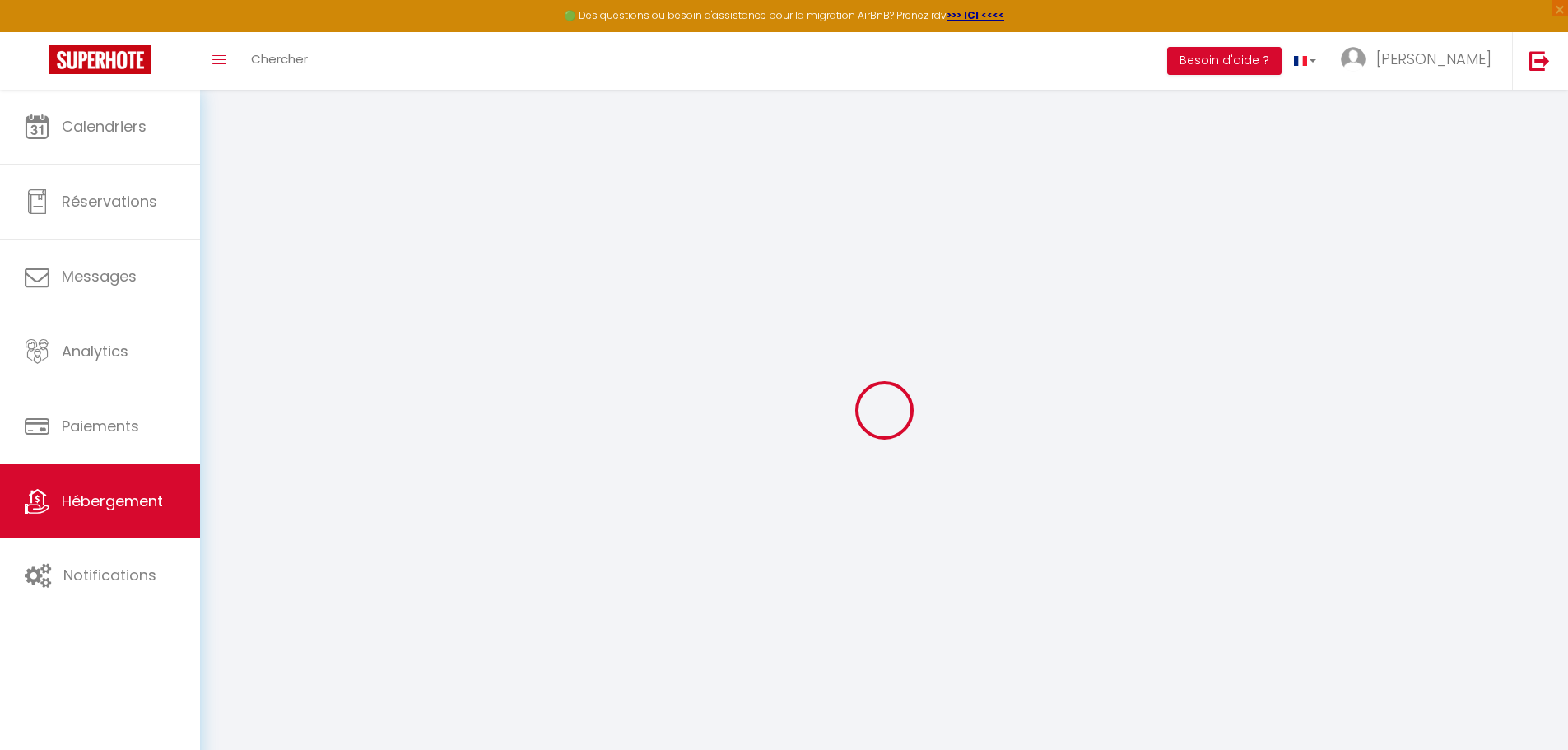
checkbox input "true"
checkbox input "false"
select select
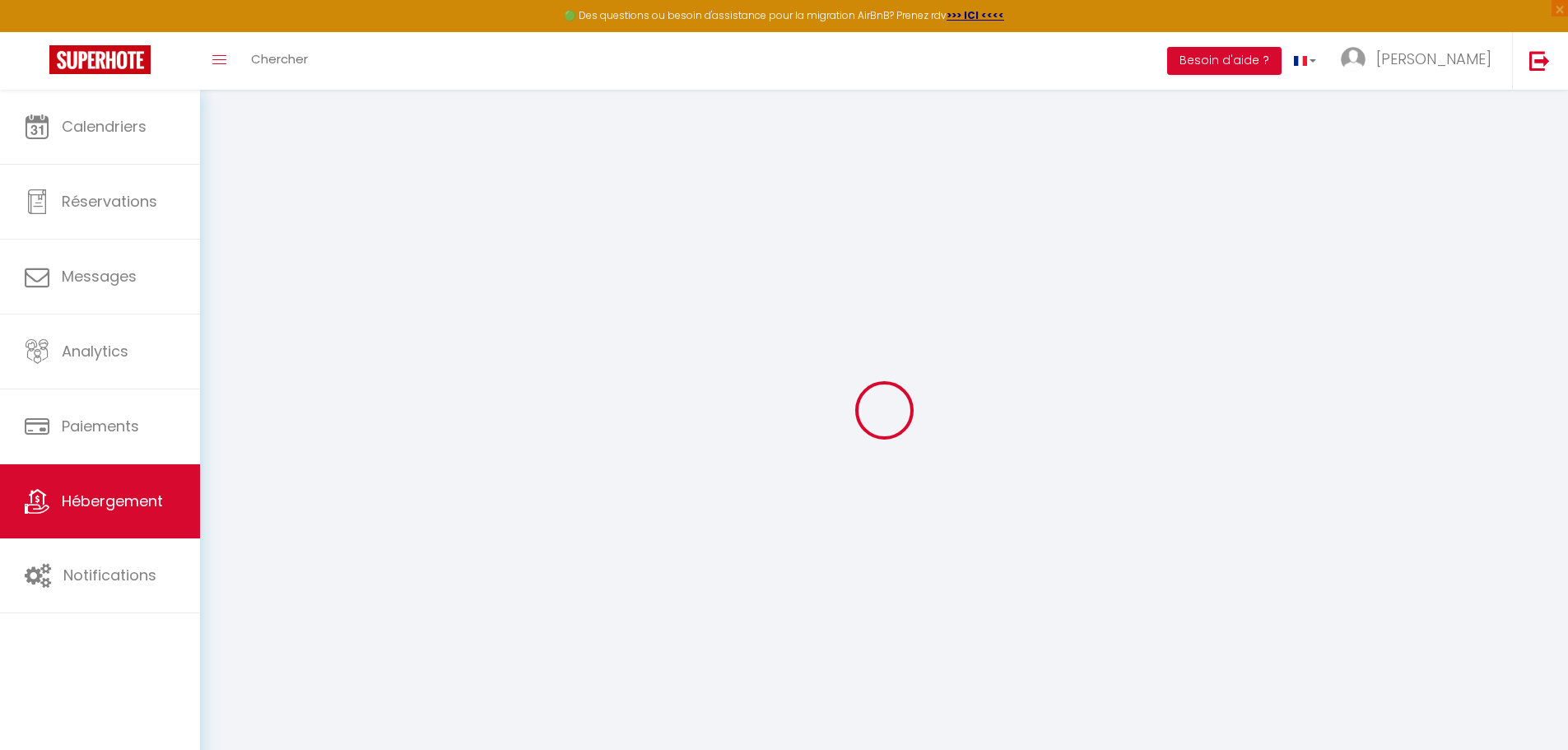
select select
checkbox input "false"
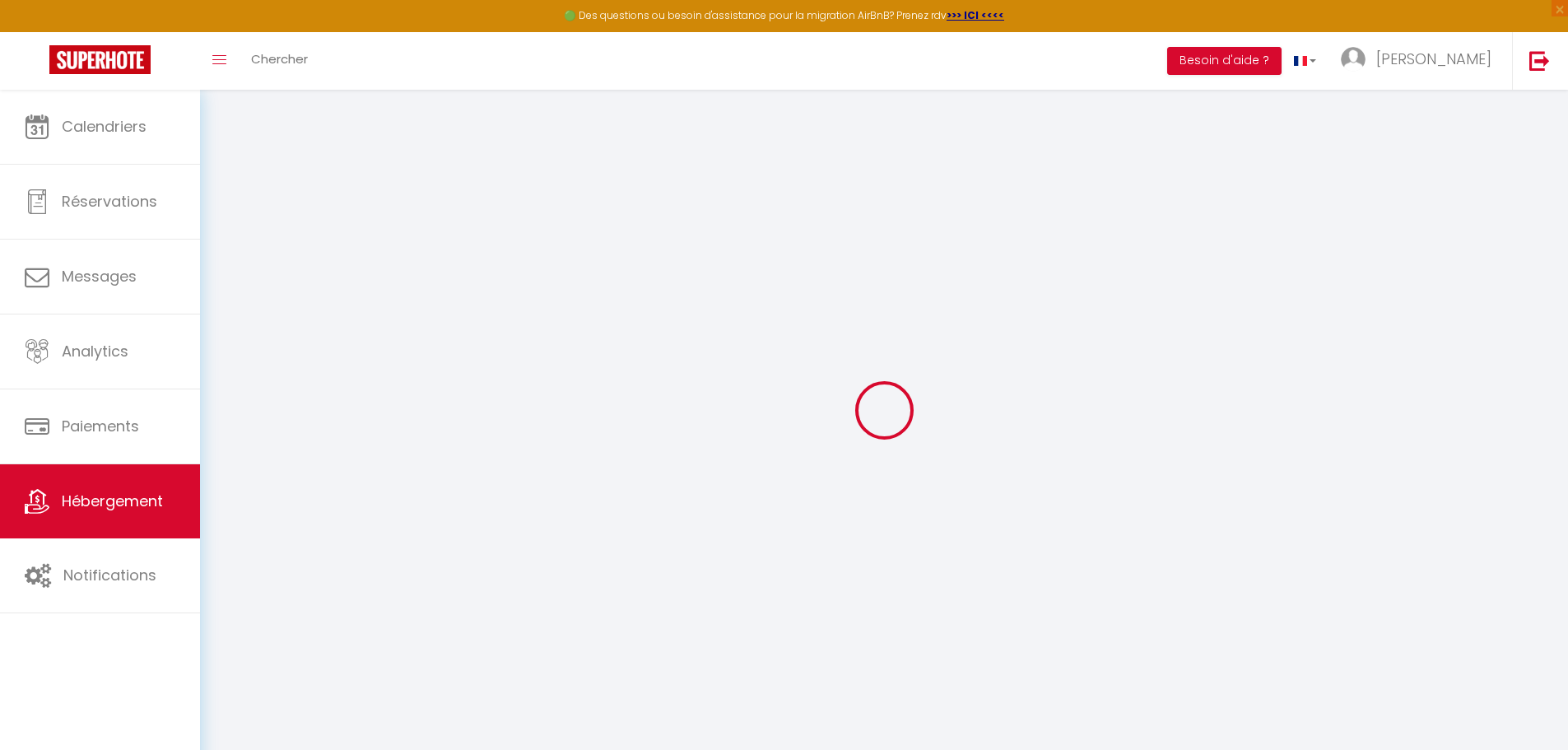
checkbox input "true"
checkbox input "false"
select select
select select "15:00"
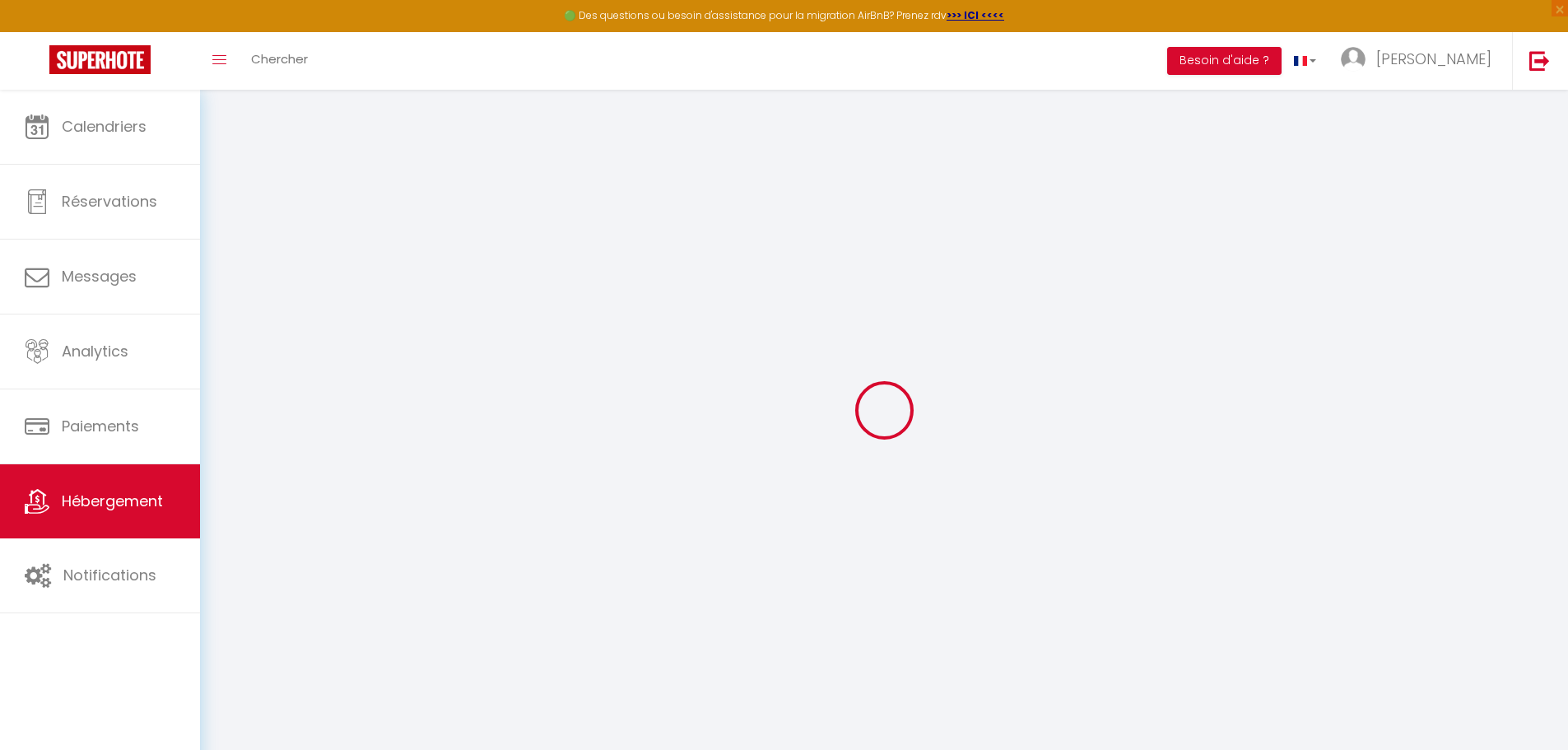
select select "23:45"
select select "11:00"
select select "15"
checkbox input "false"
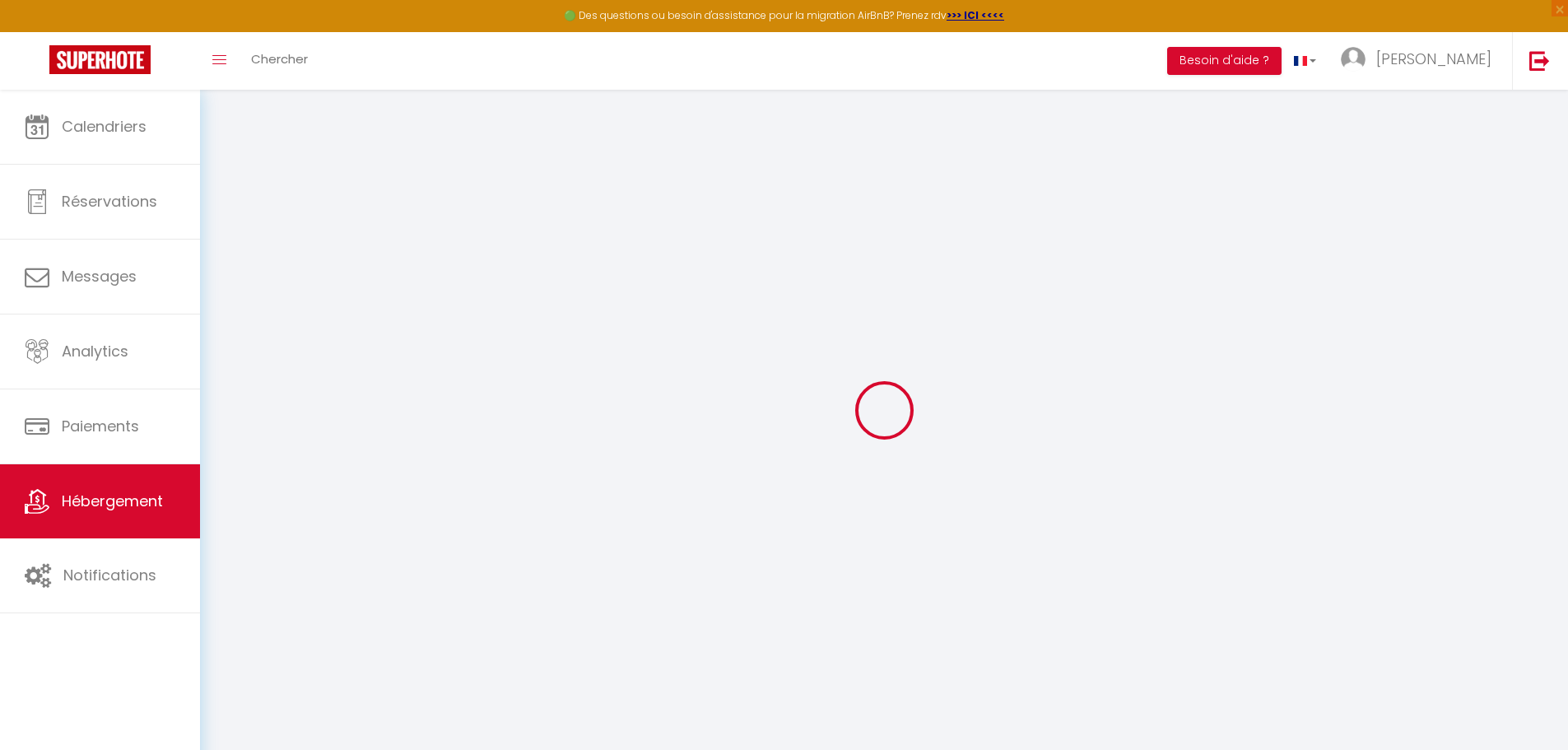
checkbox input "true"
checkbox input "false"
select select
checkbox input "false"
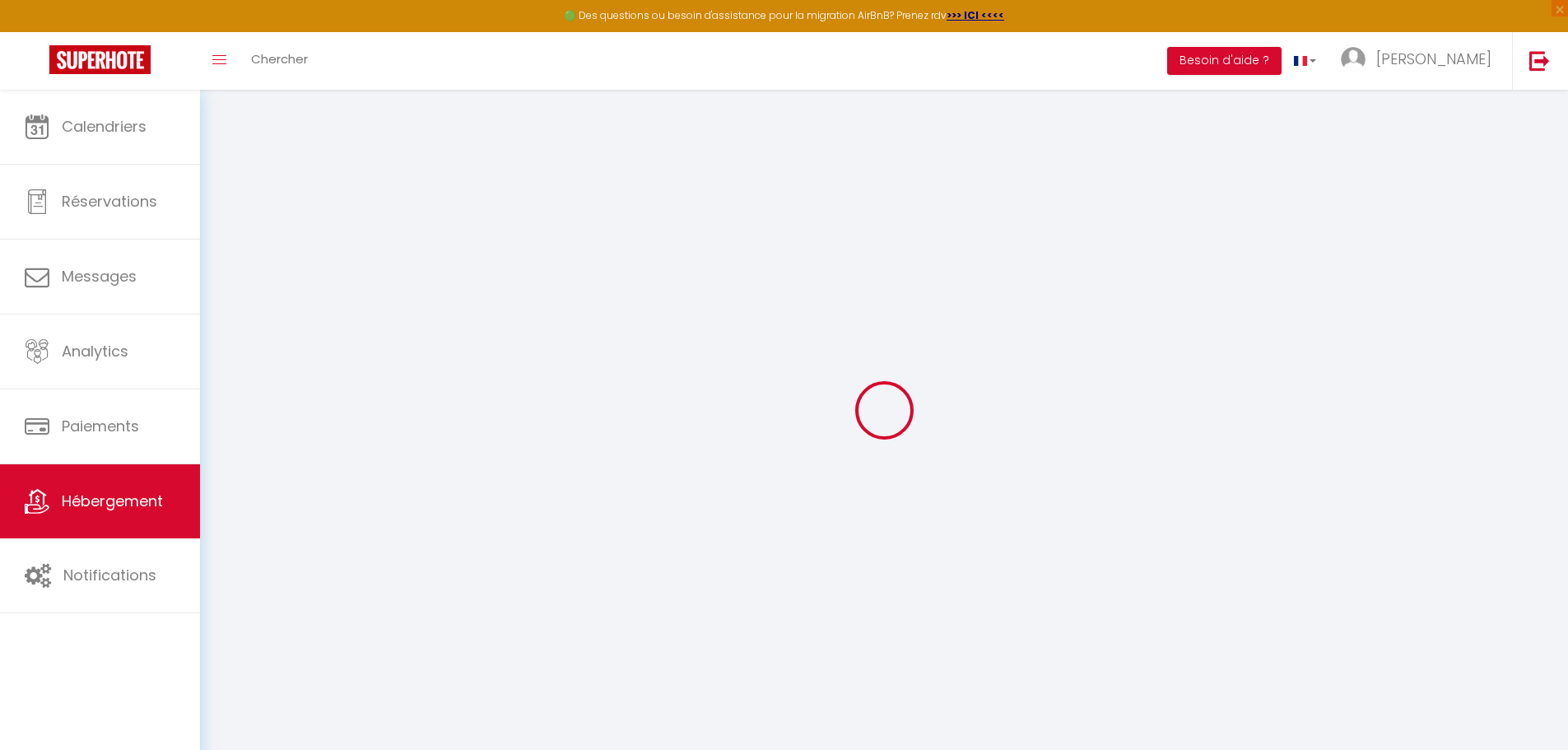
checkbox input "true"
checkbox input "false"
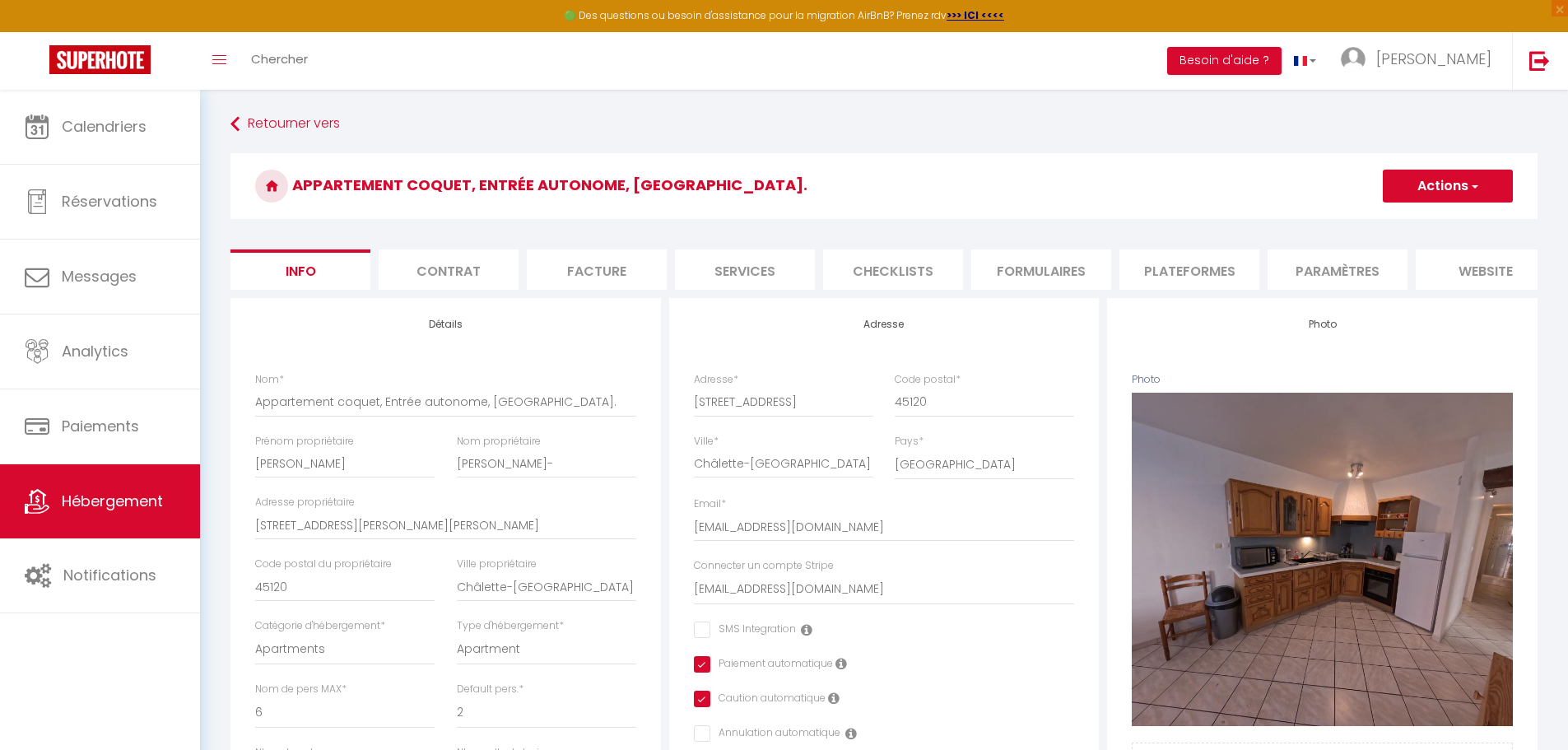
click at [1203, 274] on li "Plateformes" at bounding box center [1189, 269] width 140 height 41
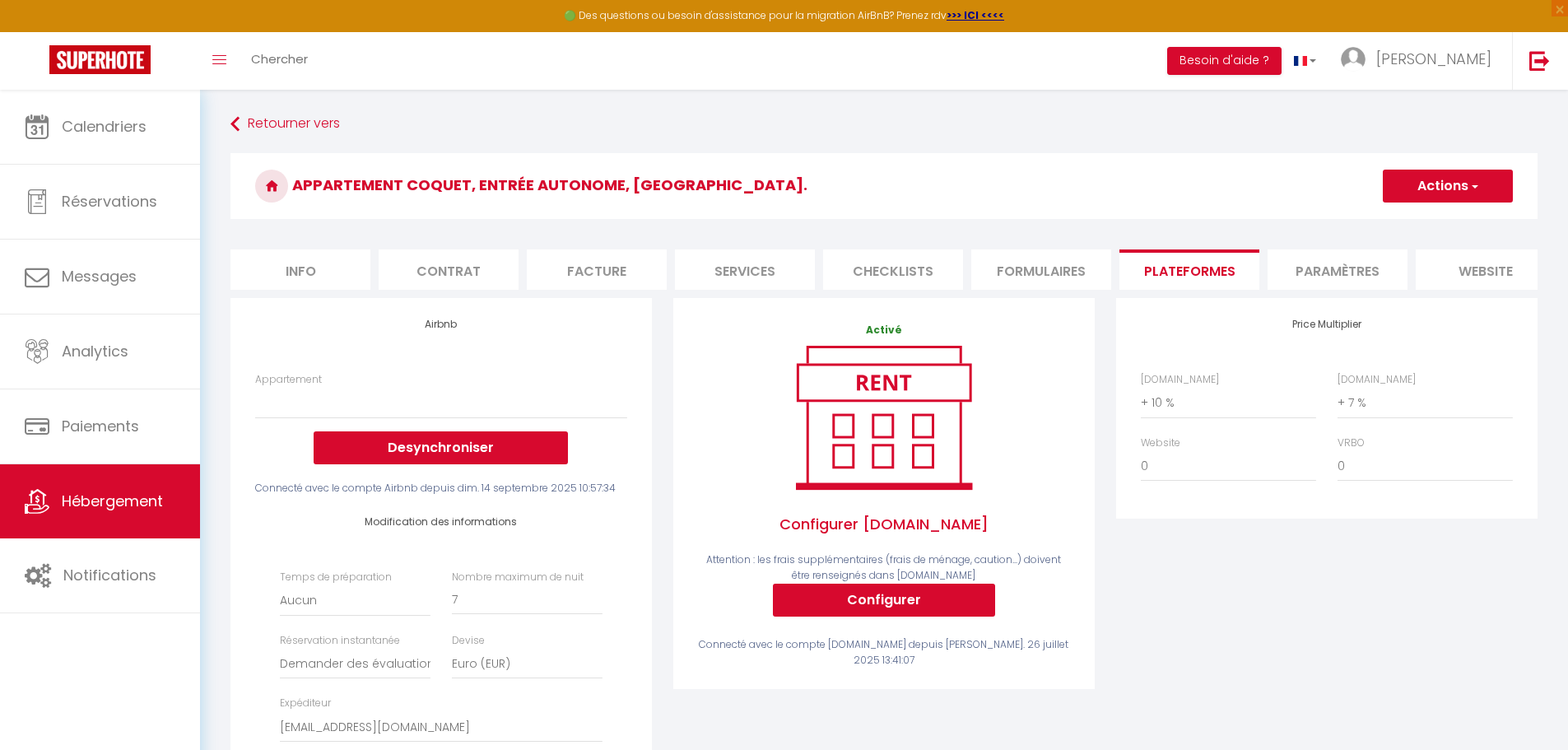
click at [1307, 270] on li "Paramètres" at bounding box center [1338, 269] width 140 height 41
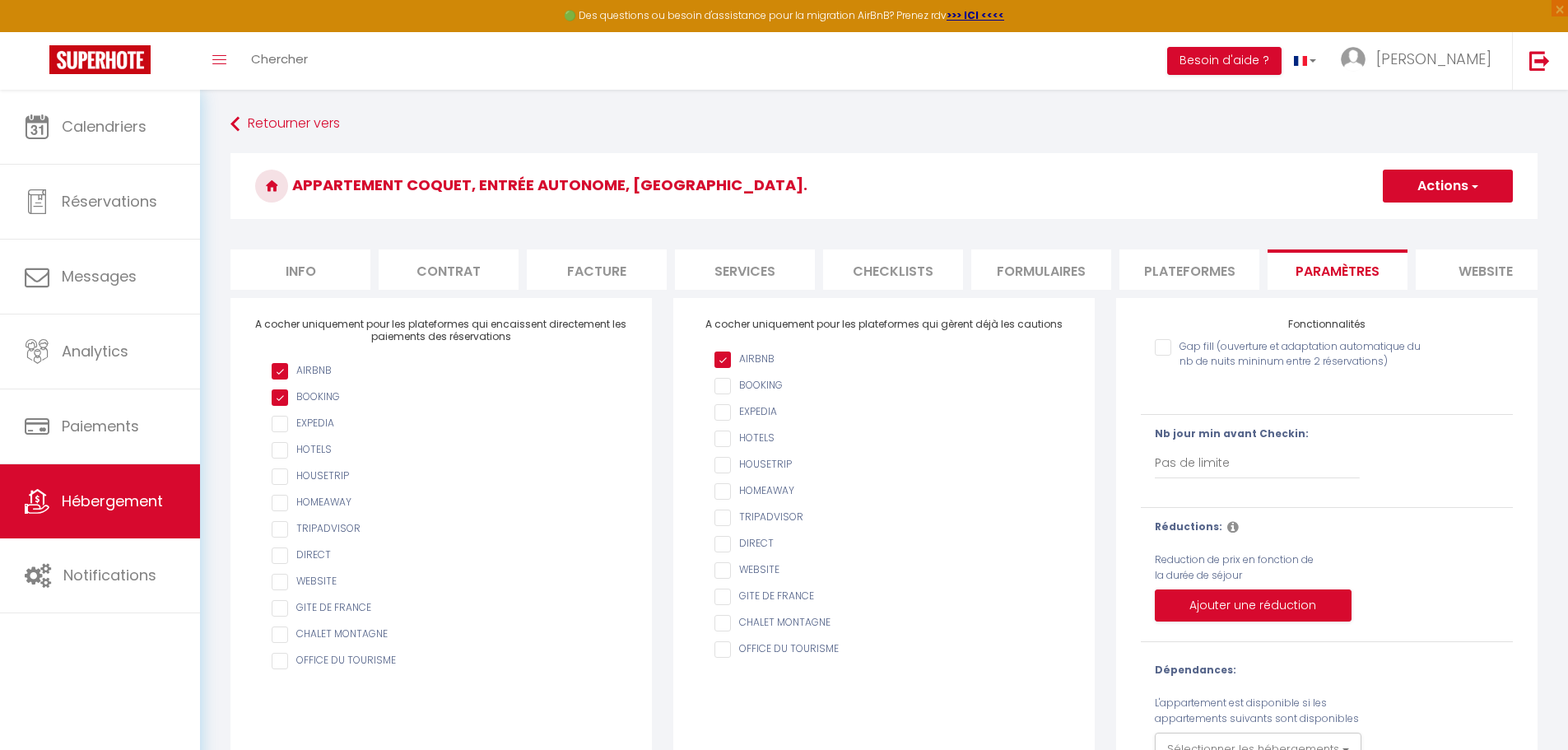
click at [1233, 271] on li "Plateformes" at bounding box center [1189, 269] width 140 height 41
select select
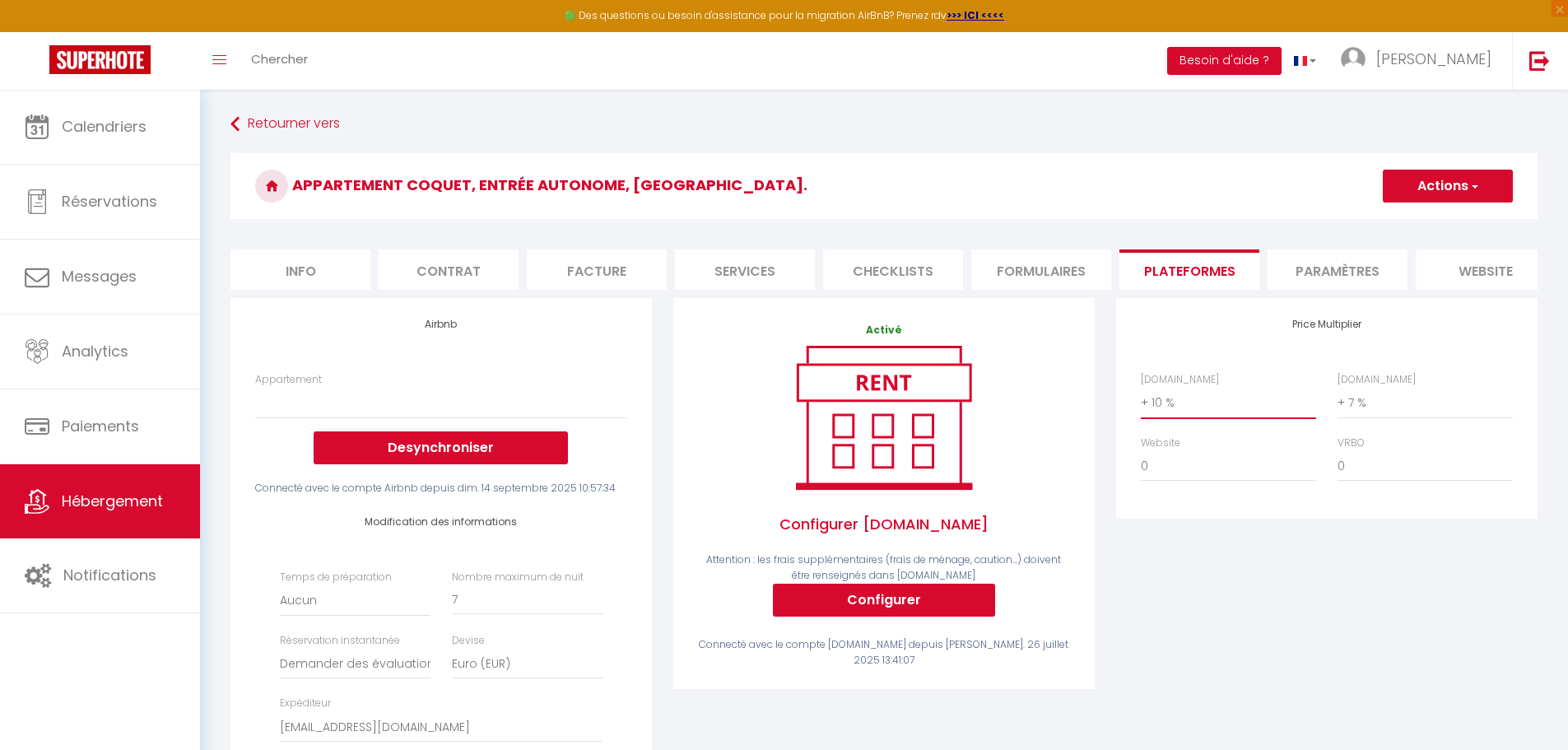
click at [1222, 418] on select "0 + 1 % + 2 % + 3 % + 4 % + 5 % + 6 % + 7 % + 8 % + 9 %" at bounding box center [1228, 401] width 176 height 31
select select "+ 20 %"
click at [1140, 400] on select "0 + 1 % + 2 % + 3 % + 4 % + 5 % + 6 % + 7 % + 8 % + 9 %" at bounding box center [1228, 401] width 176 height 31
click at [1459, 189] on button "Actions" at bounding box center [1448, 185] width 130 height 33
click at [1441, 222] on link "Enregistrer" at bounding box center [1447, 222] width 130 height 22
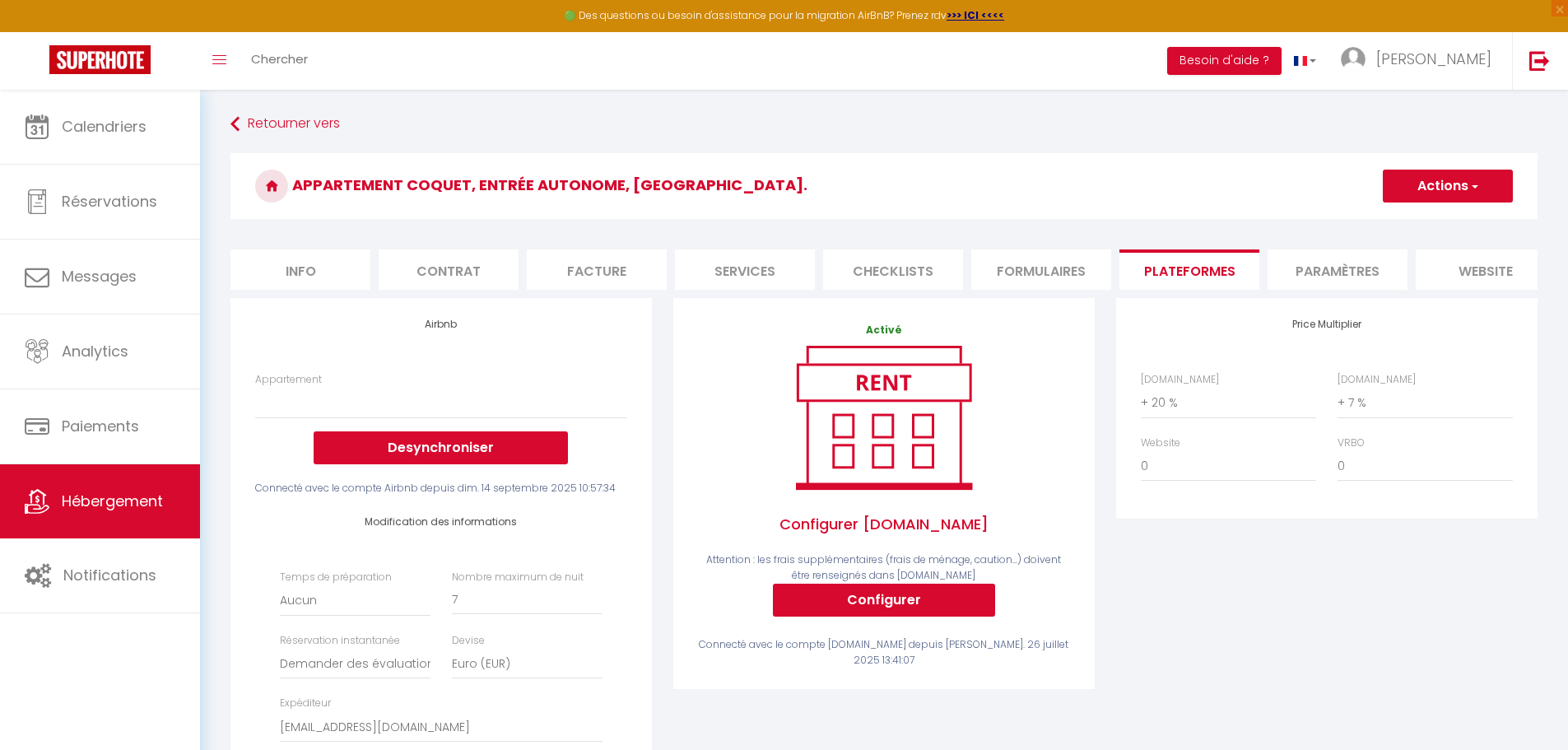
select select
select select "well_reviewed_guests"
select select "EUR"
click at [61, 488] on link "Hébergement" at bounding box center [100, 501] width 200 height 74
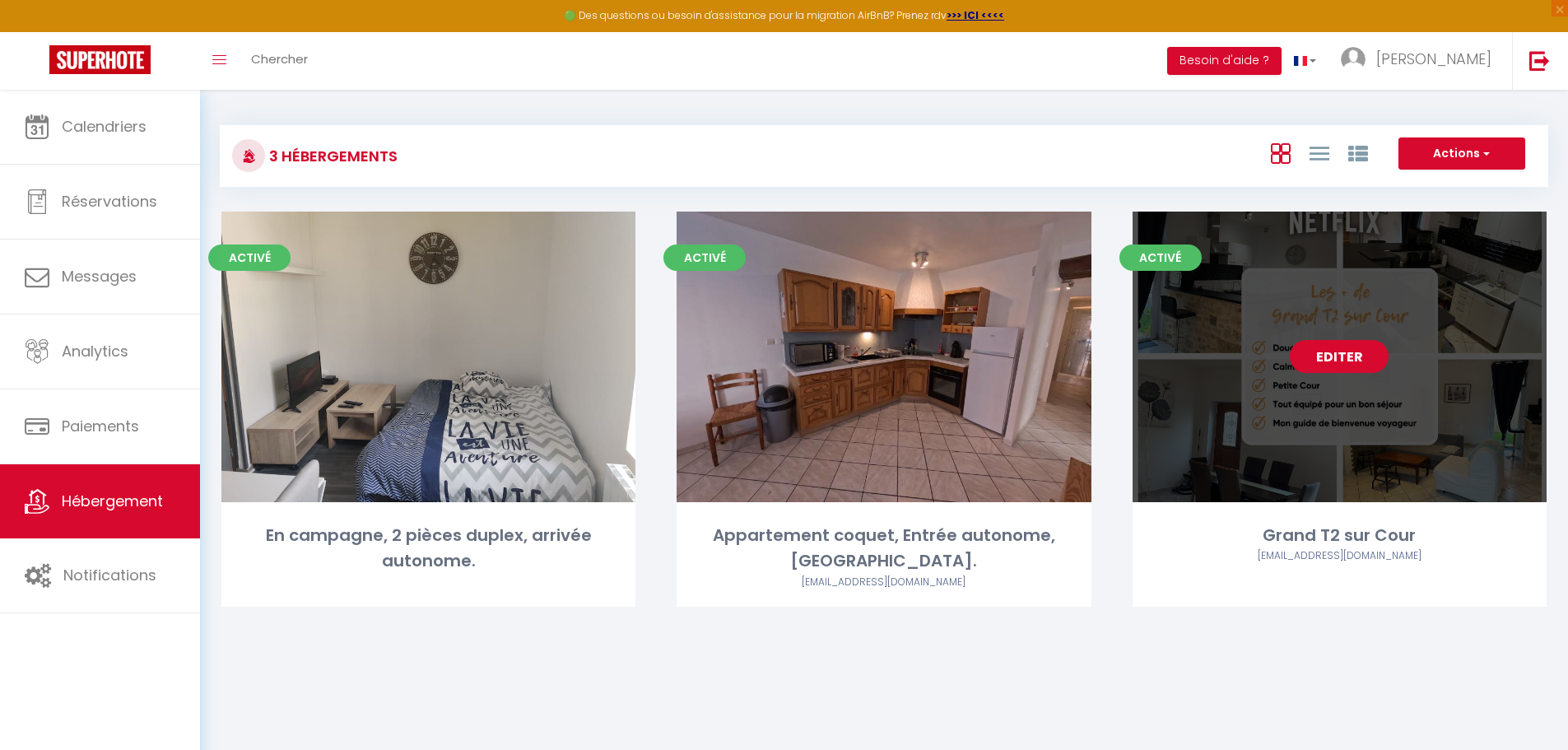
click at [1343, 361] on link "Editer" at bounding box center [1338, 356] width 99 height 33
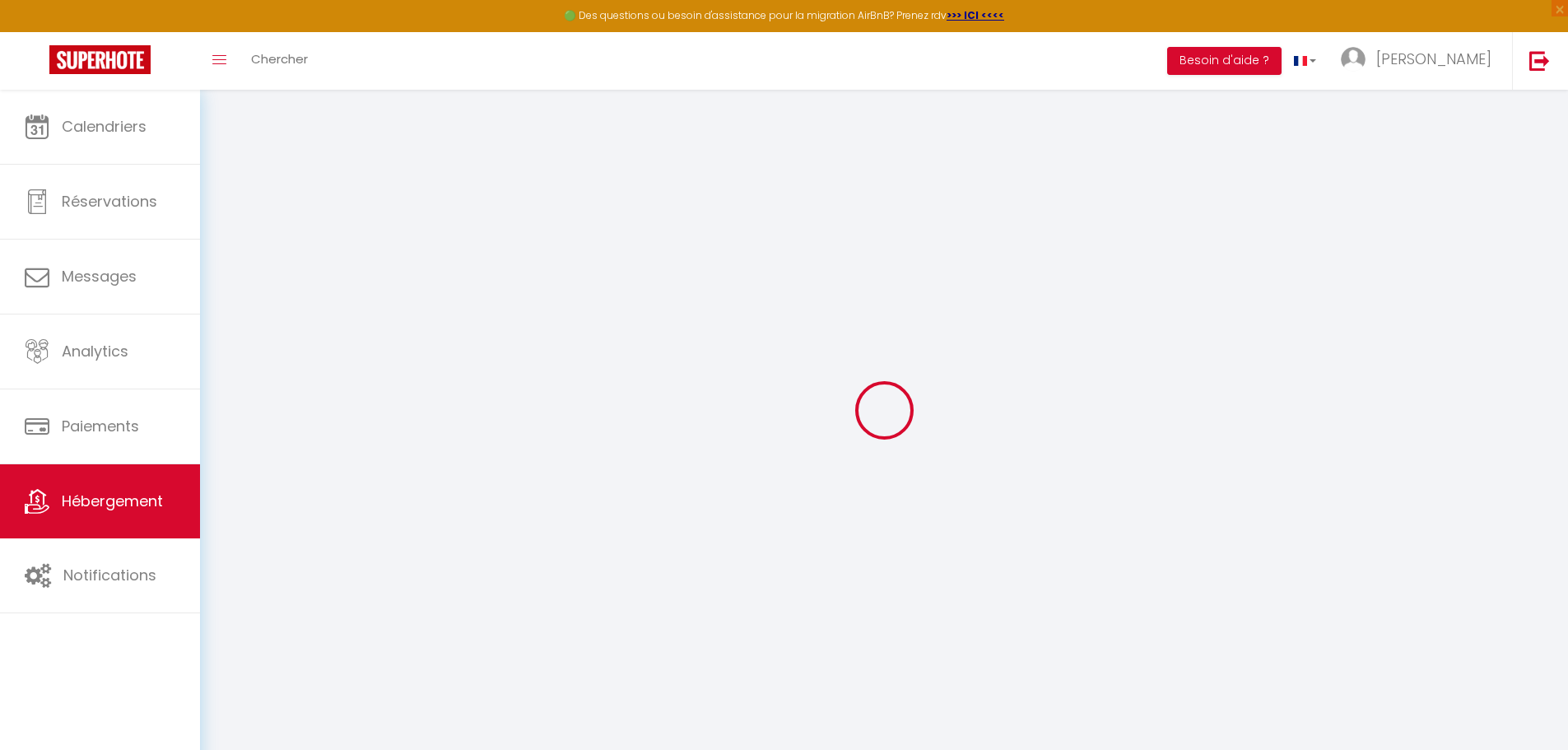
select select "6393-1239066698539213903"
select select "+ 20 %"
select select "+ 17 %"
select select "+ 2 %"
select select "15:00"
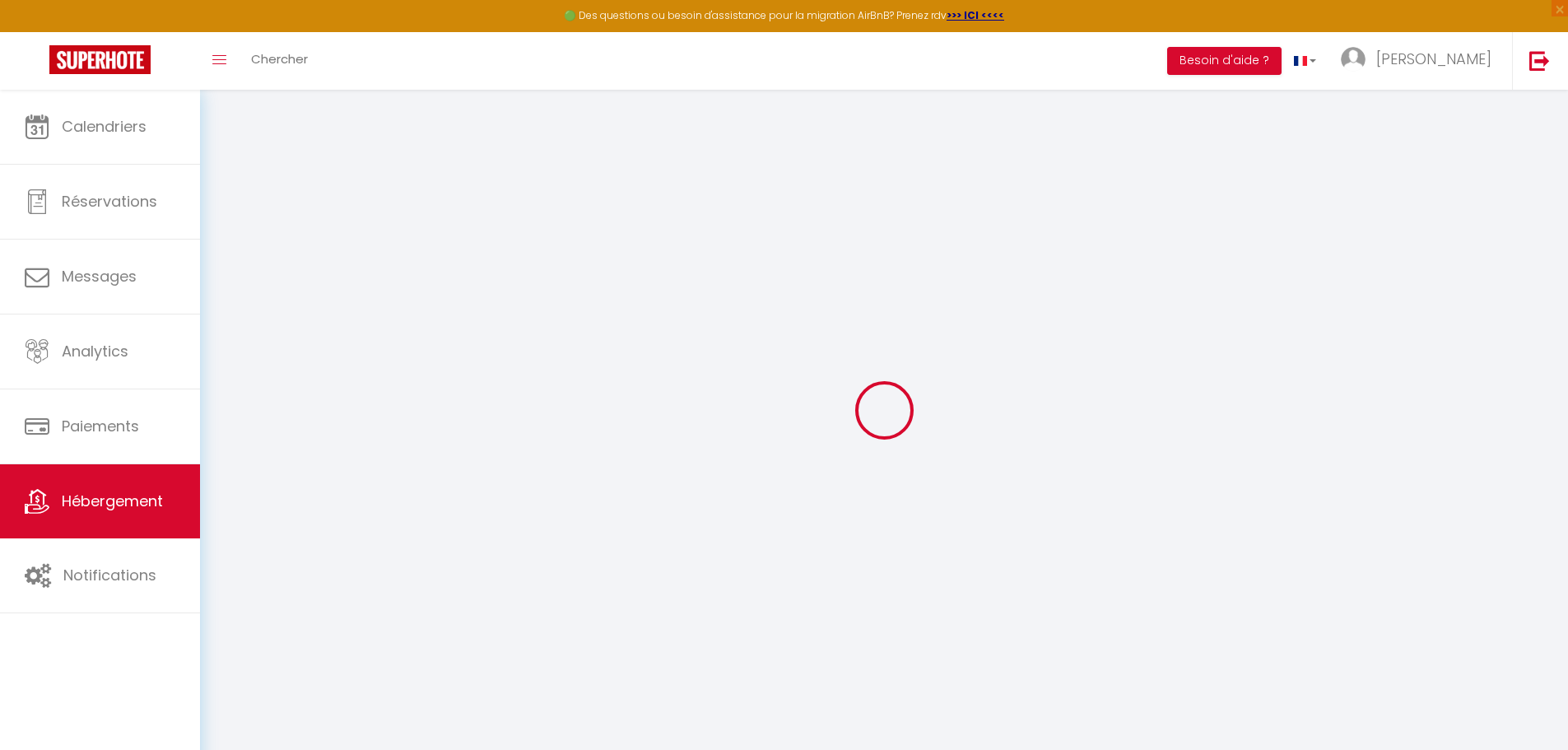
select select "23:45"
select select "11:00"
select select "15"
select select "well_reviewed_guests"
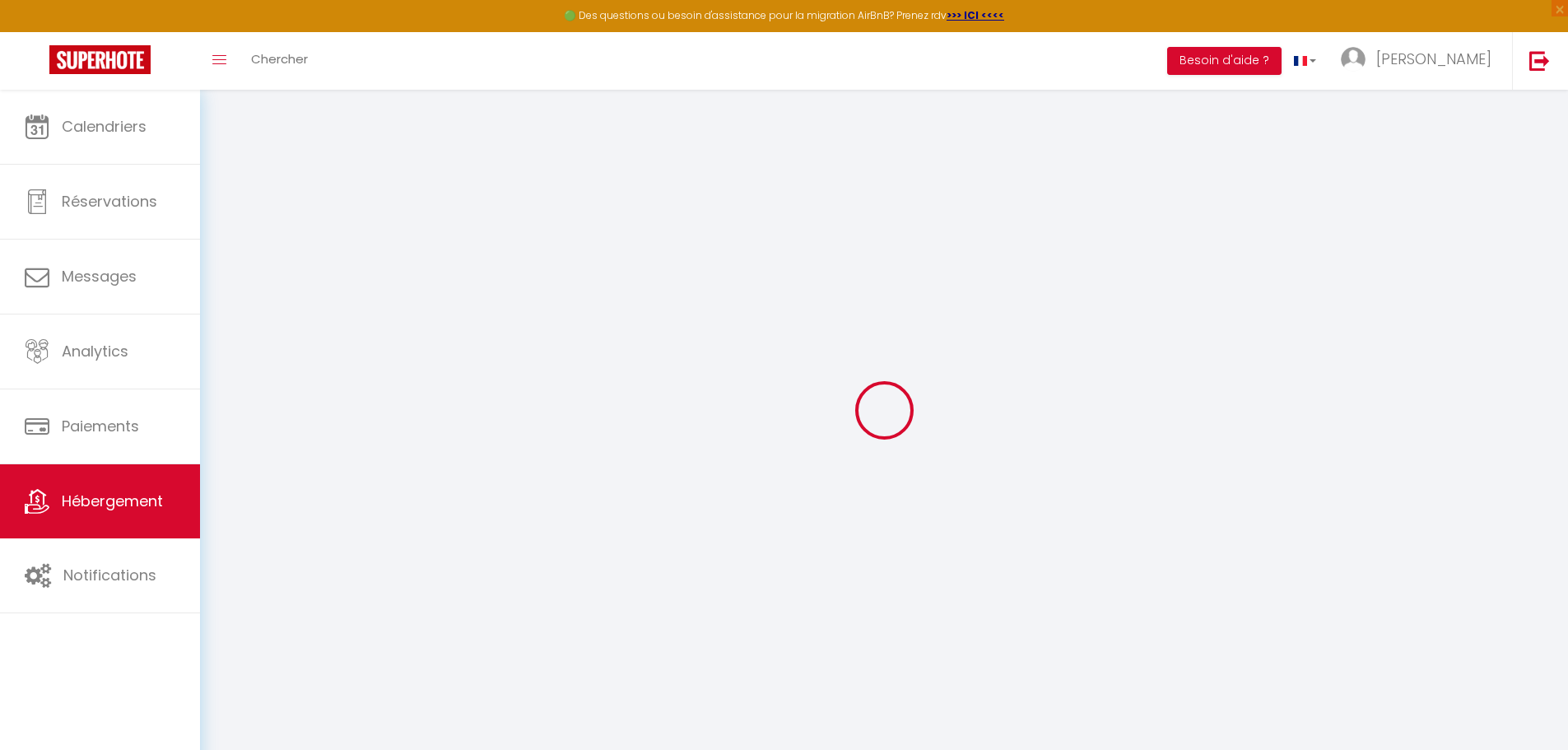
select select "EUR"
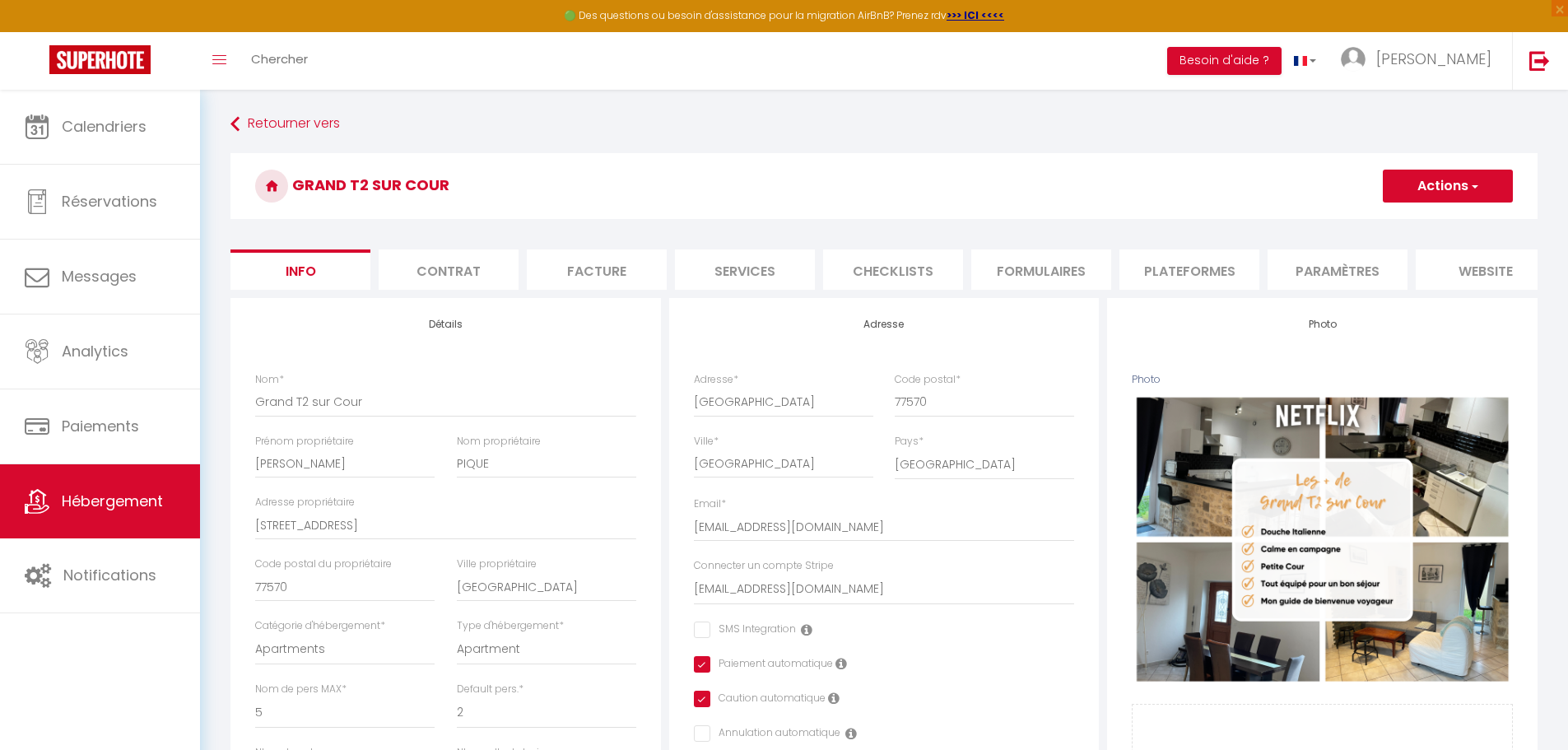
checkbox input "false"
checkbox input "true"
checkbox input "false"
click at [1230, 264] on li "Plateformes" at bounding box center [1189, 269] width 140 height 41
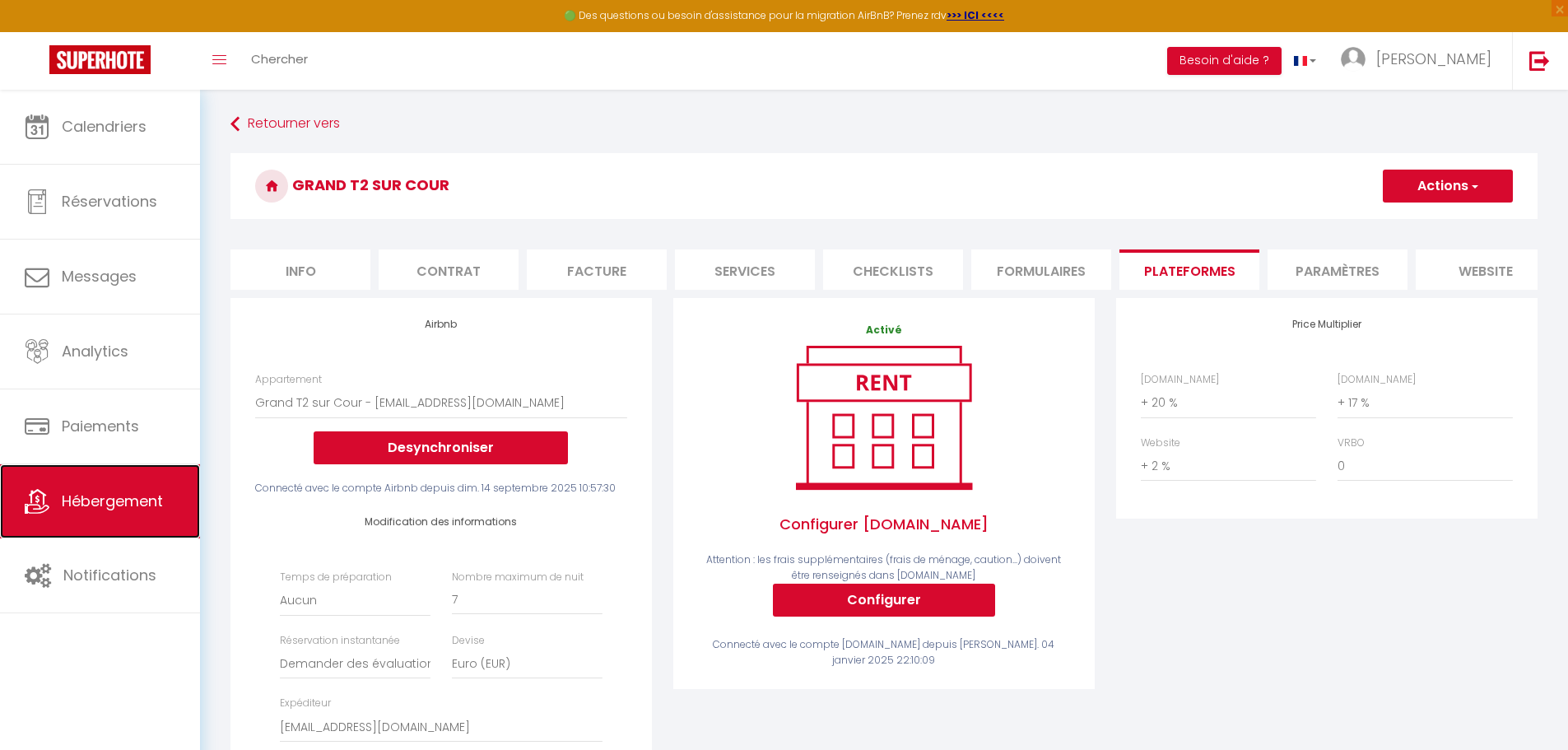
click at [114, 502] on span "Hébergement" at bounding box center [111, 501] width 101 height 21
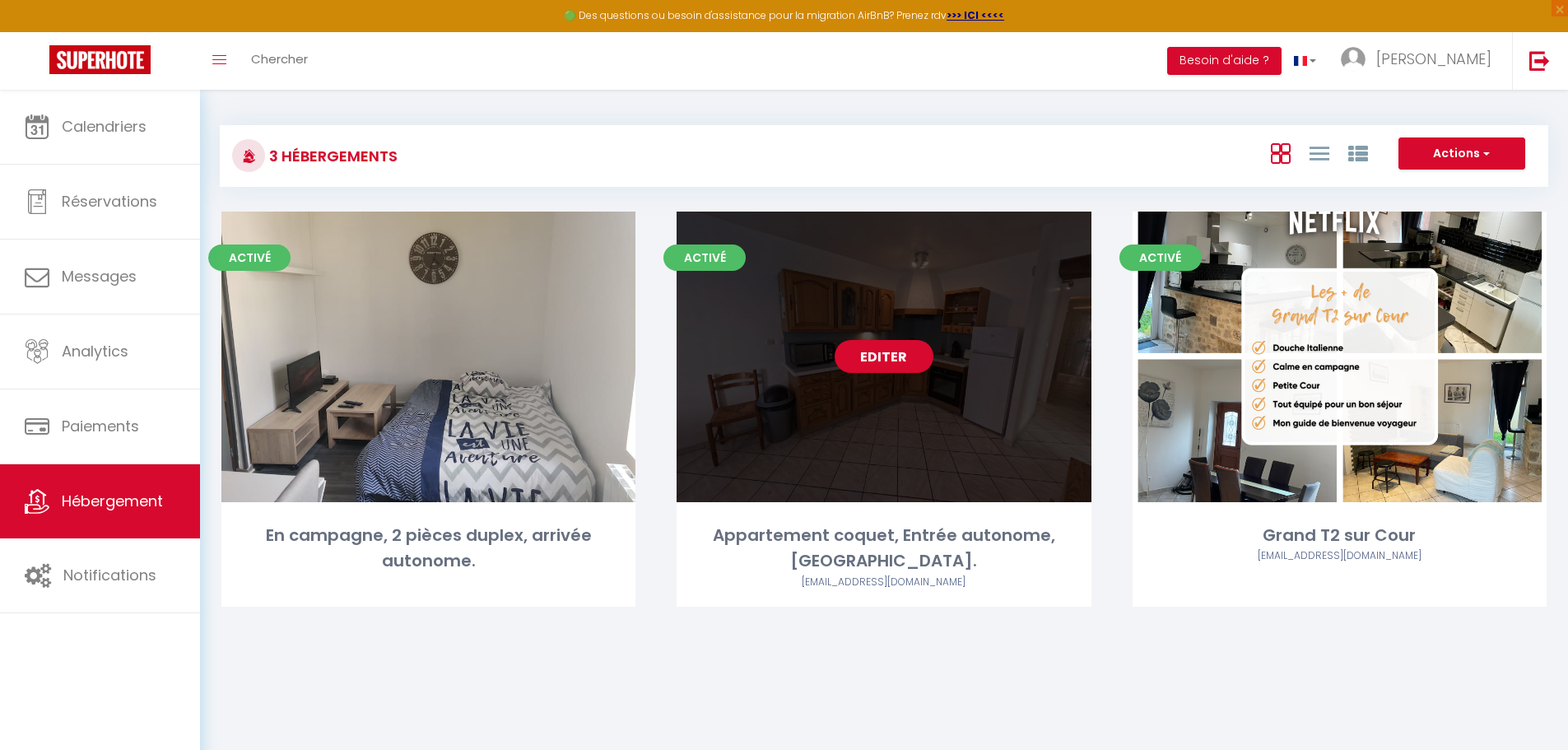
click at [874, 367] on link "Editer" at bounding box center [883, 356] width 99 height 33
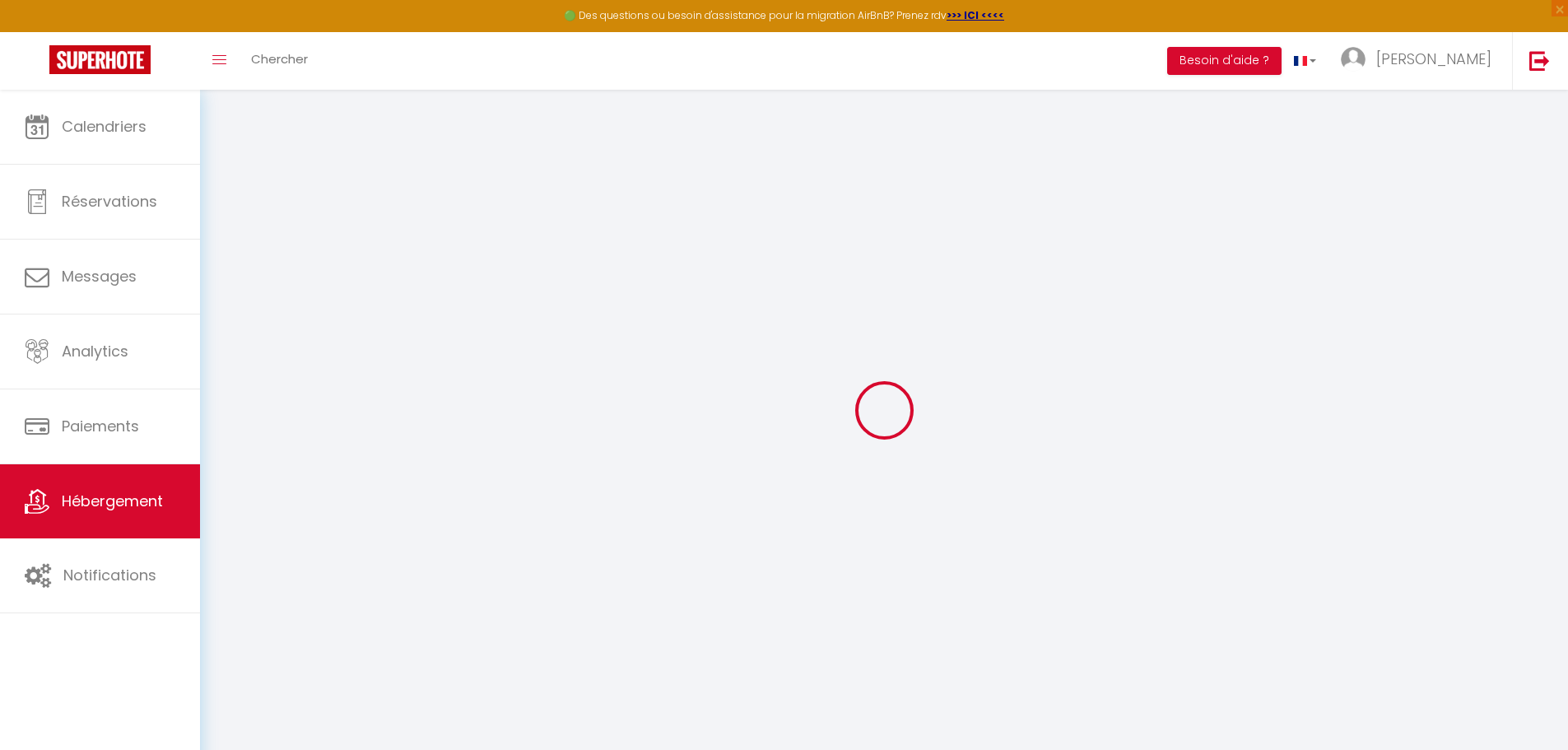
select select
checkbox input "false"
checkbox input "true"
checkbox input "false"
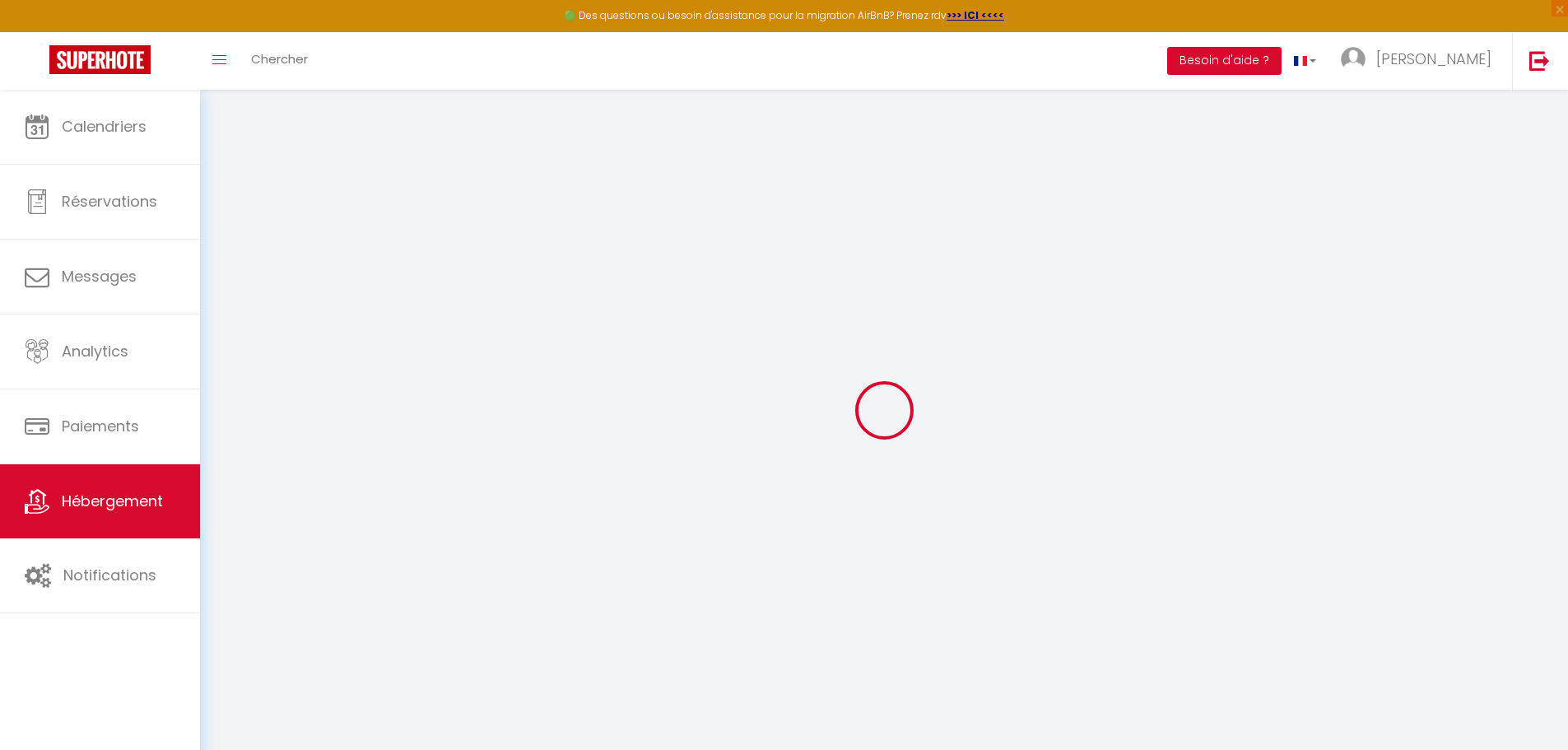
select select "15:00"
select select "23:45"
select select "11:00"
select select "15"
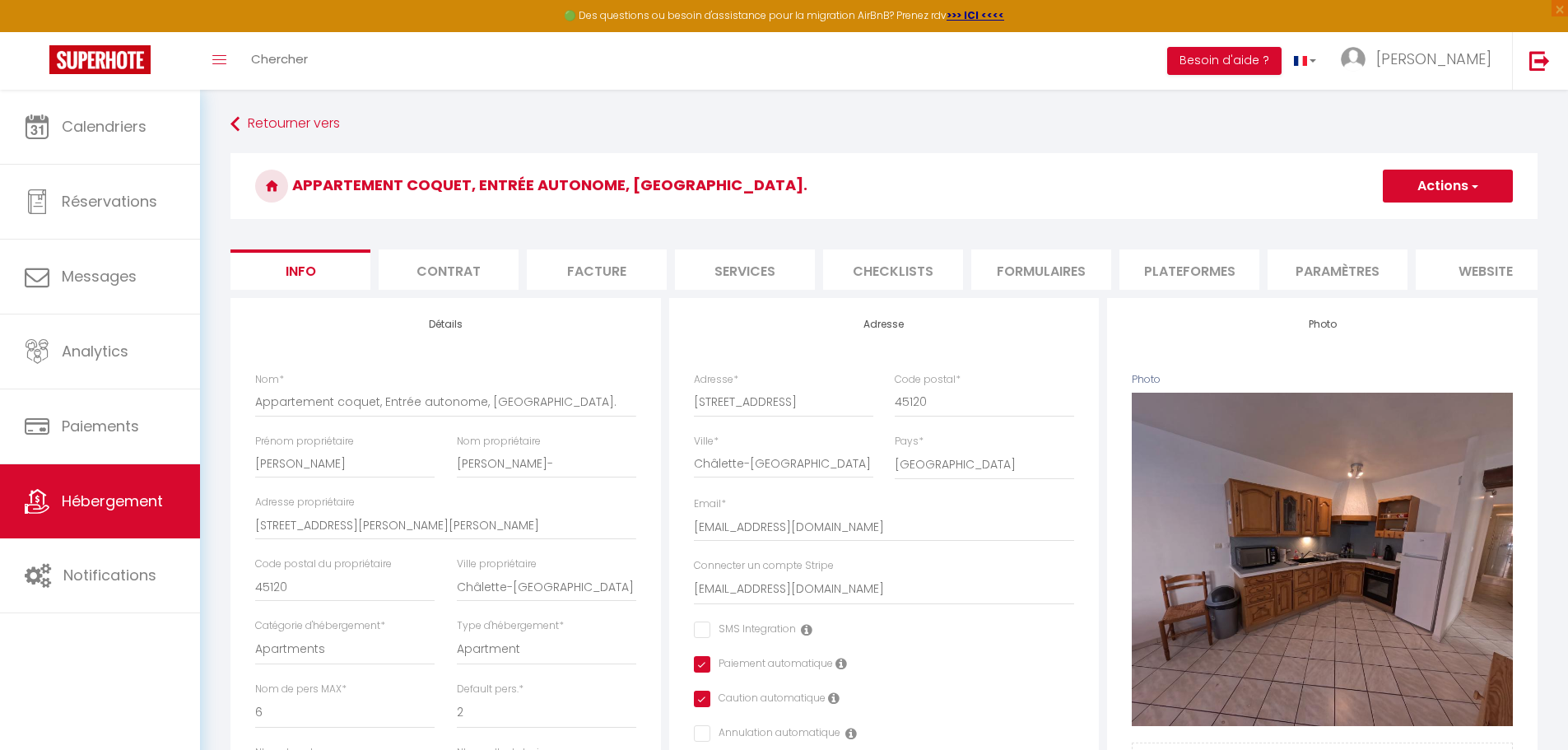
checkbox input "false"
checkbox input "true"
checkbox input "false"
click at [1166, 252] on li "Plateformes" at bounding box center [1189, 269] width 140 height 41
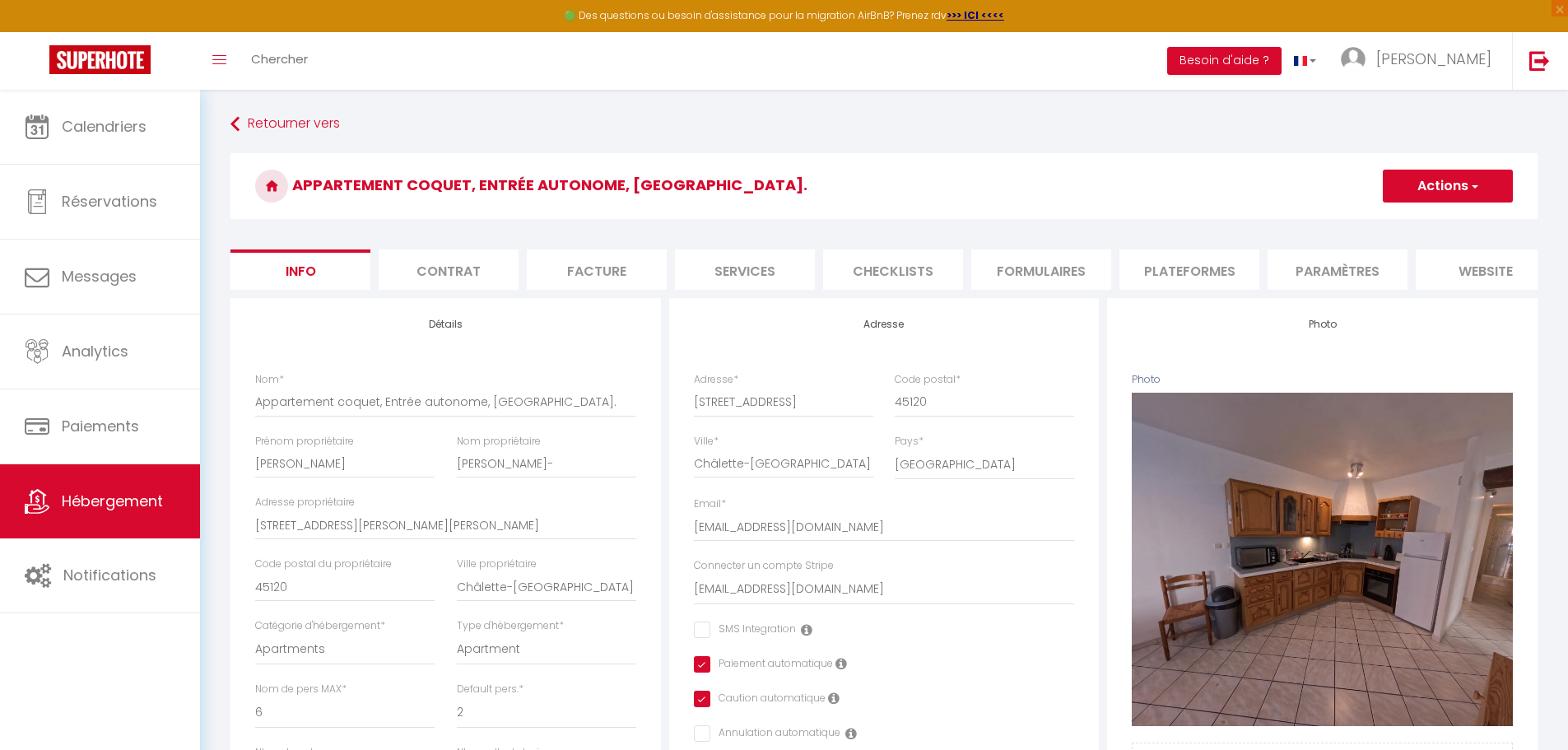
select select
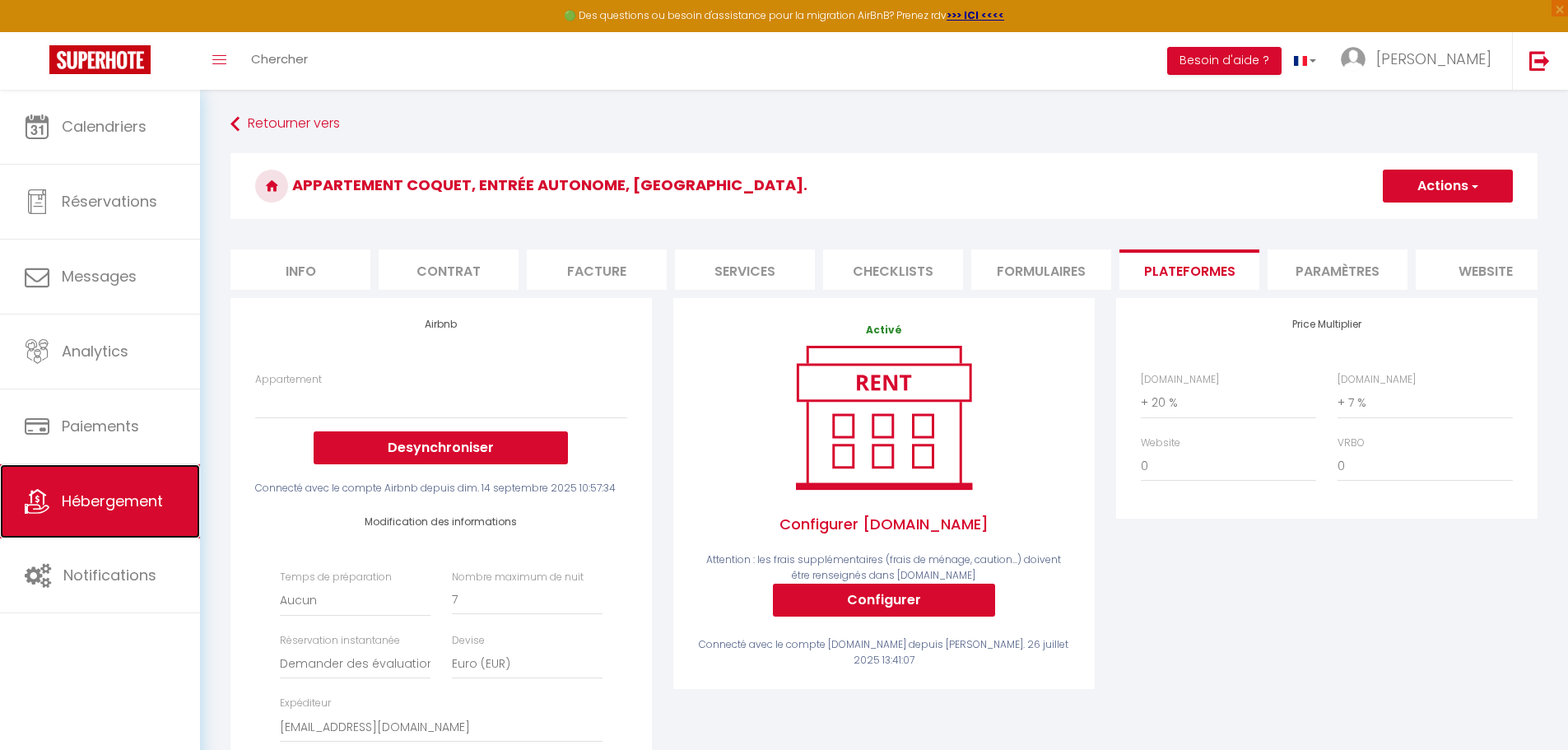
click at [124, 502] on span "Hébergement" at bounding box center [111, 501] width 101 height 21
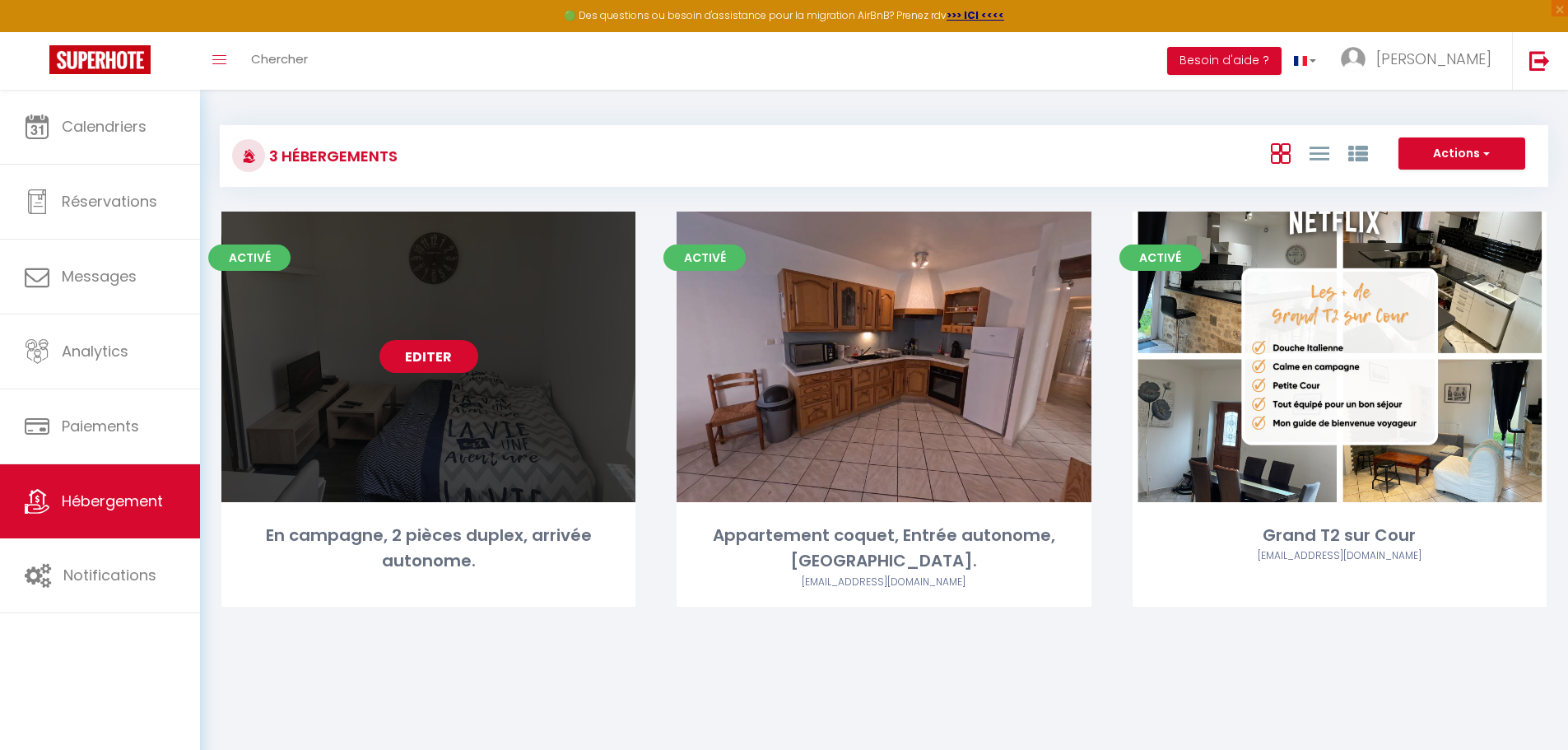
click at [444, 355] on link "Editer" at bounding box center [429, 356] width 99 height 33
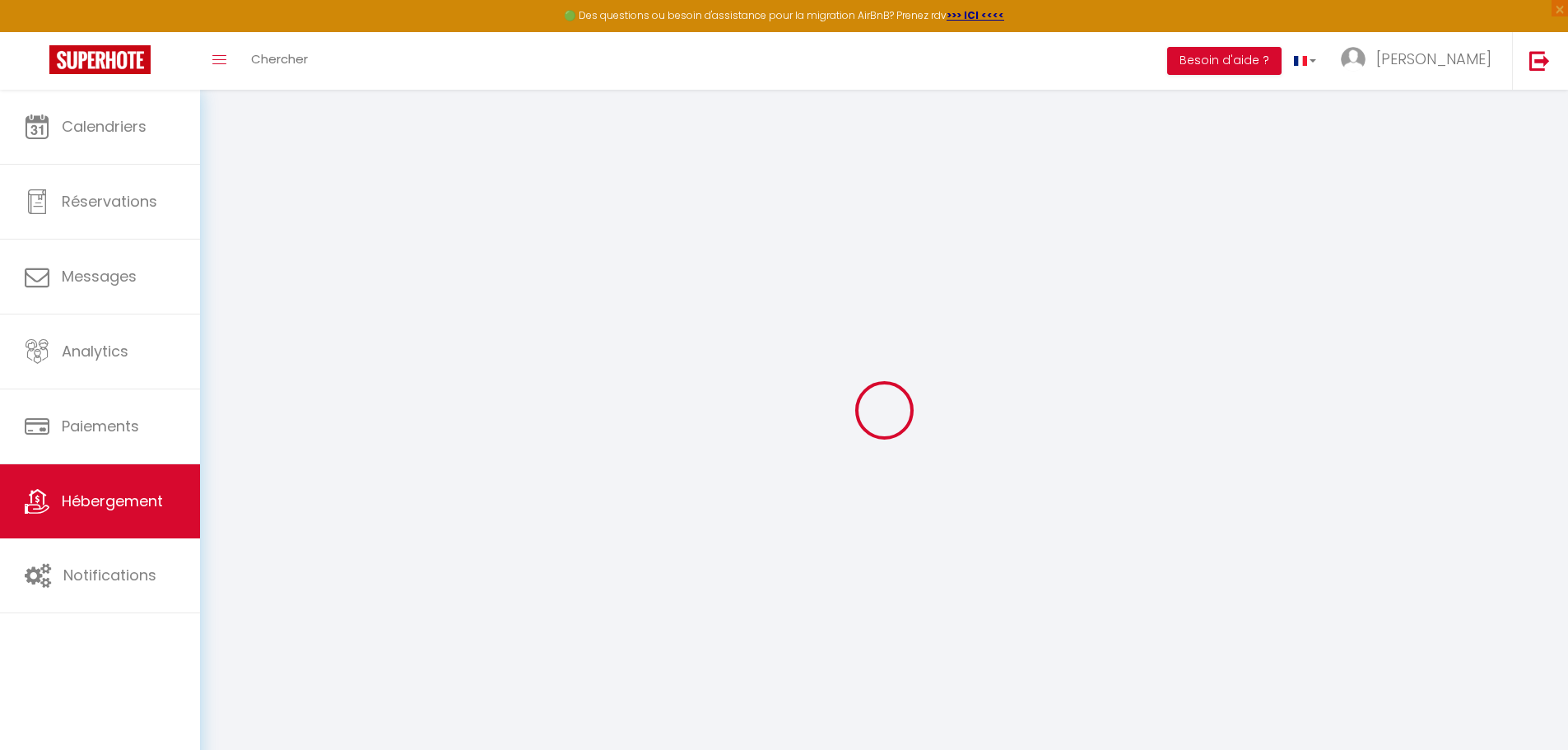
select select "15:00"
select select "23:45"
select select "11:00"
select select "15"
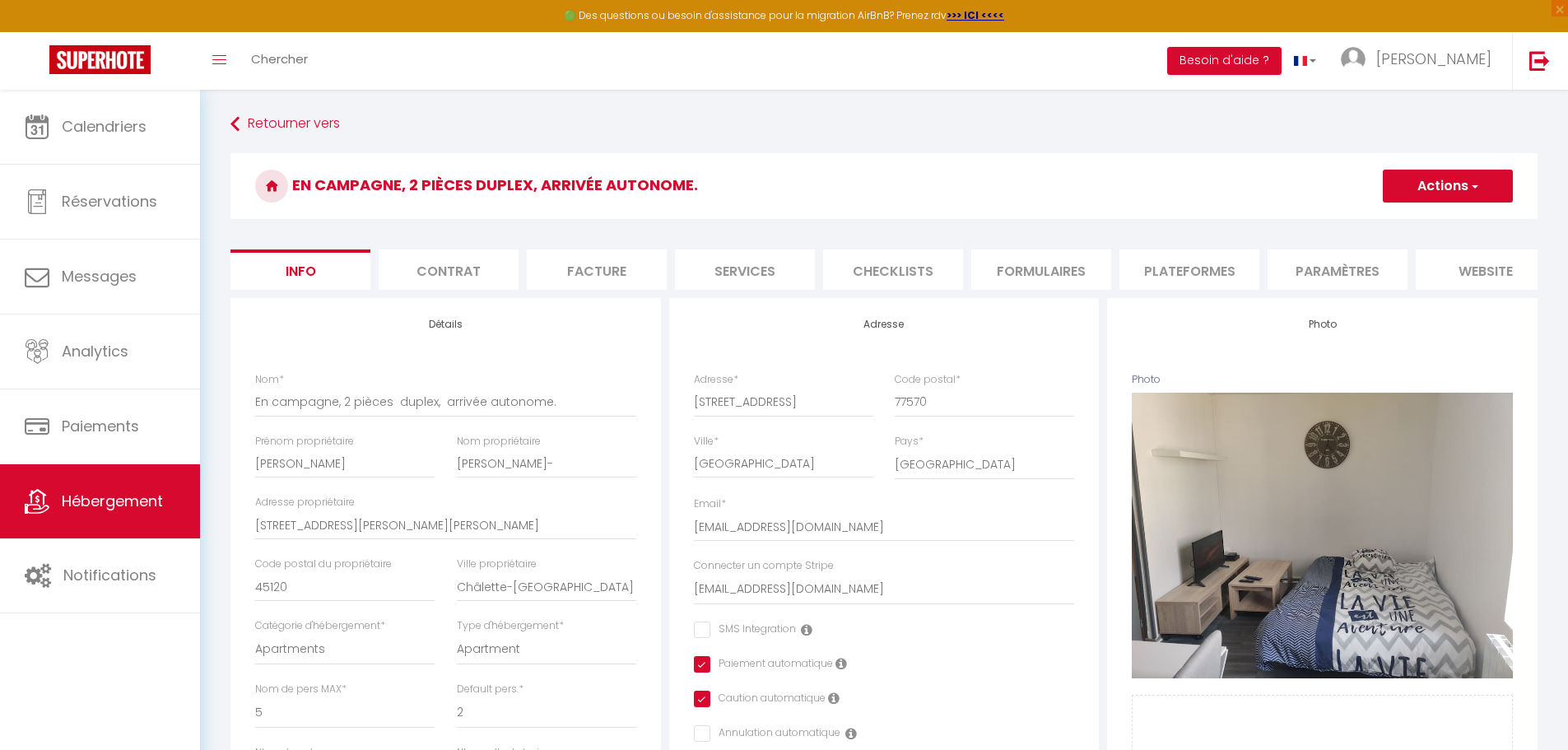
checkbox input "false"
checkbox input "true"
checkbox input "false"
click at [1209, 261] on li "Plateformes" at bounding box center [1189, 269] width 140 height 41
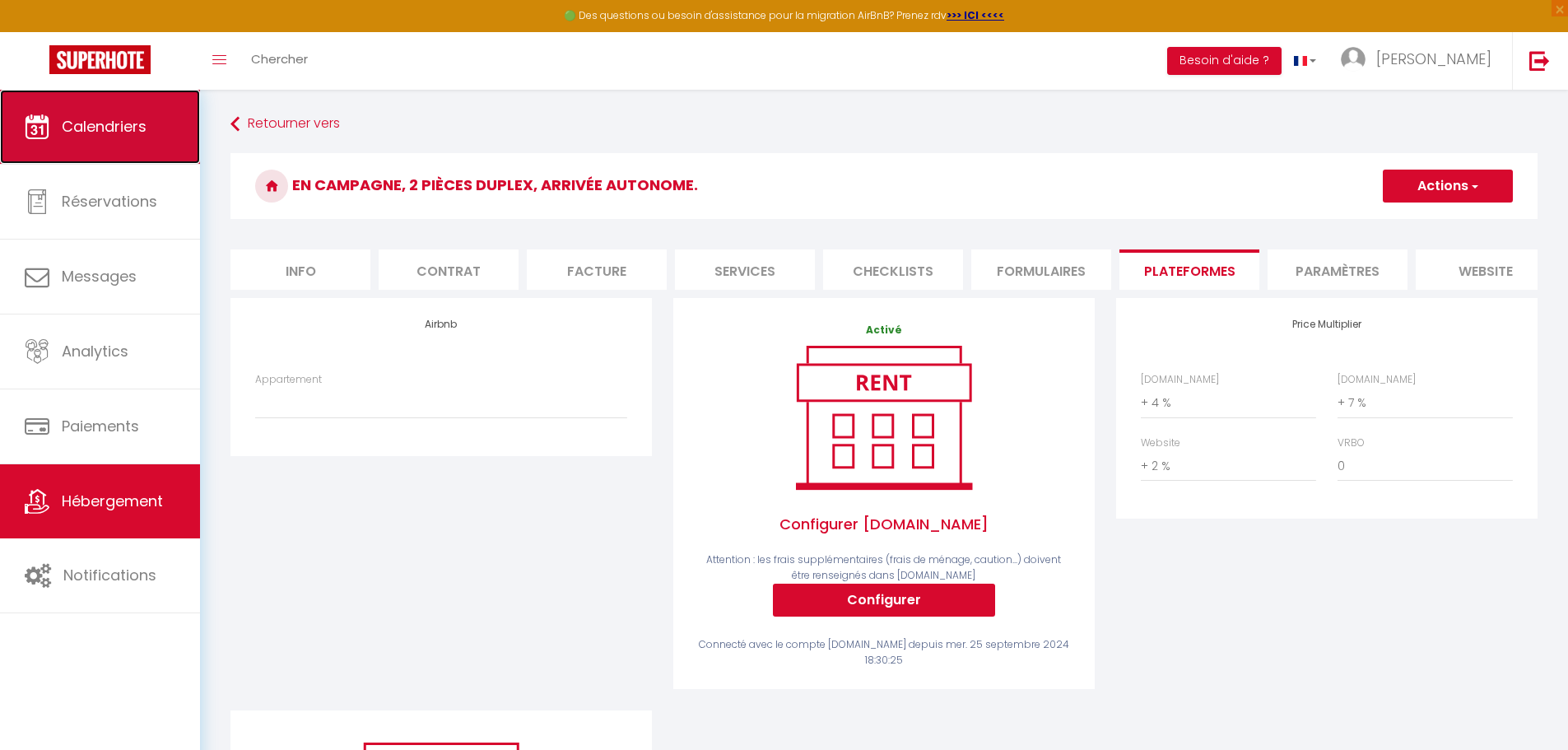
click at [110, 128] on span "Calendriers" at bounding box center [104, 127] width 85 height 21
